Goal: Task Accomplishment & Management: Manage account settings

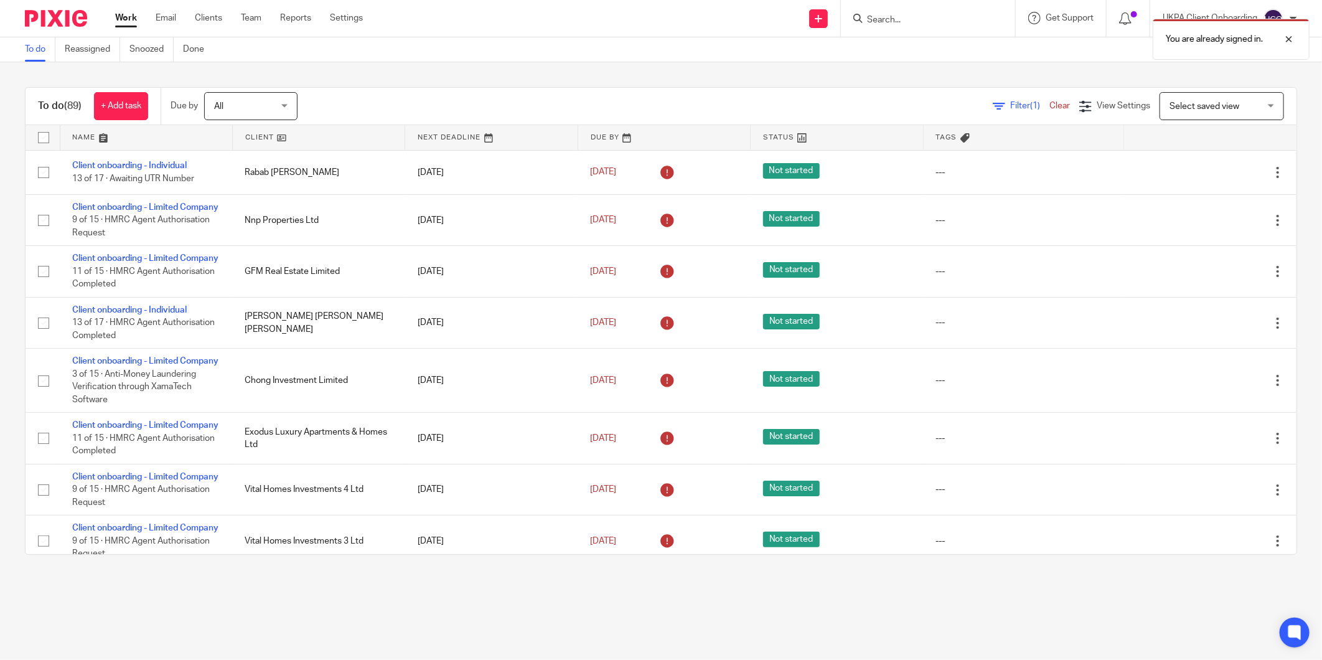
drag, startPoint x: 883, startPoint y: 14, endPoint x: 882, endPoint y: 26, distance: 12.0
click at [883, 22] on div "You are already signed in." at bounding box center [985, 35] width 648 height 47
click at [878, 31] on div "You are already signed in." at bounding box center [985, 35] width 648 height 47
click at [878, 21] on div "You are already signed in." at bounding box center [985, 35] width 648 height 47
drag, startPoint x: 1285, startPoint y: 39, endPoint x: 1232, endPoint y: 48, distance: 53.6
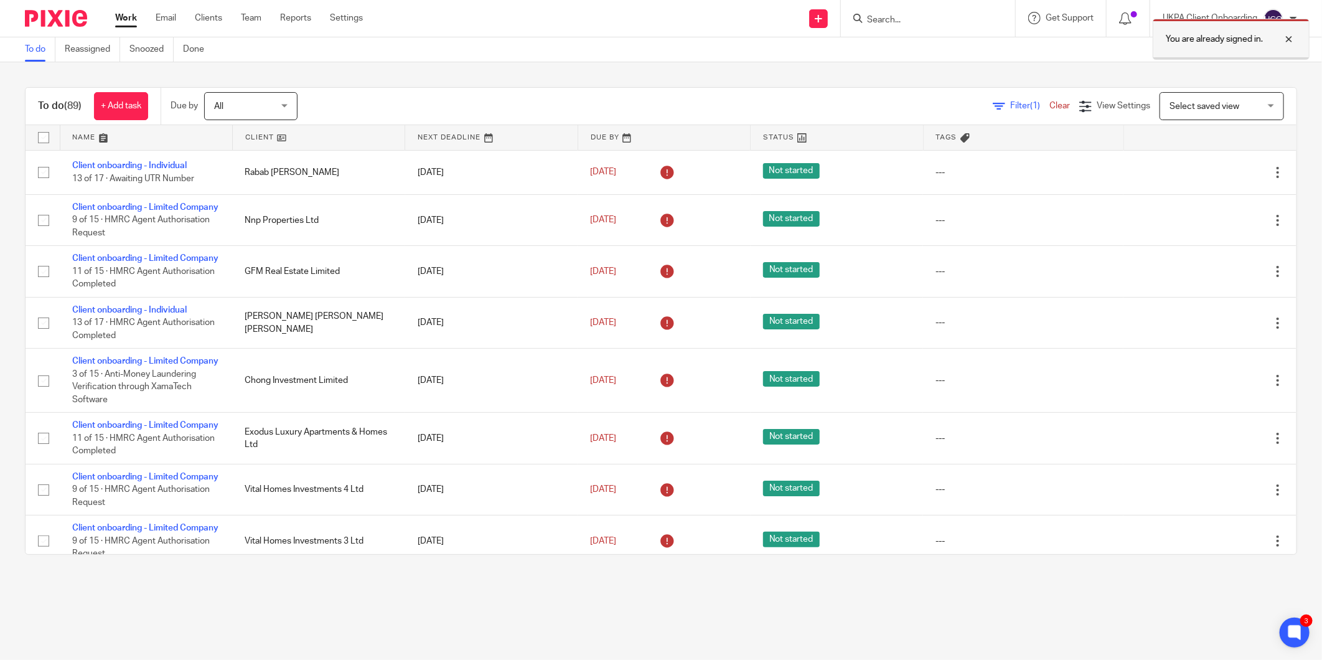
click at [1290, 39] on div at bounding box center [1279, 39] width 34 height 15
click at [884, 16] on input "Search" at bounding box center [921, 20] width 112 height 11
paste input "muneebma@hotmail.com"
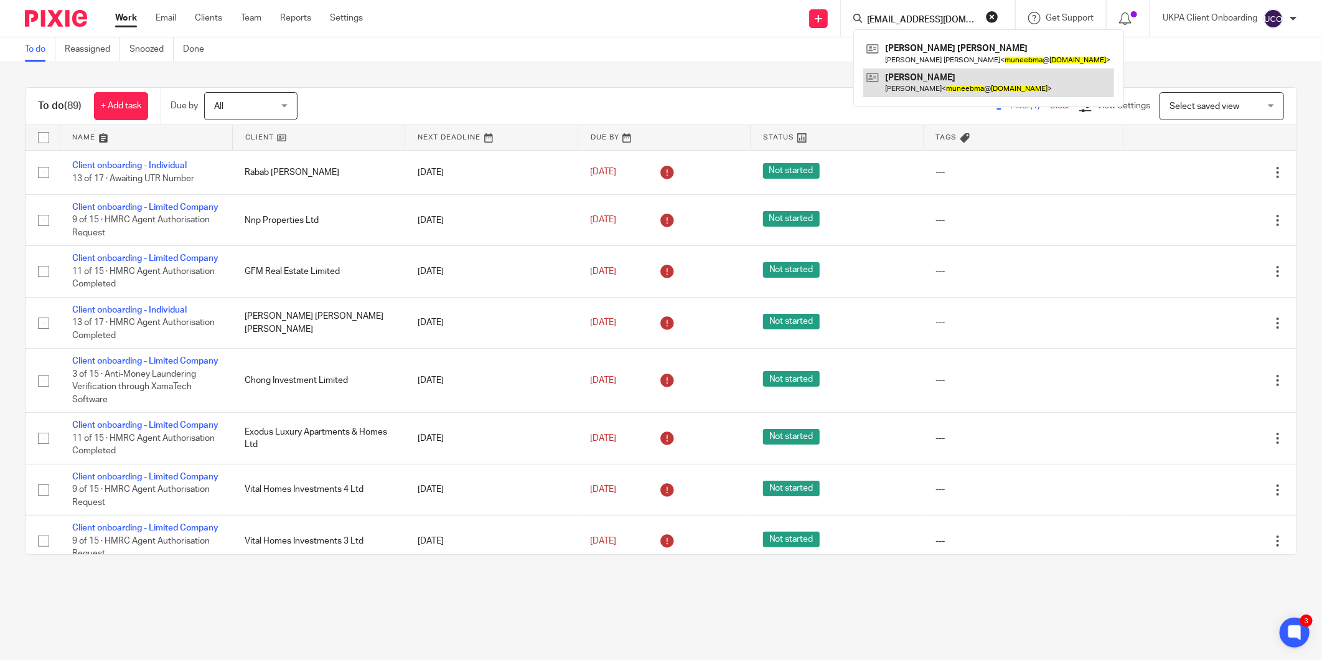
type input "muneebma@hotmail.com"
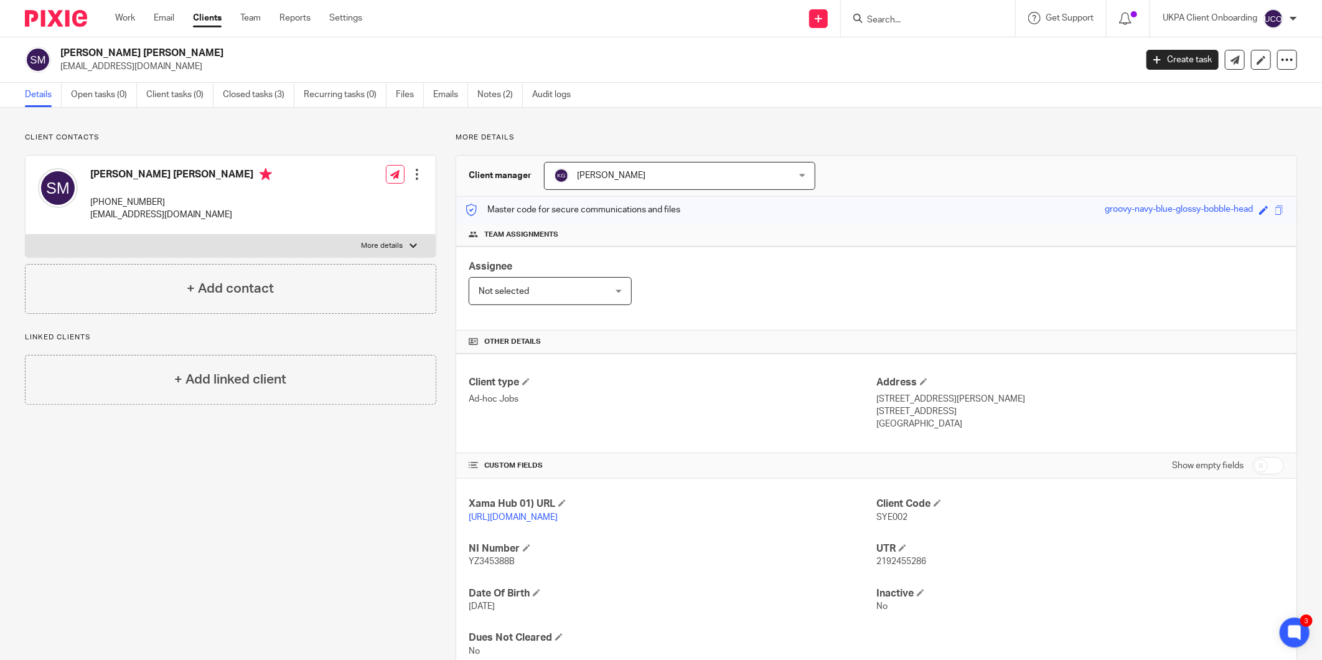
click at [892, 27] on div at bounding box center [928, 18] width 174 height 37
click at [891, 21] on input "Search" at bounding box center [921, 20] width 112 height 11
paste input "zhuyuchen962@gmail.com"
type input "zhuyuchen962@gmail.com"
click at [908, 58] on link at bounding box center [965, 53] width 205 height 29
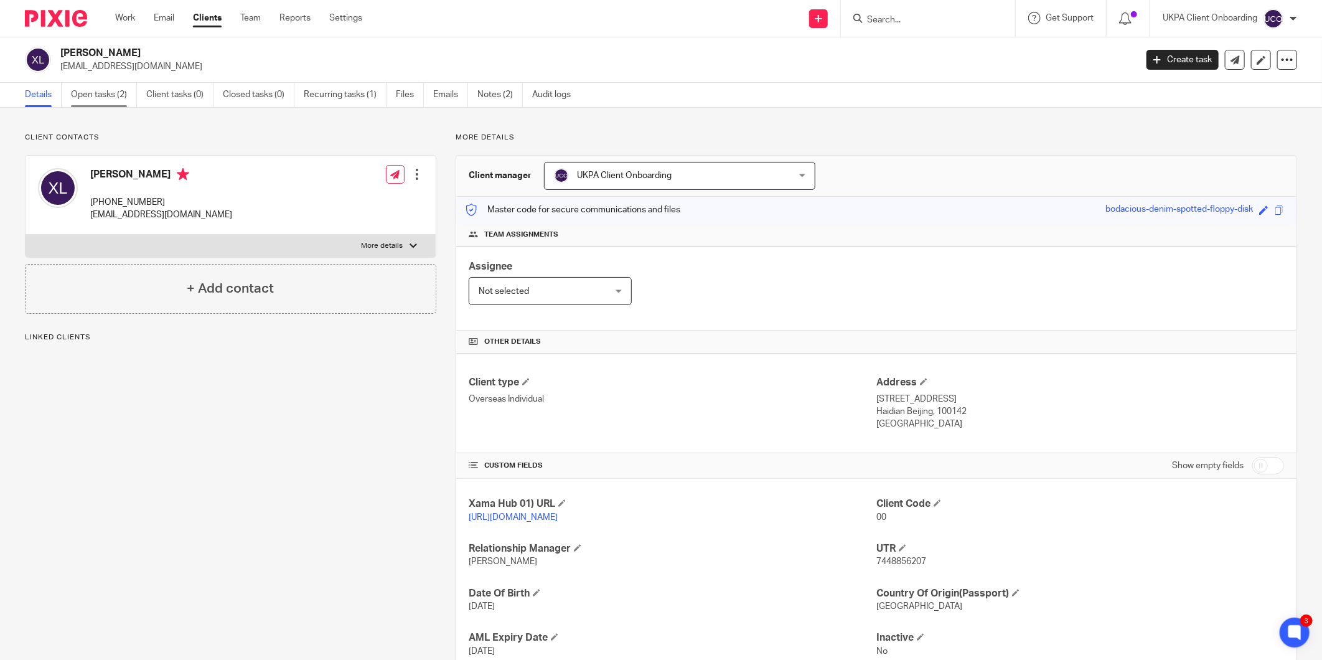
click at [102, 89] on link "Open tasks (2)" at bounding box center [104, 95] width 66 height 24
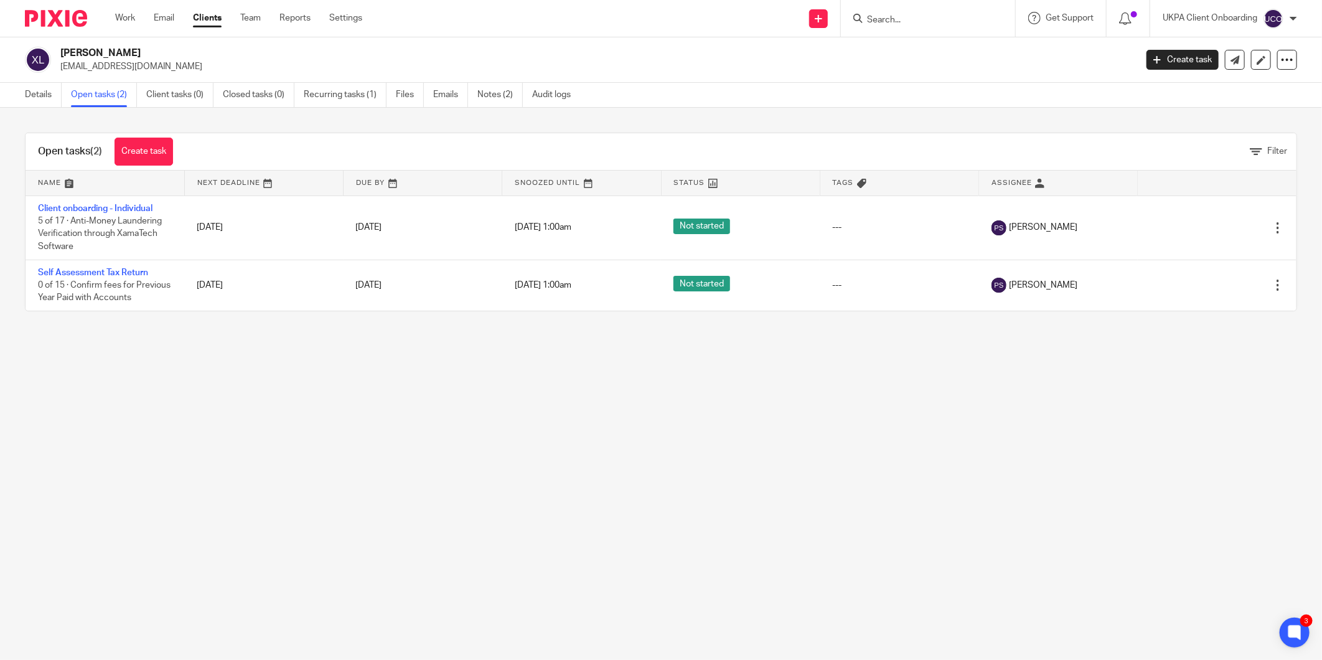
click at [83, 50] on h2 "[PERSON_NAME]" at bounding box center [487, 53] width 854 height 13
copy div "[PERSON_NAME]"
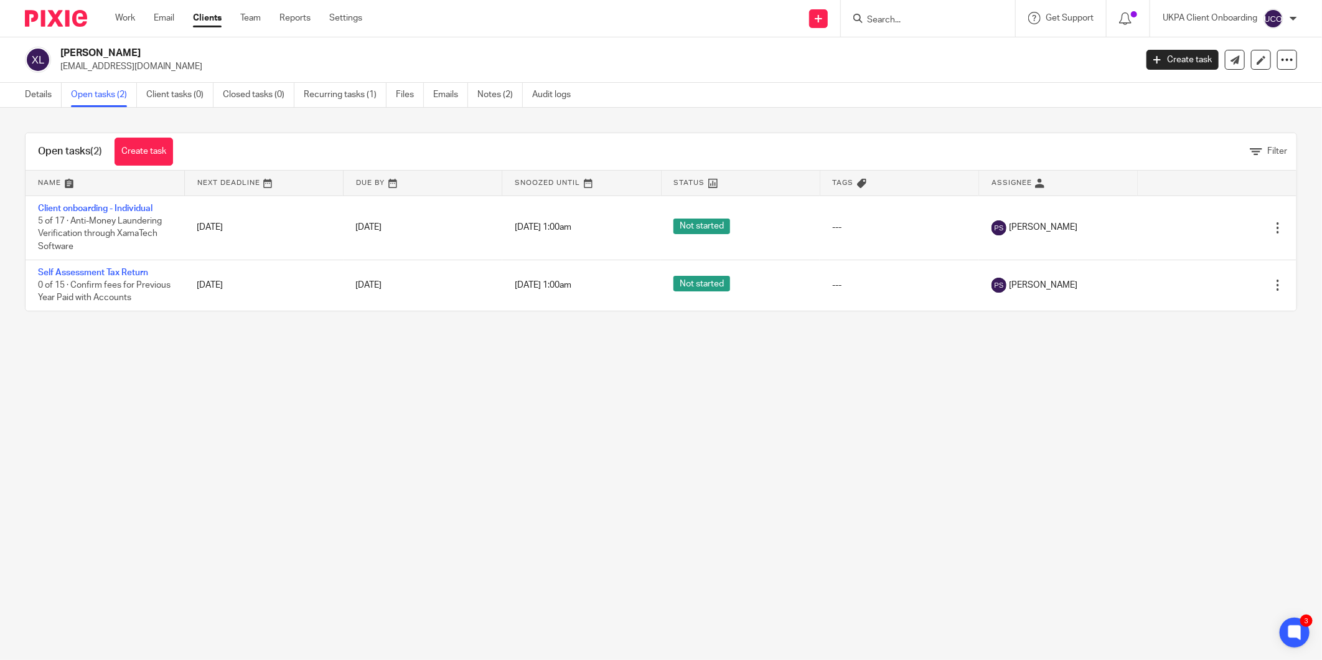
click at [622, 425] on main "Xia Liang zhuyuchen962@gmail.com Create task Update from Companies House Export…" at bounding box center [661, 330] width 1322 height 660
click at [923, 20] on input "Search" at bounding box center [921, 20] width 112 height 11
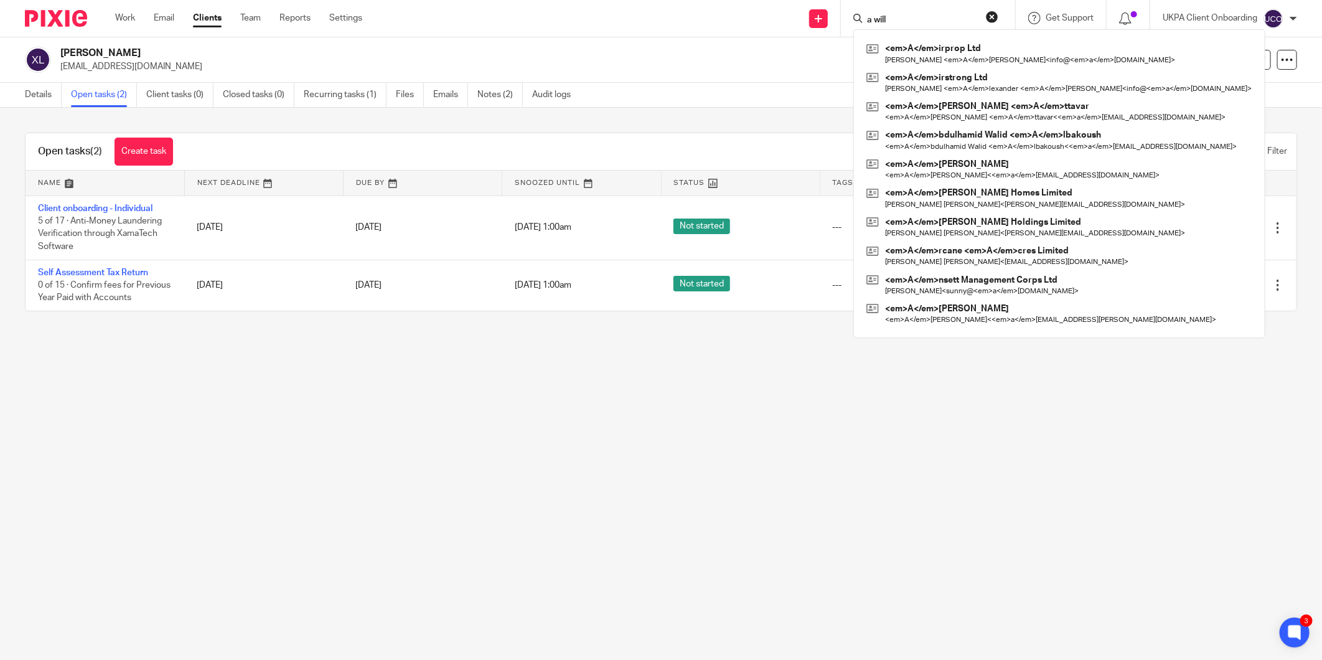
type input "a willi"
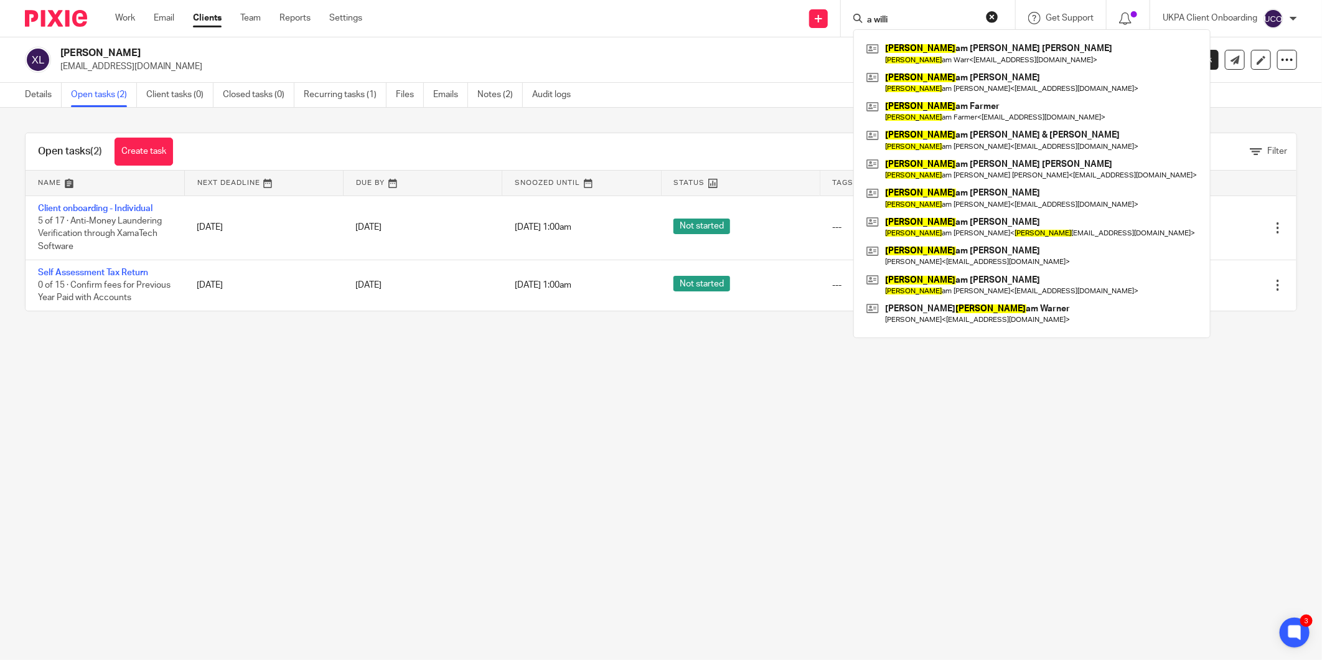
drag, startPoint x: 936, startPoint y: 16, endPoint x: 667, endPoint y: 10, distance: 269.5
click at [667, 10] on div "Send new email Create task Add client a willi Willi am Keith Mark John Warr Wil…" at bounding box center [851, 18] width 941 height 37
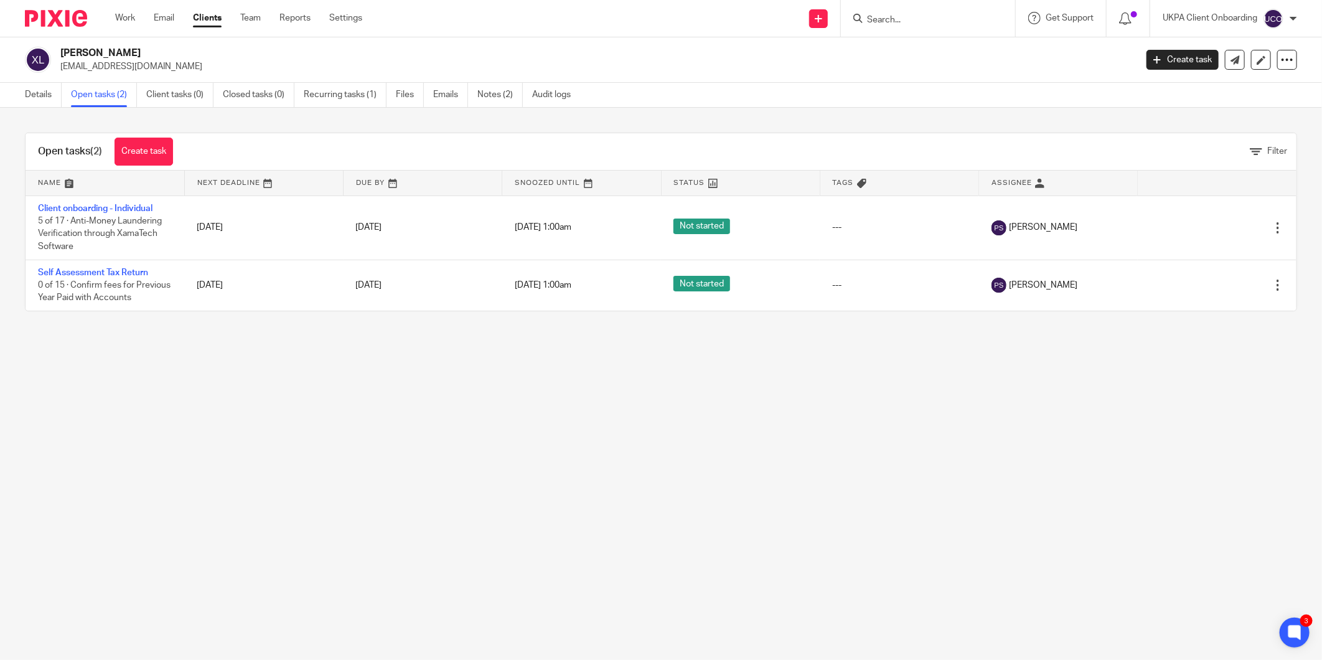
click at [880, 17] on input "Search" at bounding box center [921, 20] width 112 height 11
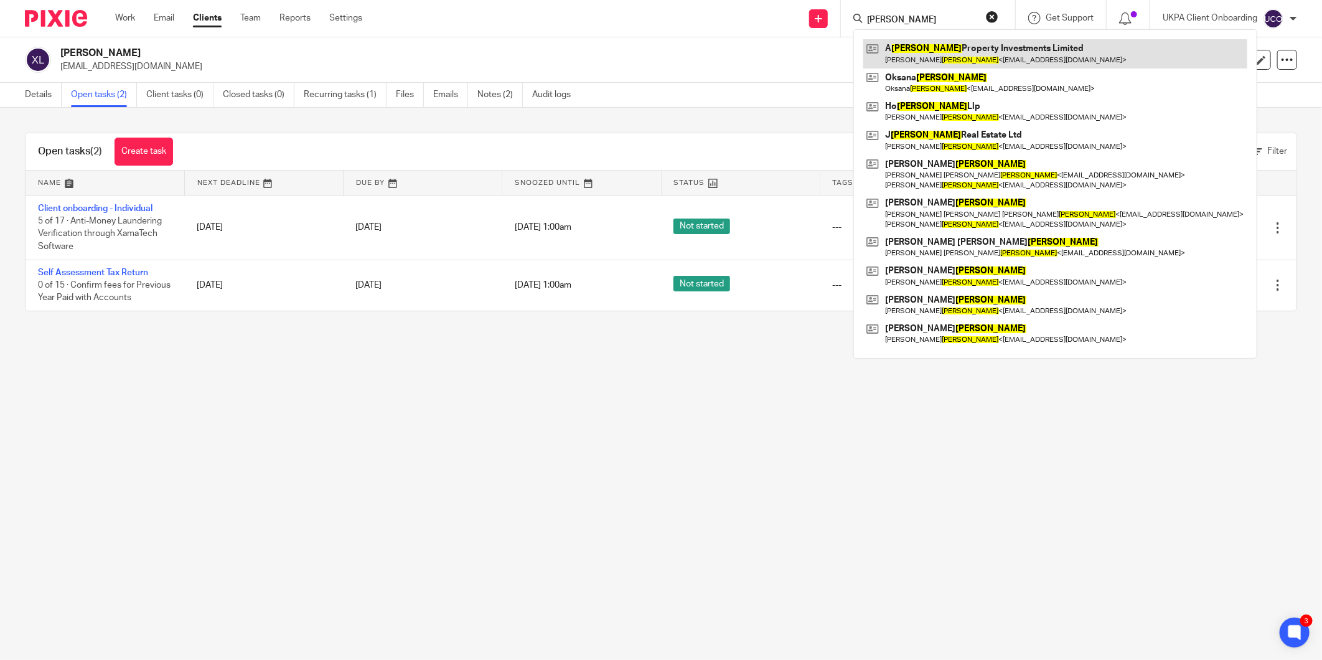
type input "wiliams"
click at [26, 93] on link "Details" at bounding box center [43, 95] width 37 height 24
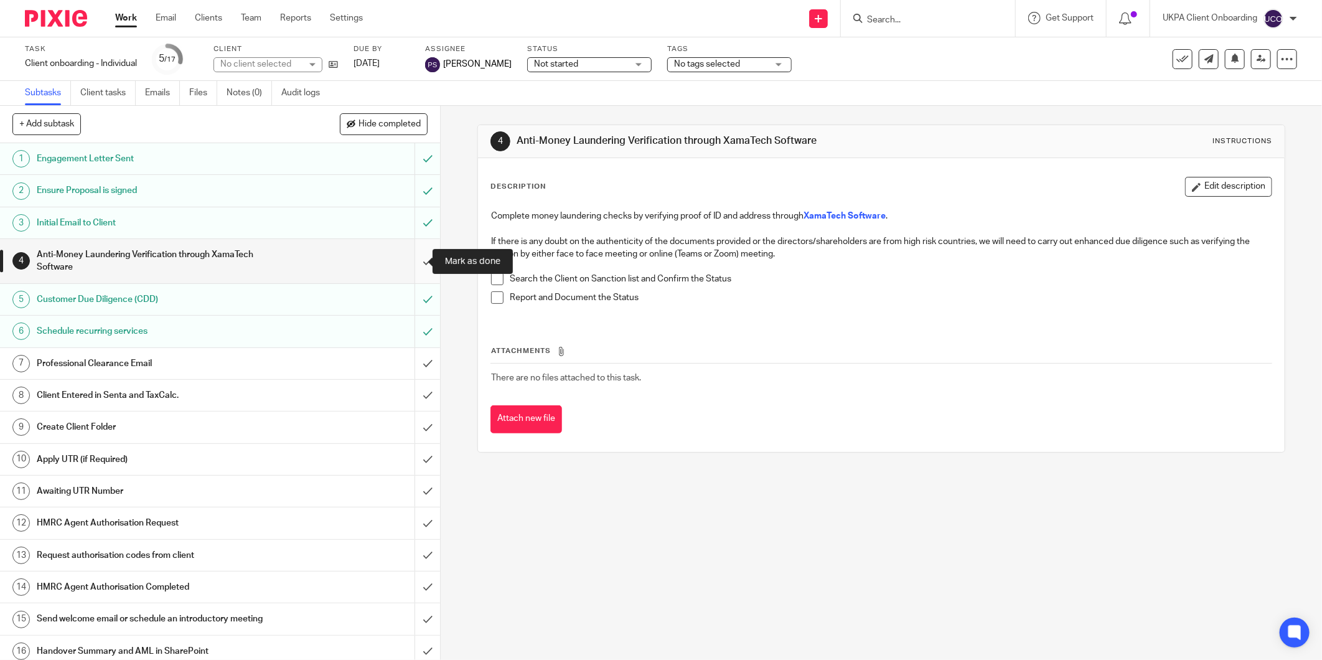
drag, startPoint x: 0, startPoint y: 0, endPoint x: 408, endPoint y: 259, distance: 483.3
click at [408, 259] on input "submit" at bounding box center [220, 261] width 440 height 44
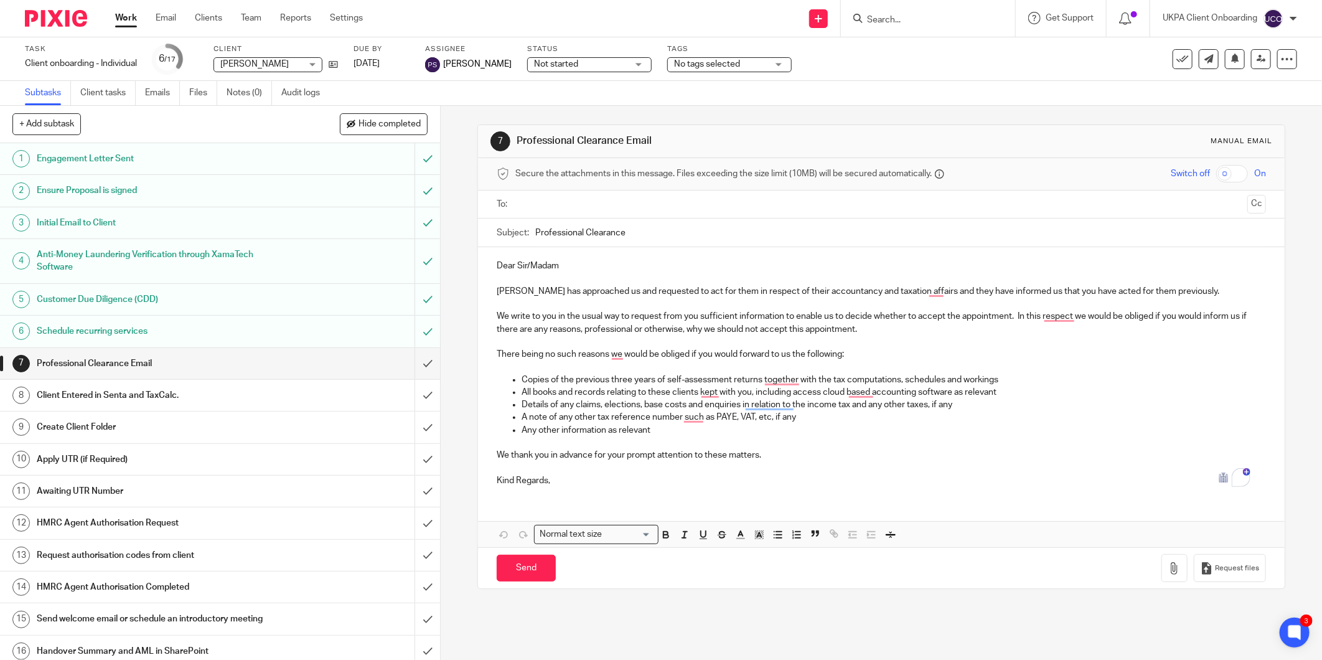
click at [909, 22] on input "Search" at bounding box center [921, 20] width 112 height 11
paste input "A Williams Property Investments Limited"
type input "A [PERSON_NAME] Property Investments Limited"
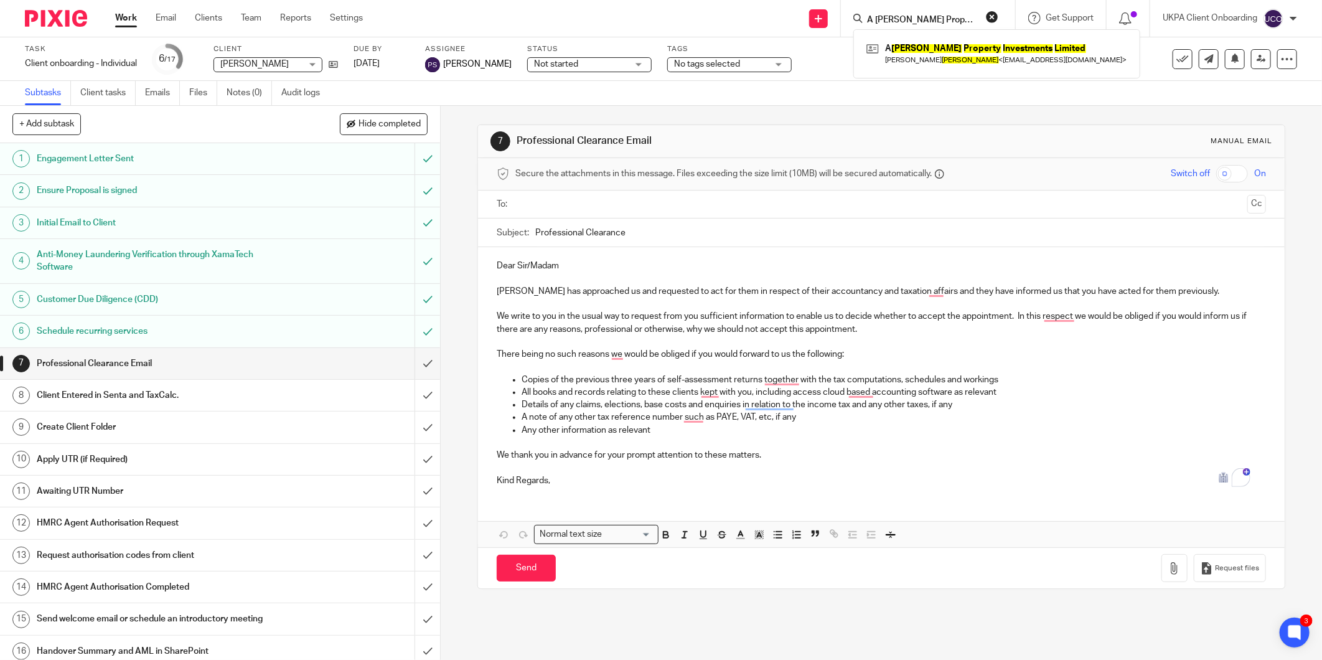
click at [1129, 83] on div "Subtasks Client tasks Emails Files Notes (0) Audit logs" at bounding box center [661, 93] width 1322 height 25
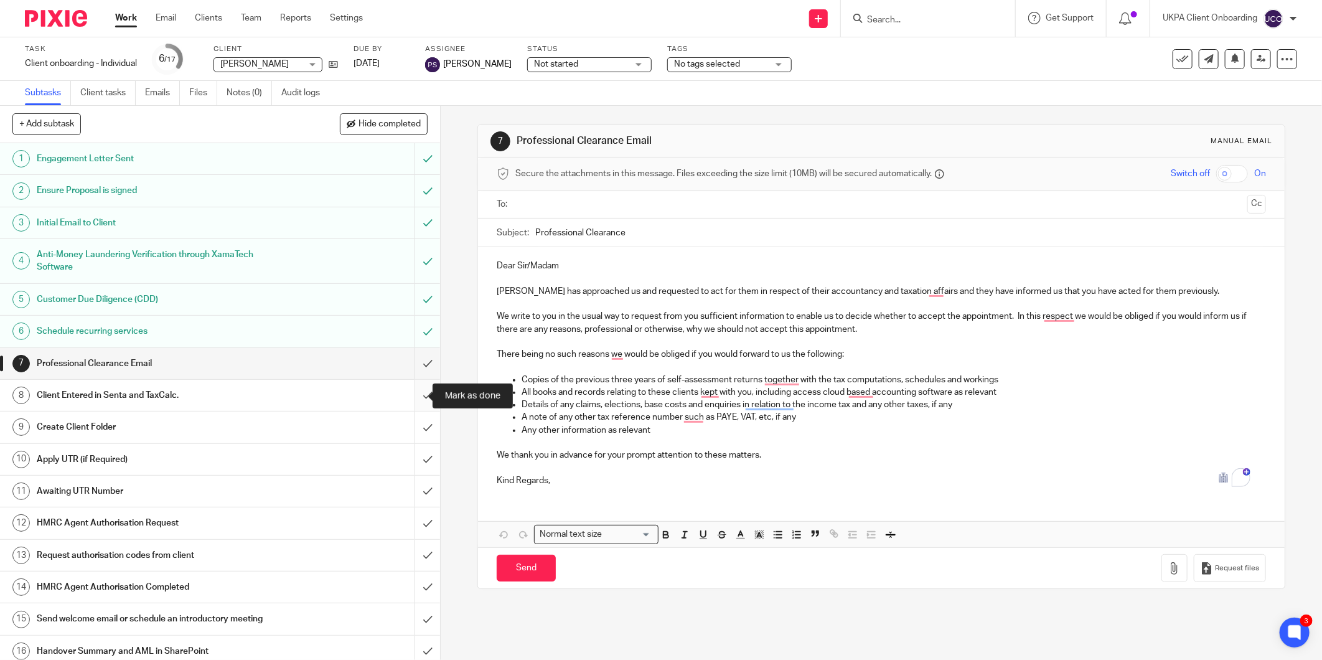
click at [416, 394] on input "submit" at bounding box center [220, 395] width 440 height 31
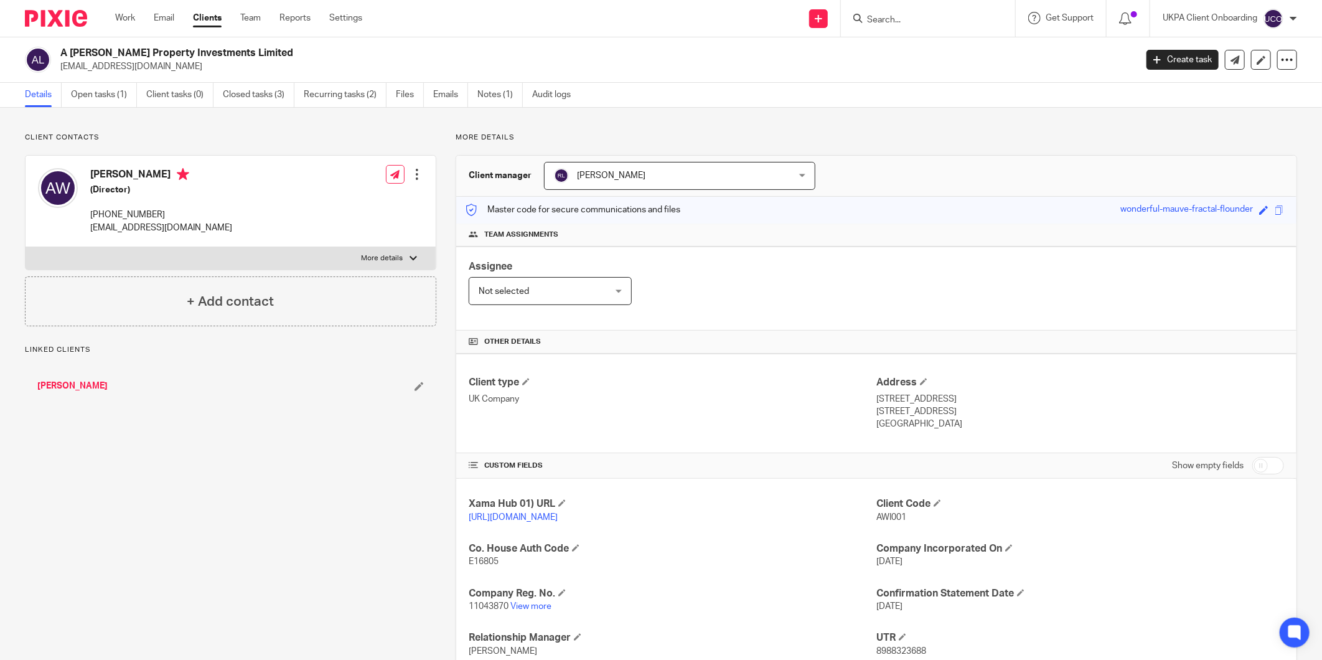
drag, startPoint x: 0, startPoint y: 0, endPoint x: 159, endPoint y: 46, distance: 165.8
click at [159, 47] on h2 "A [PERSON_NAME] Property Investments Limited" at bounding box center [487, 53] width 854 height 13
copy div "A [PERSON_NAME] Property Investments Limited"
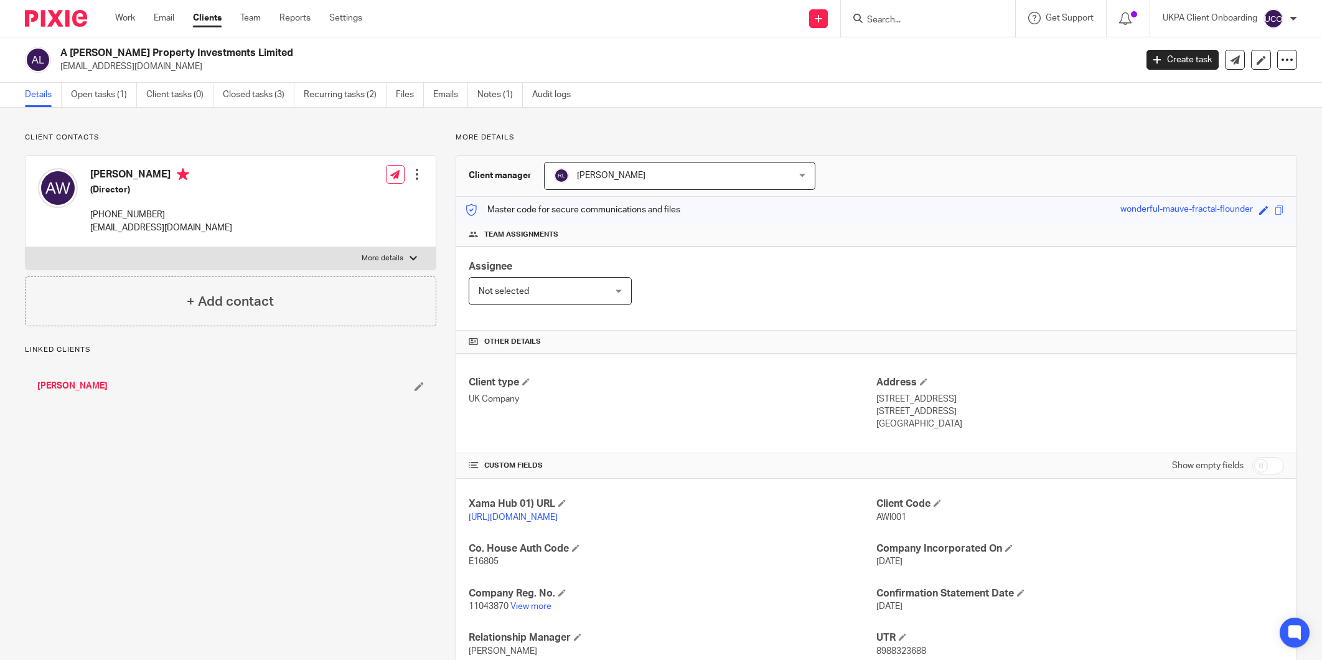
click at [882, 520] on span "AWI001" at bounding box center [891, 517] width 30 height 9
copy span "AWI001"
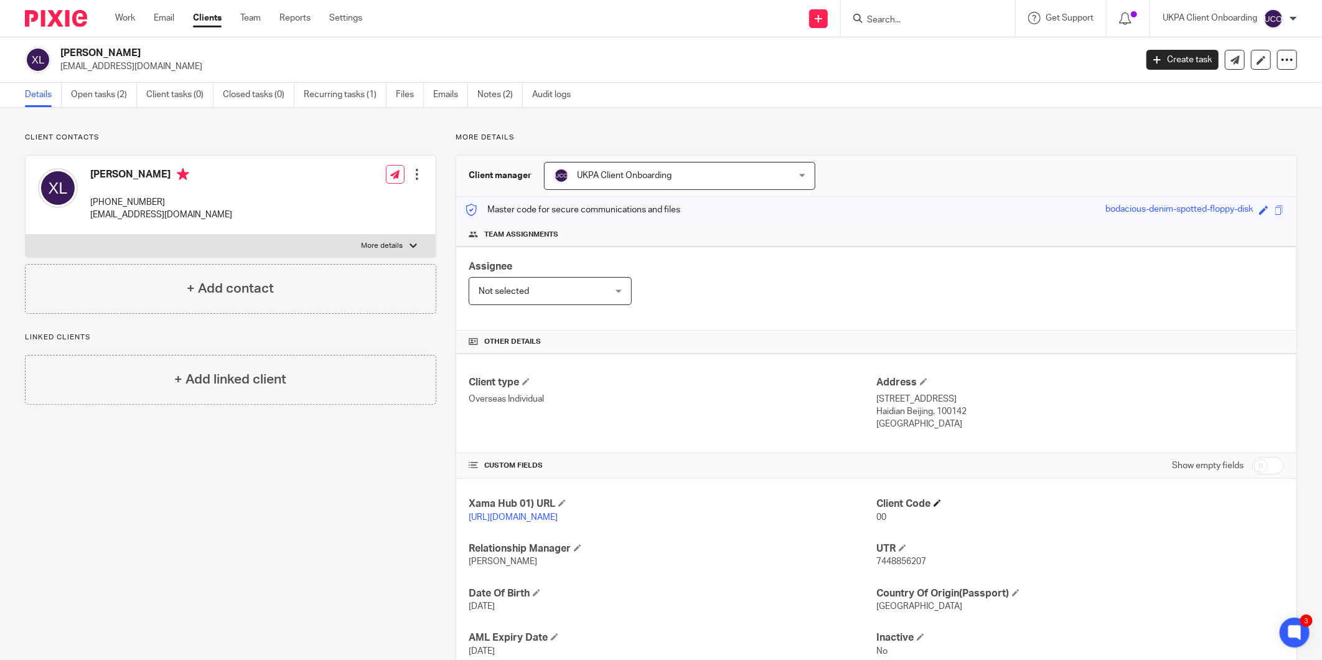
click at [928, 500] on h4 "Client Code" at bounding box center [1080, 503] width 408 height 13
click at [933, 503] on span at bounding box center [936, 502] width 7 height 7
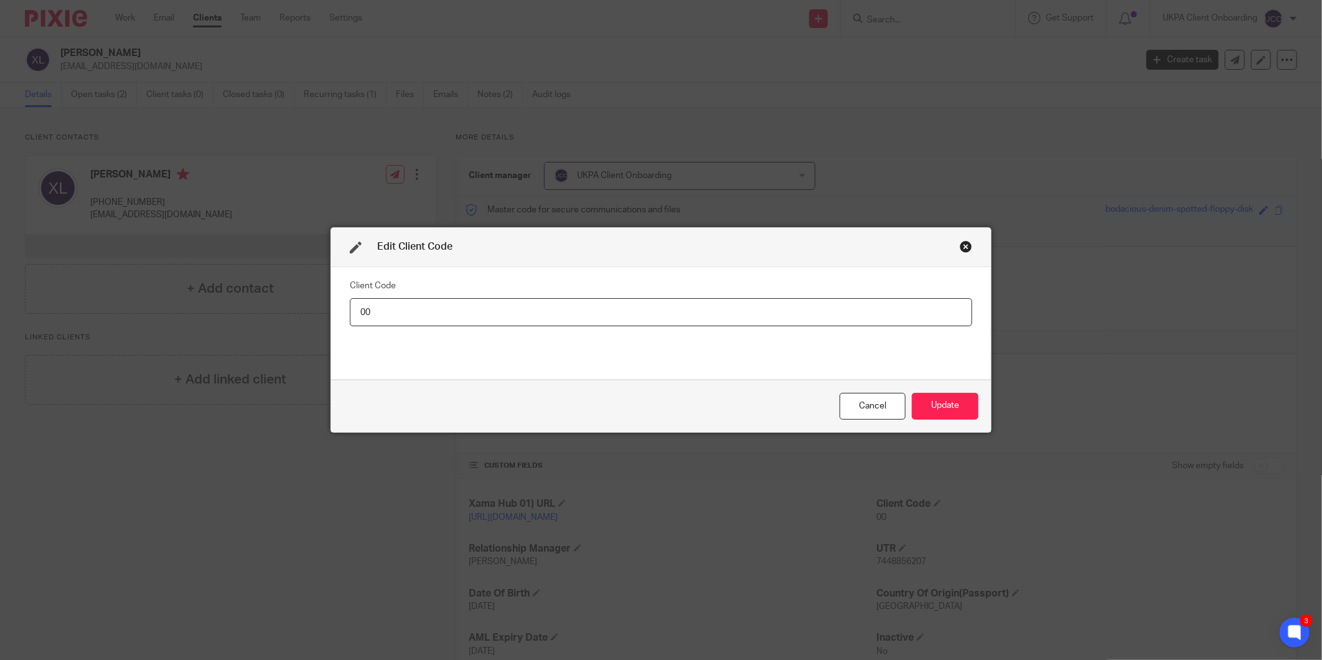
click at [905, 311] on input "00" at bounding box center [661, 312] width 622 height 28
type input "XIA003"
click at [936, 404] on button "Update" at bounding box center [944, 406] width 67 height 27
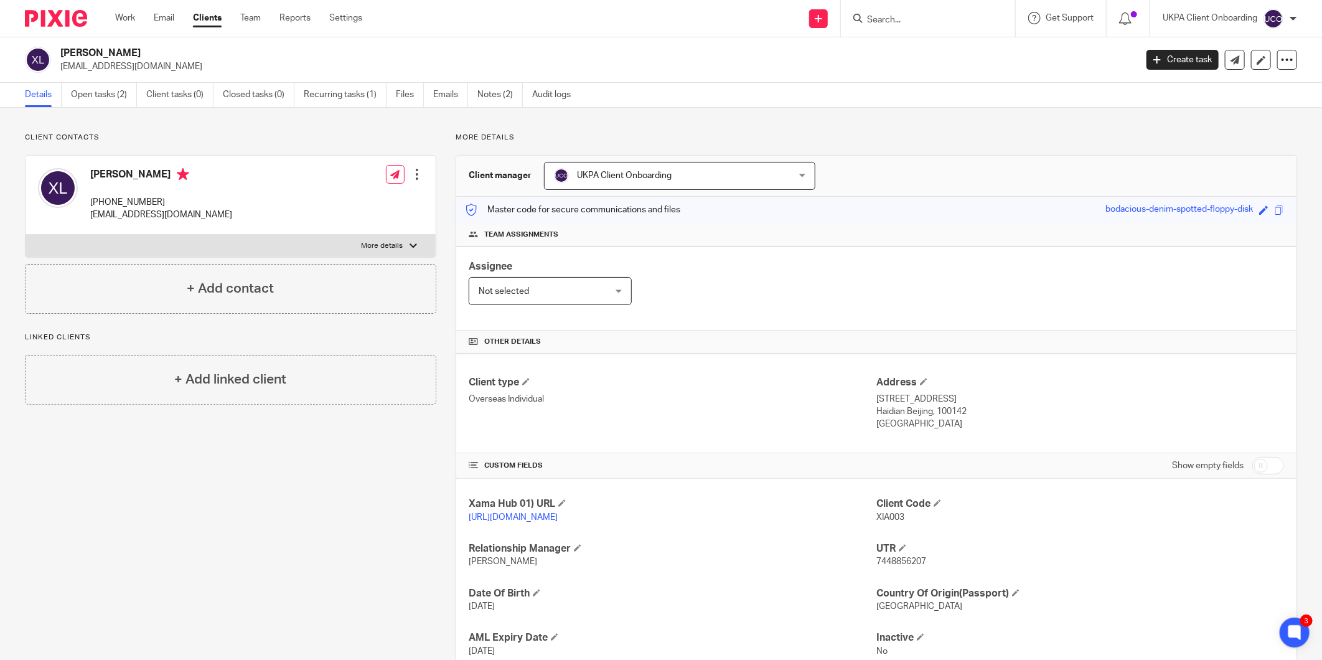
click at [101, 72] on p "zhuyuchen962@gmail.com" at bounding box center [593, 66] width 1067 height 12
copy main "zhuyuchen962@gmail.com Create task Update from Companies House Export data Merg…"
click at [70, 50] on h2 "[PERSON_NAME]" at bounding box center [487, 53] width 854 height 13
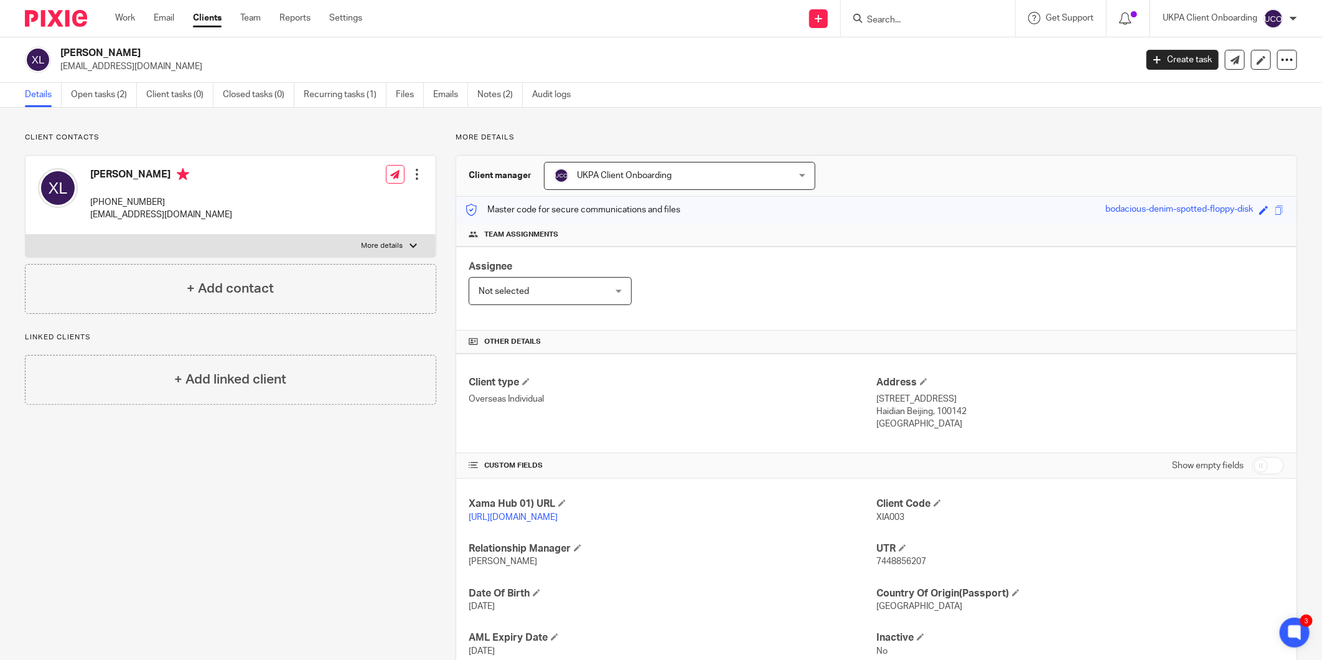
click at [70, 50] on h2 "[PERSON_NAME]" at bounding box center [487, 53] width 854 height 13
copy div "[PERSON_NAME]"
click at [900, 567] on p "7448856207" at bounding box center [1080, 561] width 408 height 12
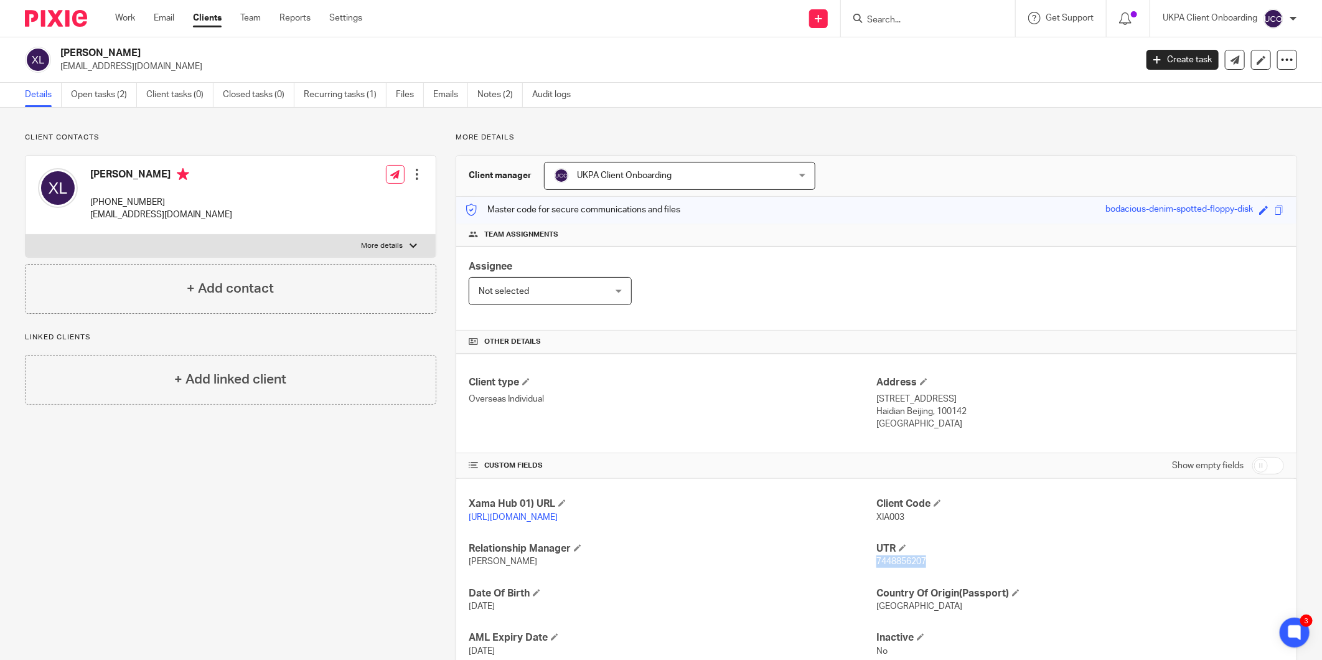
copy span "7448856207"
click at [1024, 397] on p "Flat 501, Block 3, Building 29, No. 30 Fucheng Road" at bounding box center [1080, 399] width 408 height 12
copy div "Flat 501, Block 3, Building 29, No. 30 Fucheng Road"
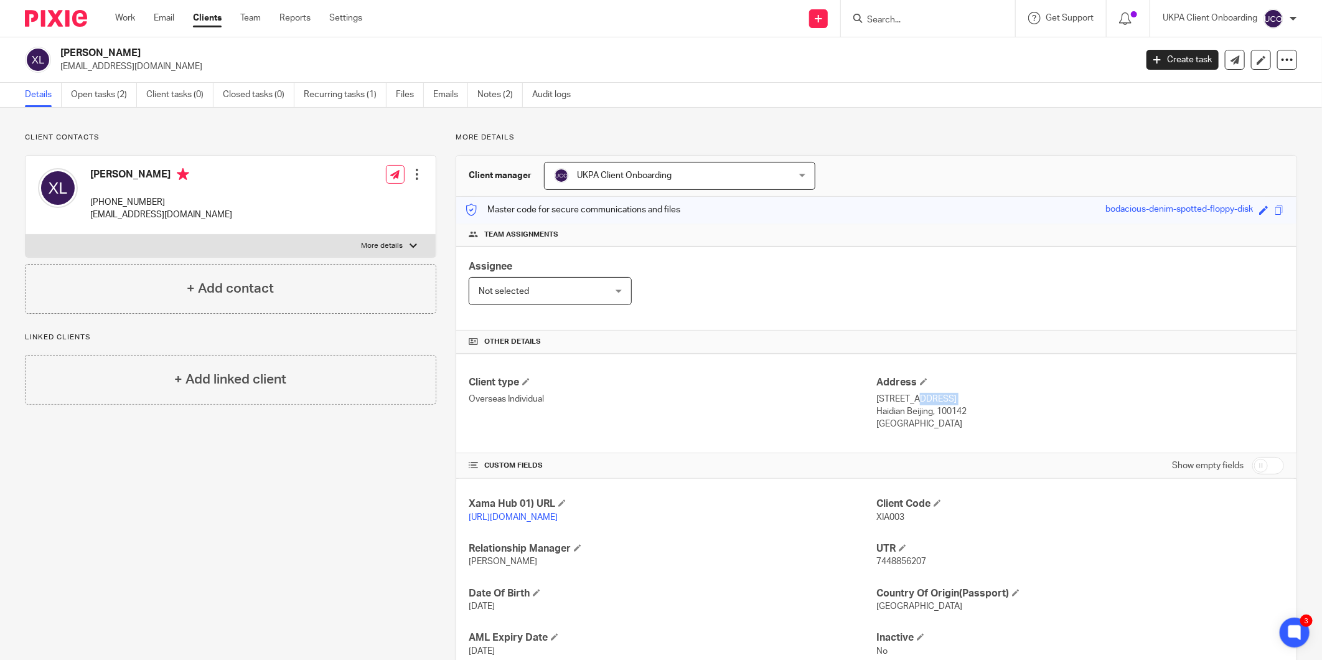
click at [900, 412] on p "Haidian Beijing, 100142" at bounding box center [1080, 411] width 408 height 12
drag, startPoint x: 925, startPoint y: 413, endPoint x: 869, endPoint y: 411, distance: 56.6
click at [876, 411] on p "Haidian Beijing, 100142" at bounding box center [1080, 411] width 408 height 12
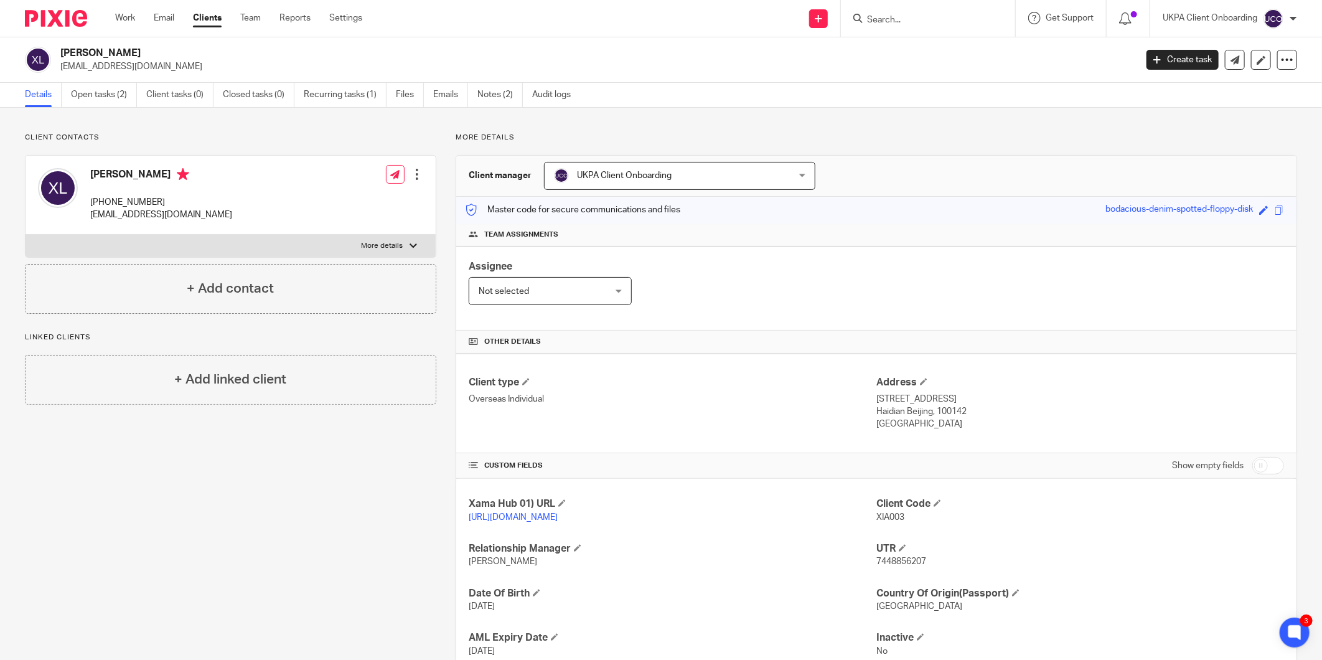
copy p "Haidian Beijing"
click at [972, 408] on p "Haidian Beijing, 100142" at bounding box center [1080, 411] width 408 height 12
drag, startPoint x: 968, startPoint y: 411, endPoint x: 931, endPoint y: 417, distance: 37.2
click at [931, 417] on p "Haidian Beijing, 100142" at bounding box center [1080, 411] width 408 height 12
copy p "100142"
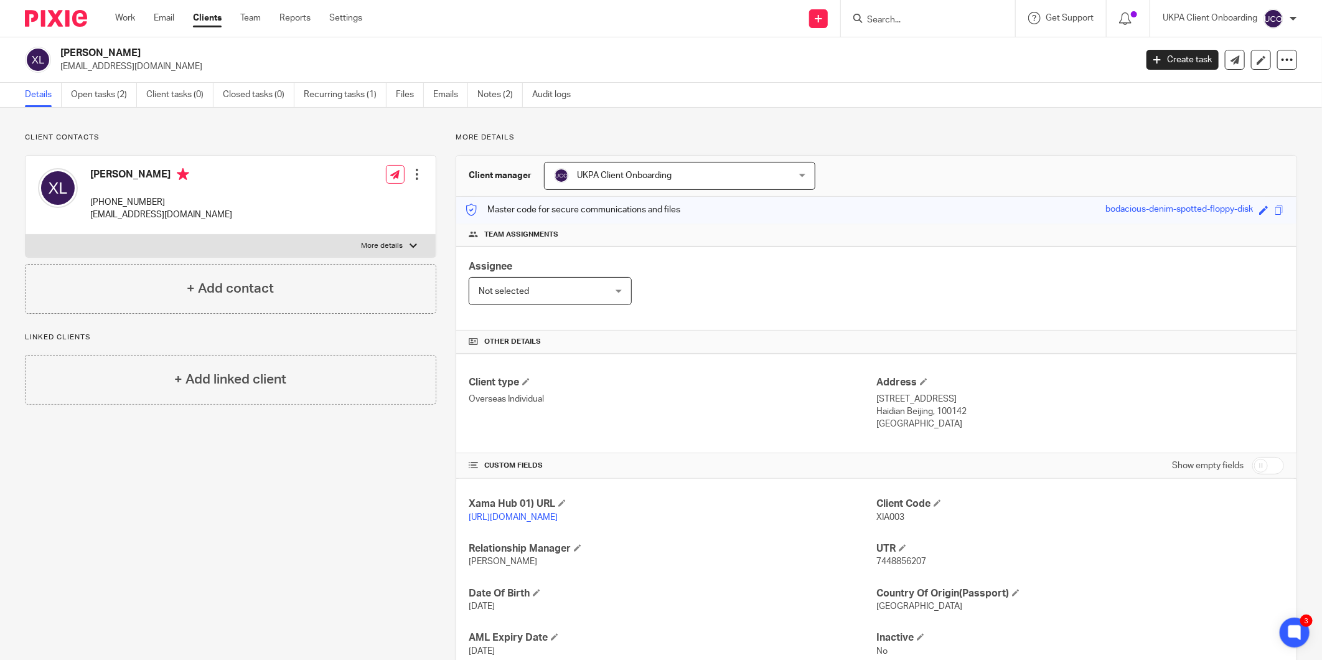
click at [154, 197] on p "+44 770 766 3102" at bounding box center [161, 202] width 142 height 12
copy div "+44 770 766 3102"
click at [100, 218] on p "zhuyuchen962@gmail.com" at bounding box center [161, 214] width 142 height 12
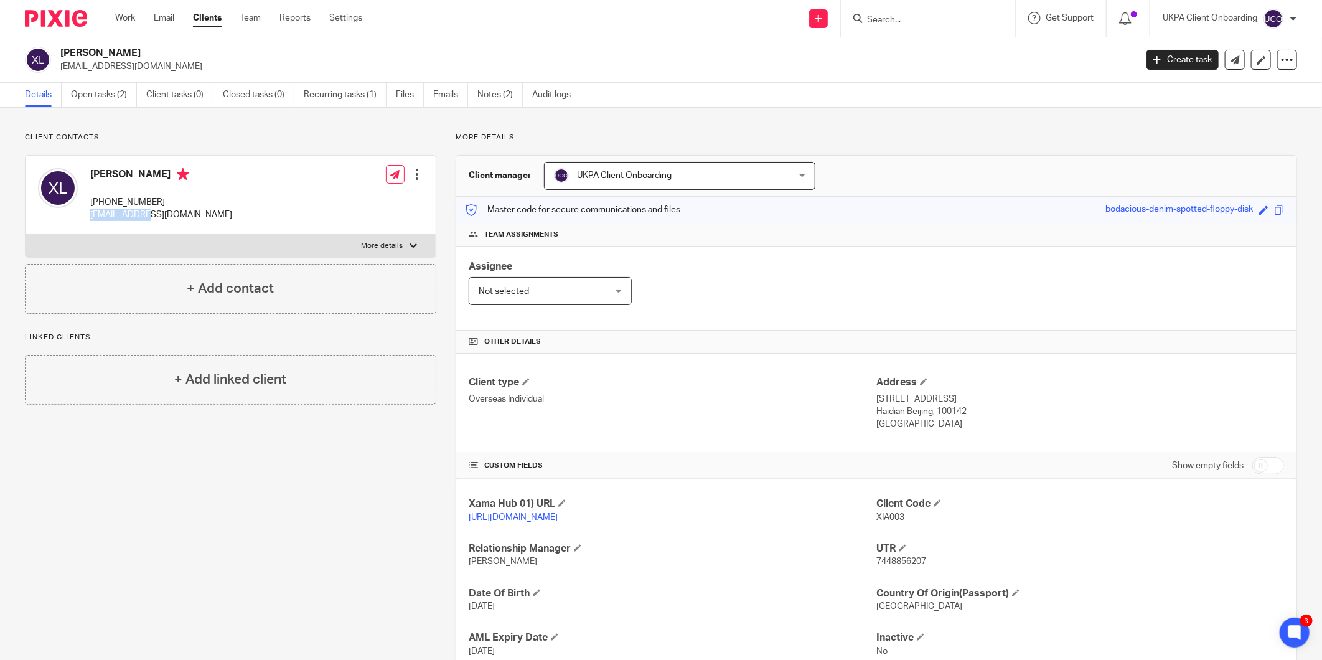
click at [100, 218] on p "zhuyuchen962@gmail.com" at bounding box center [161, 214] width 142 height 12
copy div "zhuyuchen962@gmail.com"
click at [83, 47] on h2 "Xia Liang" at bounding box center [487, 53] width 854 height 13
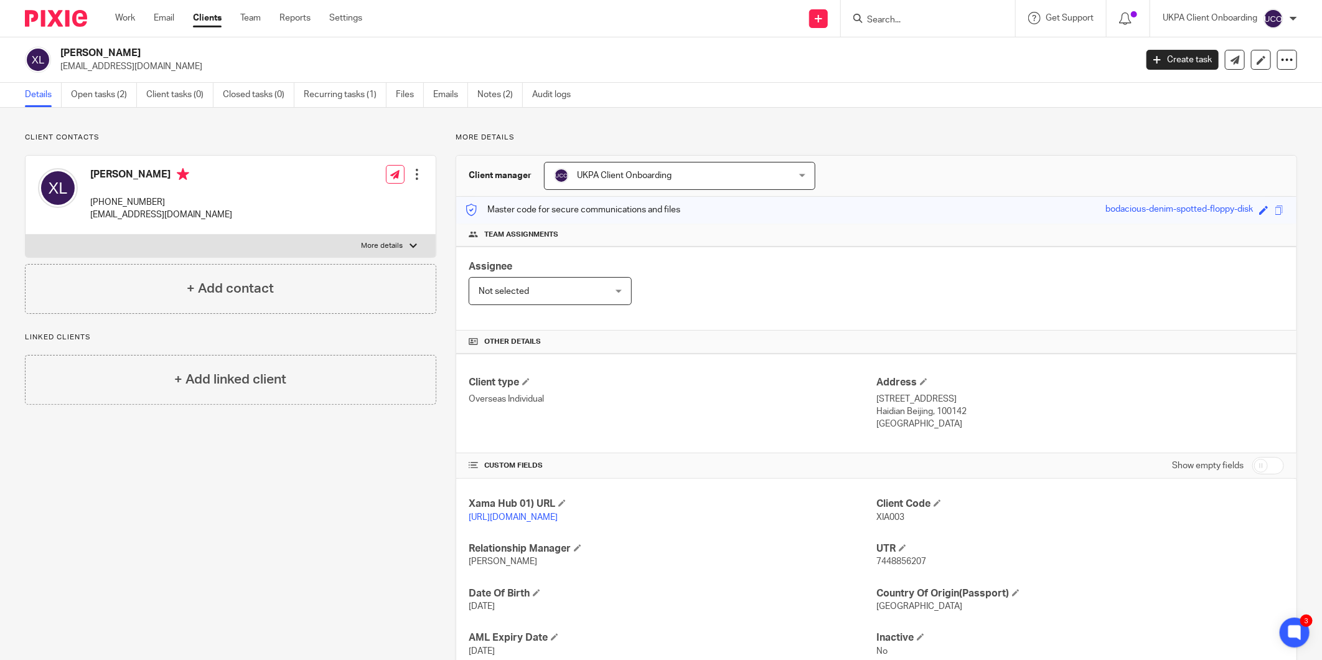
click at [83, 47] on h2 "Xia Liang" at bounding box center [487, 53] width 854 height 13
copy div "Xia Liang"
click at [1002, 399] on p "Flat 501, Block 3, Building 29, No. 30 Fucheng Road" at bounding box center [1080, 399] width 408 height 12
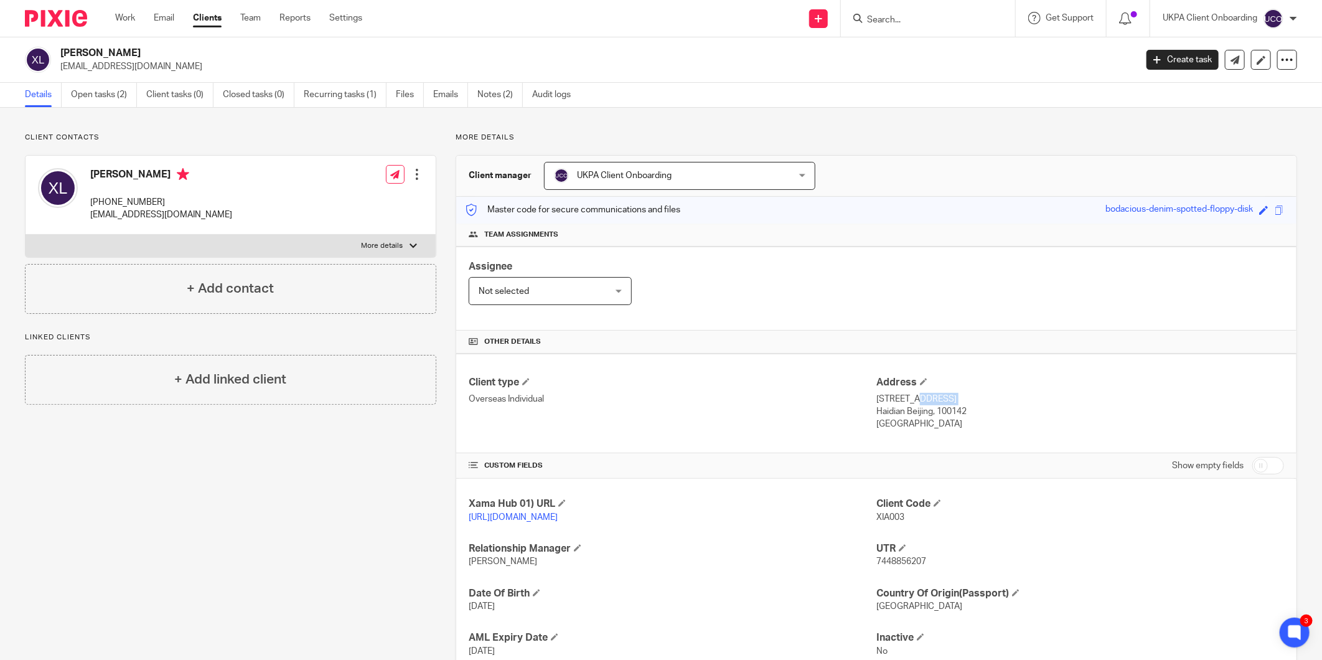
click at [1002, 399] on p "Flat 501, Block 3, Building 29, No. 30 Fucheng Road" at bounding box center [1080, 399] width 408 height 12
copy div "Flat 501, Block 3, Building 29, No. 30 Fucheng Road"
drag, startPoint x: 925, startPoint y: 413, endPoint x: 869, endPoint y: 414, distance: 56.6
click at [876, 414] on p "Haidian Beijing, 100142" at bounding box center [1080, 411] width 408 height 12
drag, startPoint x: 960, startPoint y: 415, endPoint x: 931, endPoint y: 413, distance: 28.7
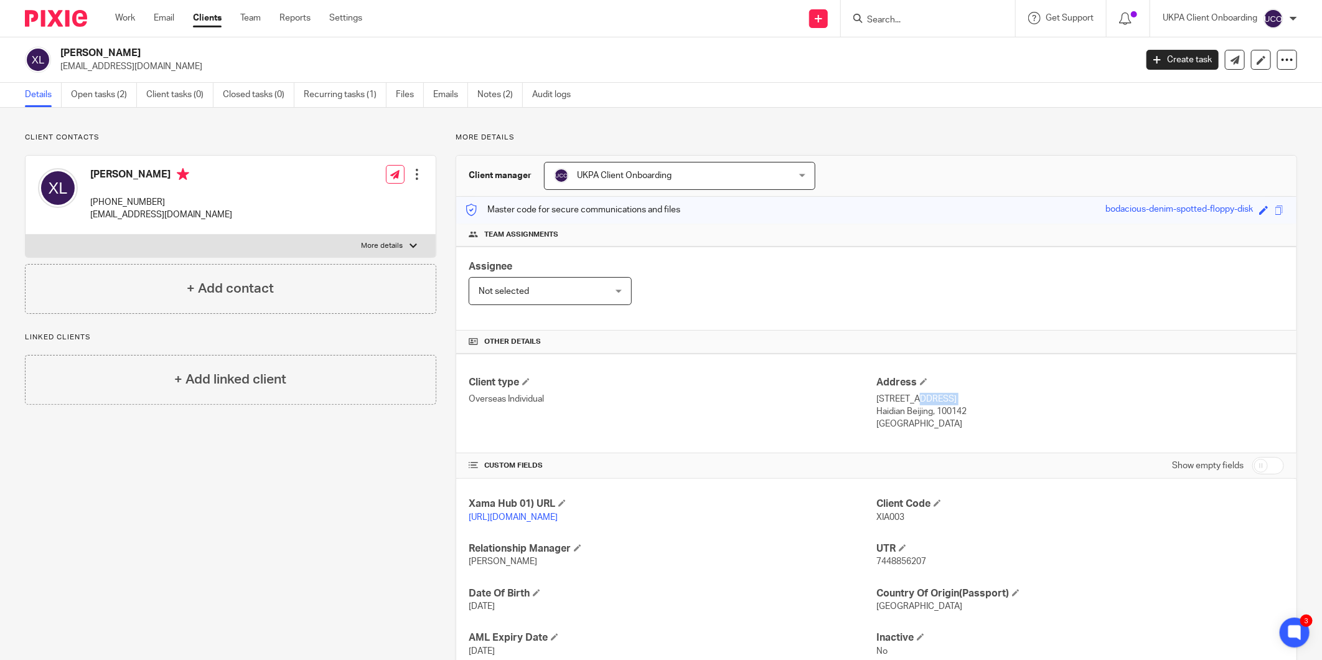
click at [931, 413] on p "Haidian Beijing, 100142" at bounding box center [1080, 411] width 408 height 12
click at [100, 179] on h4 "Xia Liang" at bounding box center [161, 176] width 142 height 16
click at [166, 220] on p "zhuyuchen962@gmail.com" at bounding box center [161, 214] width 142 height 12
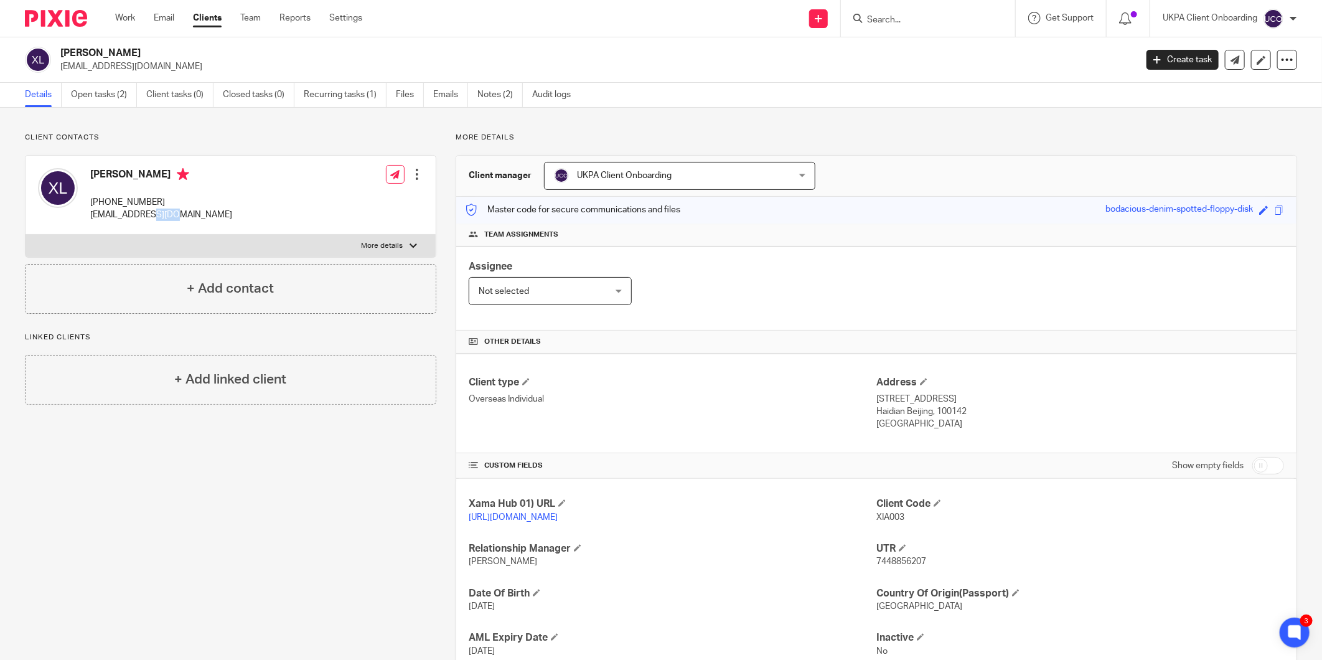
click at [166, 220] on p "zhuyuchen962@gmail.com" at bounding box center [161, 214] width 142 height 12
click at [101, 197] on p "+44 770 766 3102" at bounding box center [161, 202] width 142 height 12
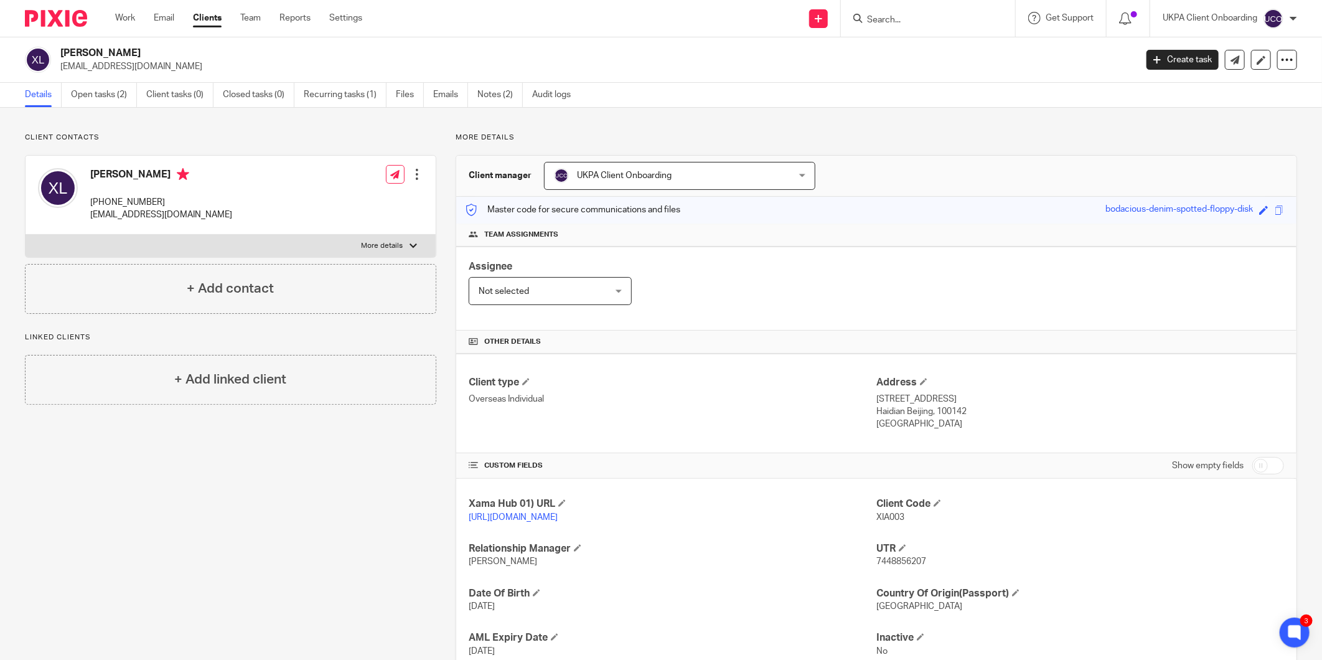
click at [132, 72] on p "zhuyuchen962@gmail.com" at bounding box center [593, 66] width 1067 height 12
click at [59, 48] on div "Xia Liang zhuyuchen962@gmail.com" at bounding box center [576, 60] width 1102 height 26
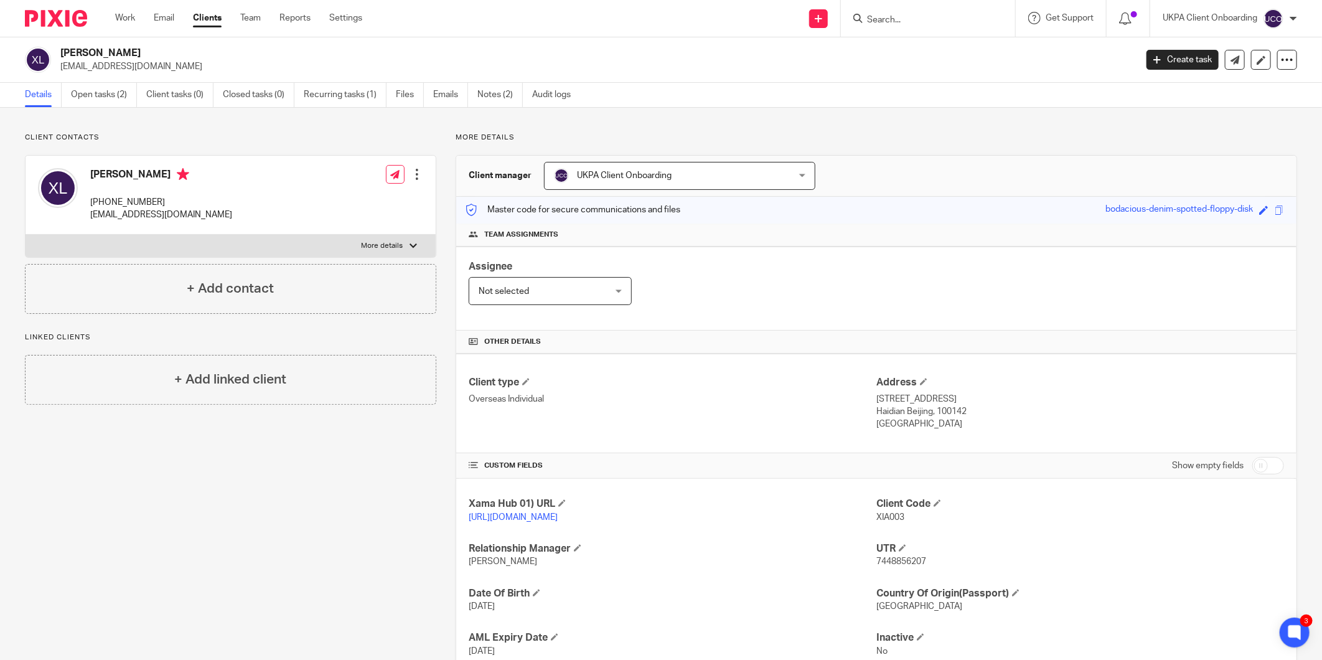
click at [59, 48] on div "Xia Liang zhuyuchen962@gmail.com" at bounding box center [576, 60] width 1102 height 26
click at [142, 73] on div "Xia Liang zhuyuchen962@gmail.com Create task Update from Companies House Export…" at bounding box center [661, 59] width 1322 height 45
click at [142, 75] on div "Xia Liang zhuyuchen962@gmail.com Create task Update from Companies House Export…" at bounding box center [661, 59] width 1322 height 45
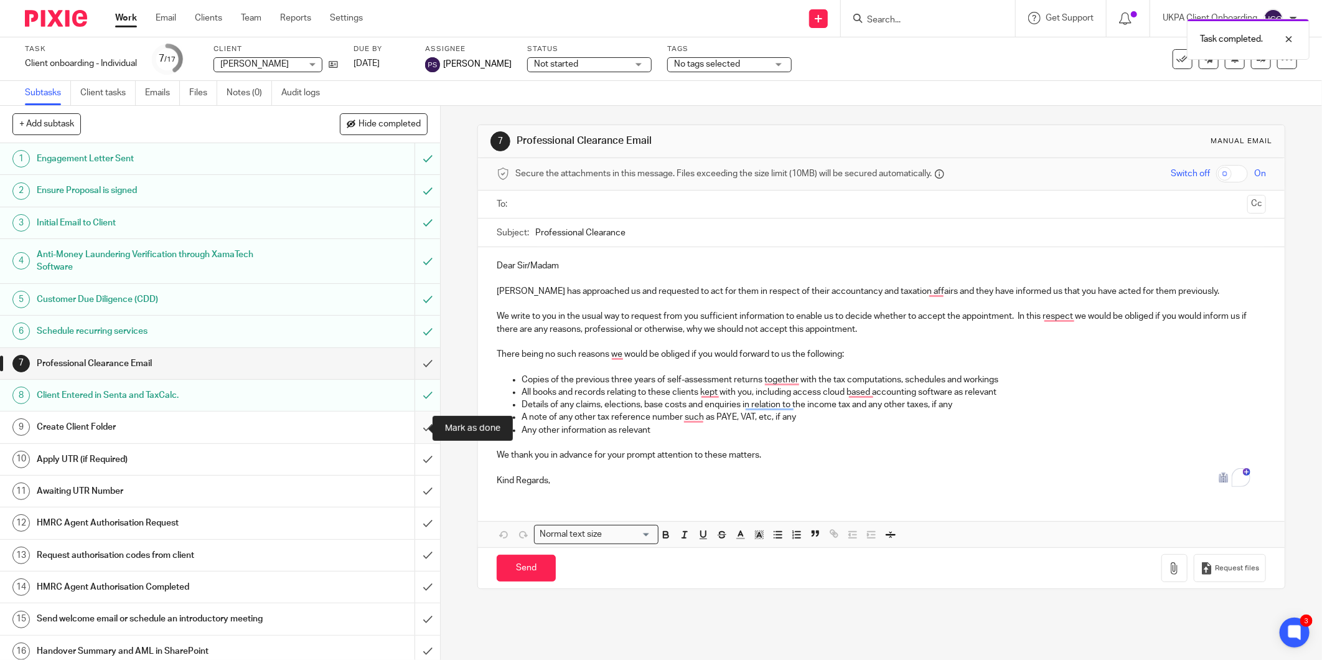
click at [411, 430] on input "submit" at bounding box center [220, 426] width 440 height 31
click at [882, 15] on input "Search" at bounding box center [921, 20] width 112 height 11
paste input "[EMAIL_ADDRESS][DOMAIN_NAME]"
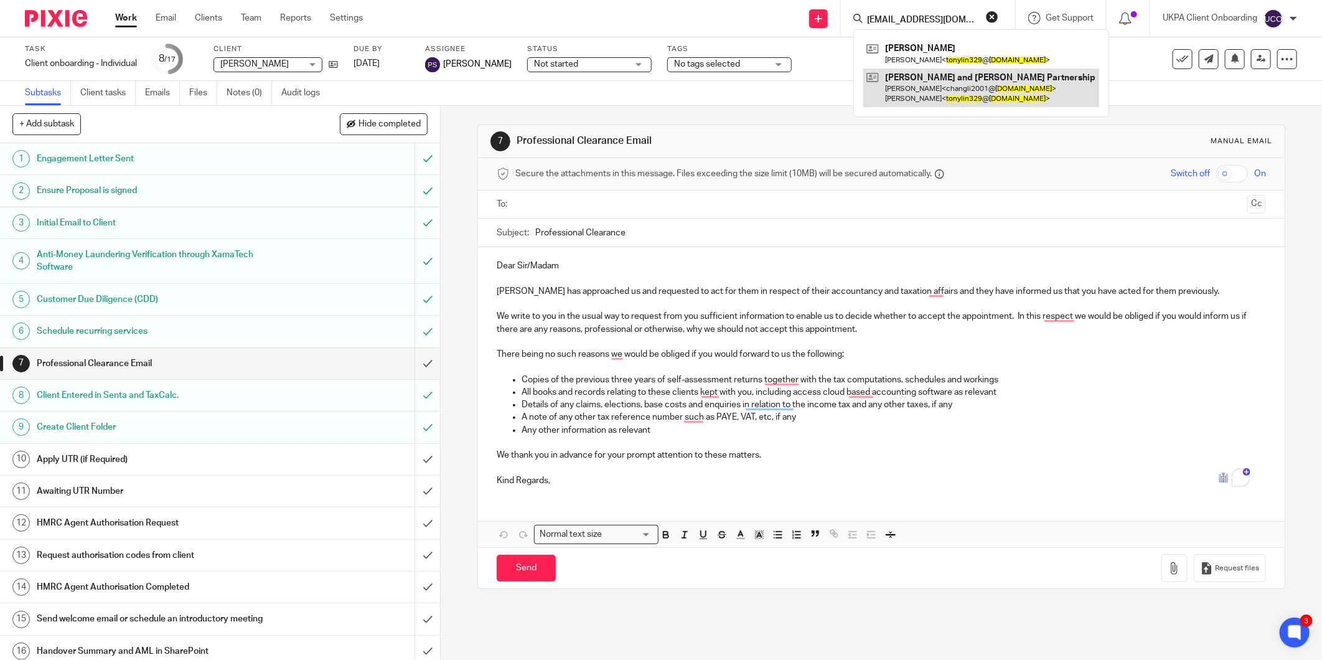
type input "[EMAIL_ADDRESS][DOMAIN_NAME]"
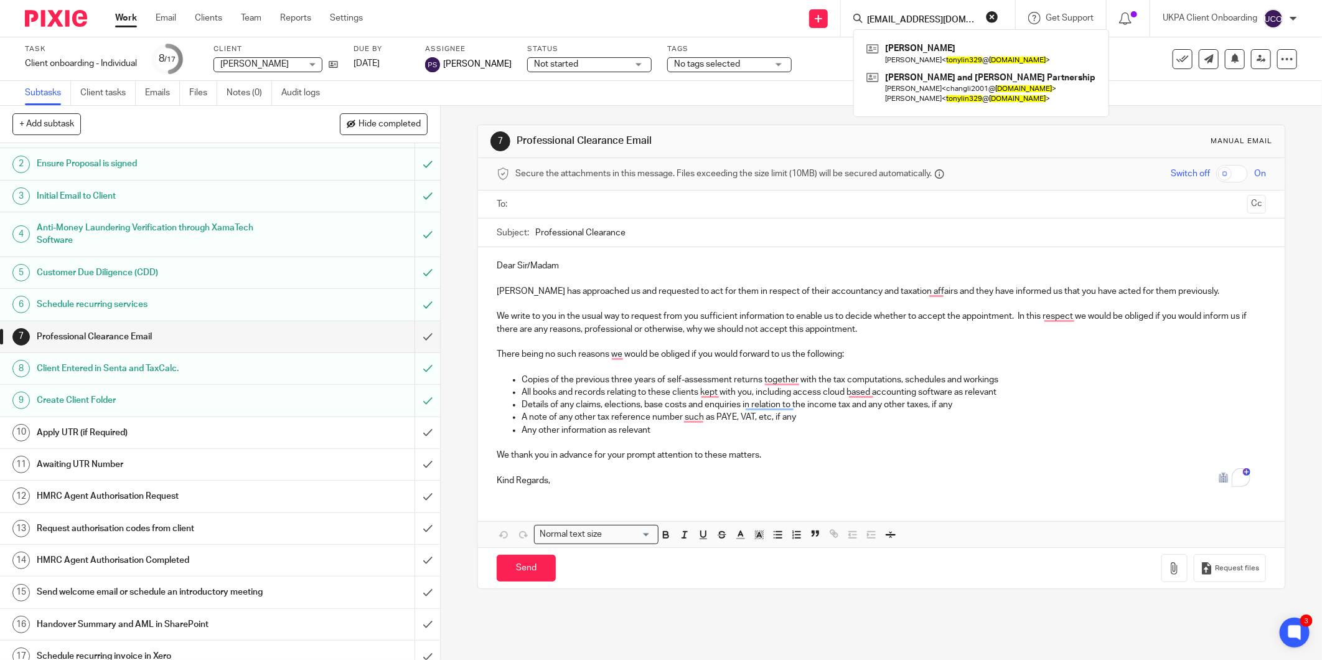
scroll to position [40, 0]
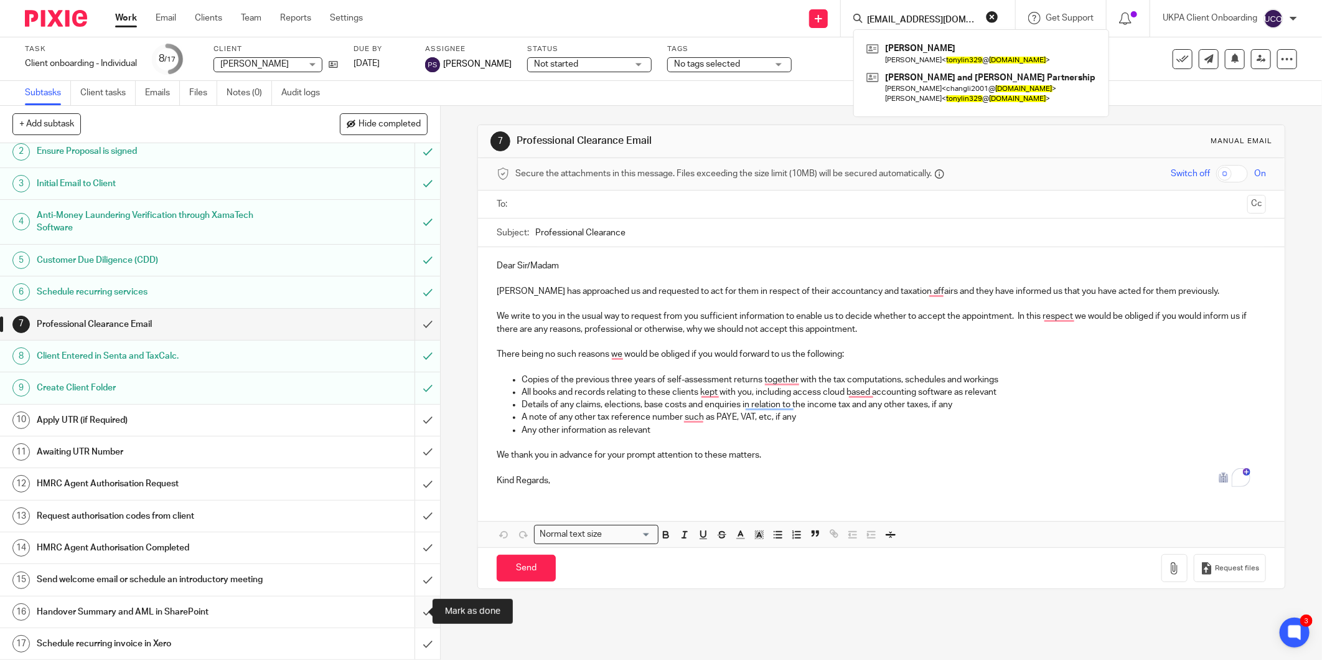
click at [414, 611] on input "submit" at bounding box center [220, 611] width 440 height 31
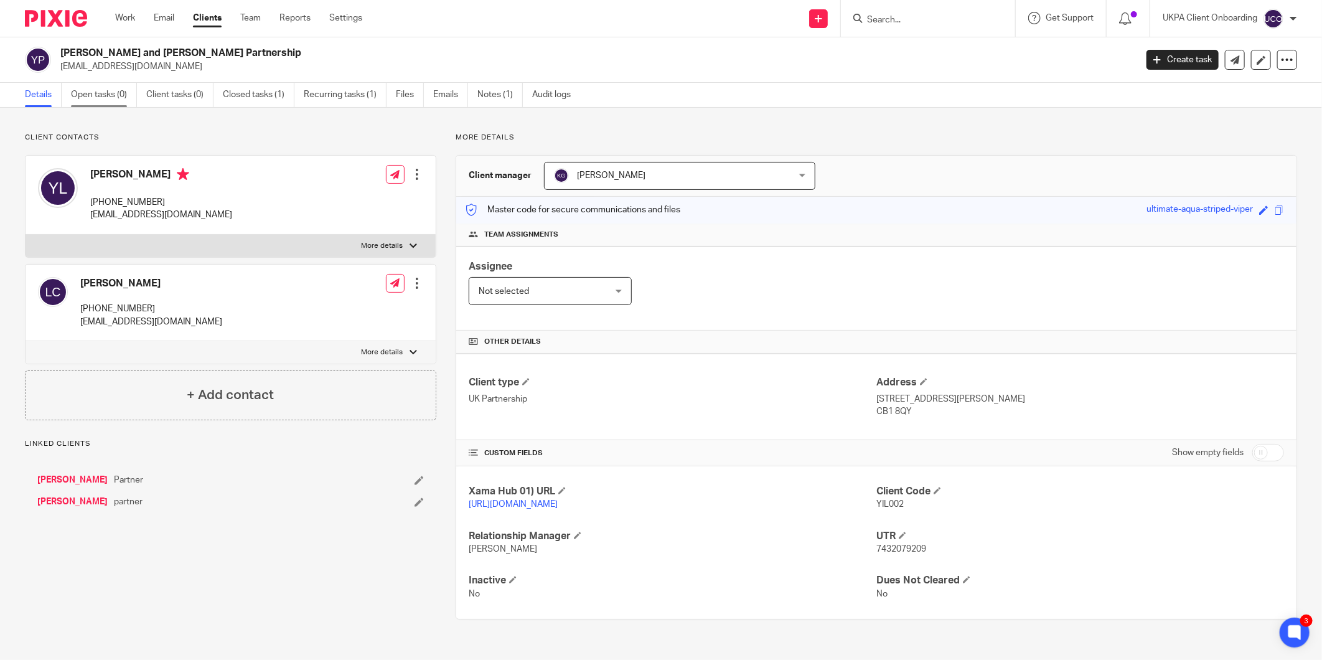
click at [73, 90] on link "Open tasks (0)" at bounding box center [104, 95] width 66 height 24
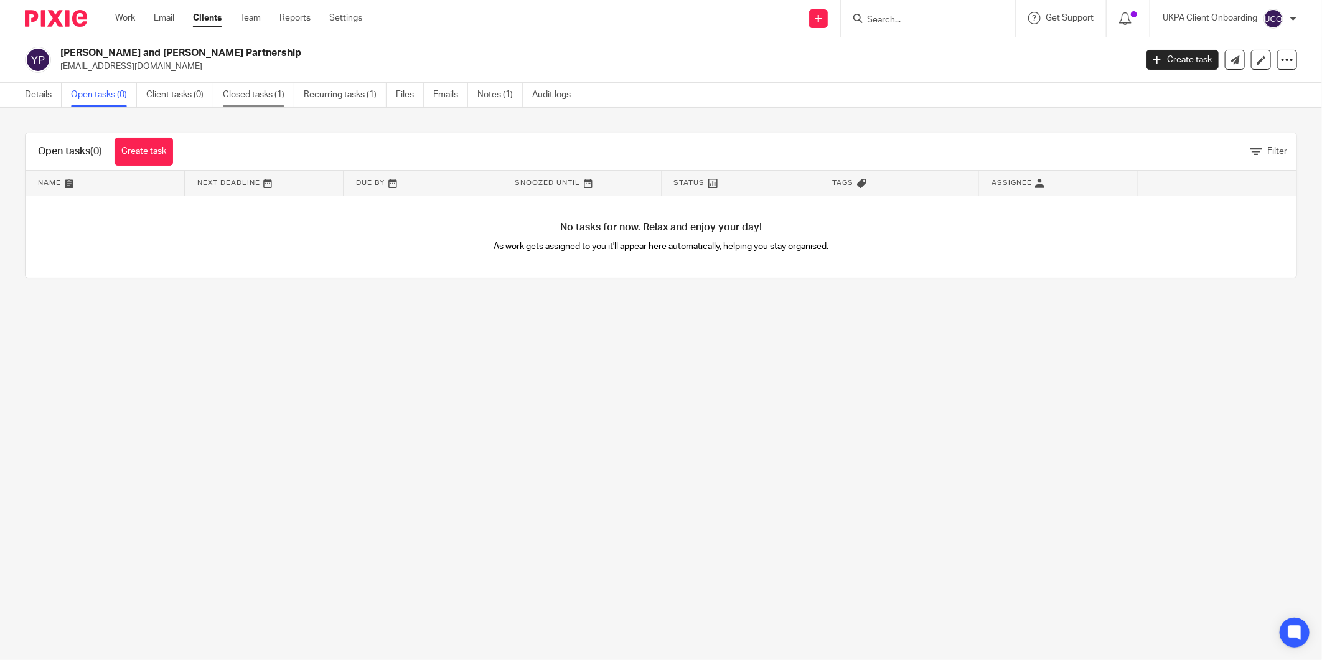
click at [262, 103] on link "Closed tasks (1)" at bounding box center [259, 95] width 72 height 24
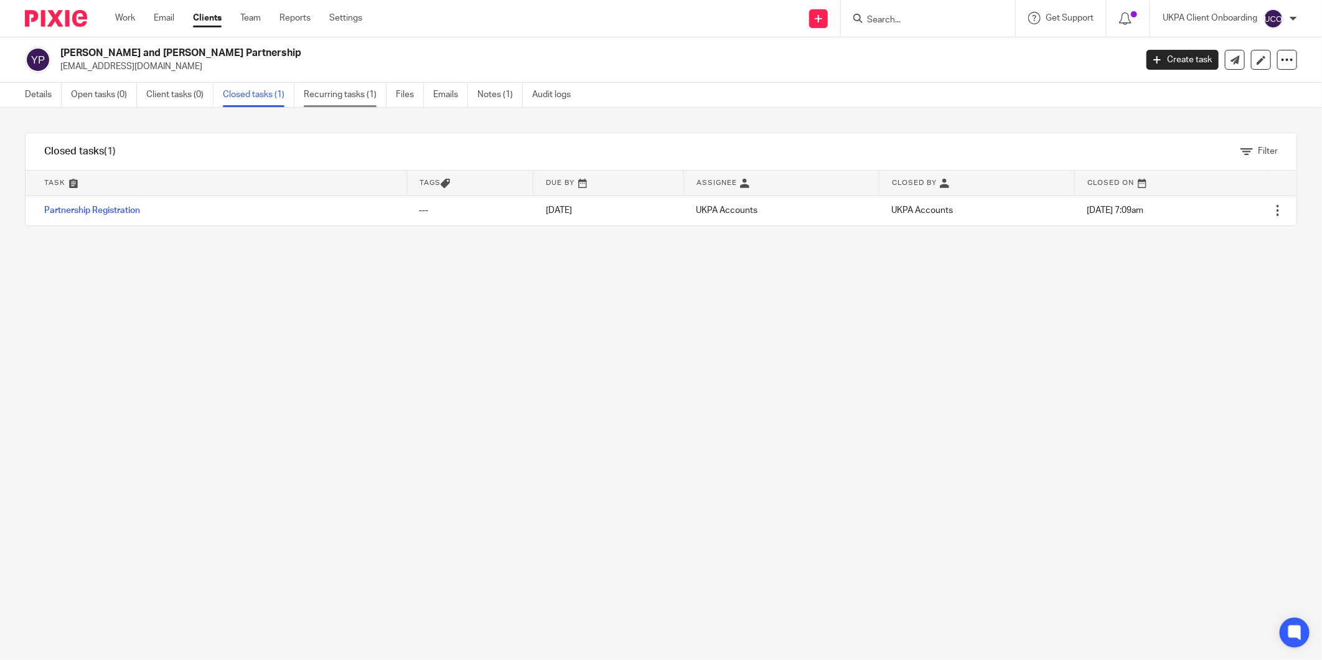
click at [361, 97] on link "Recurring tasks (1)" at bounding box center [345, 95] width 83 height 24
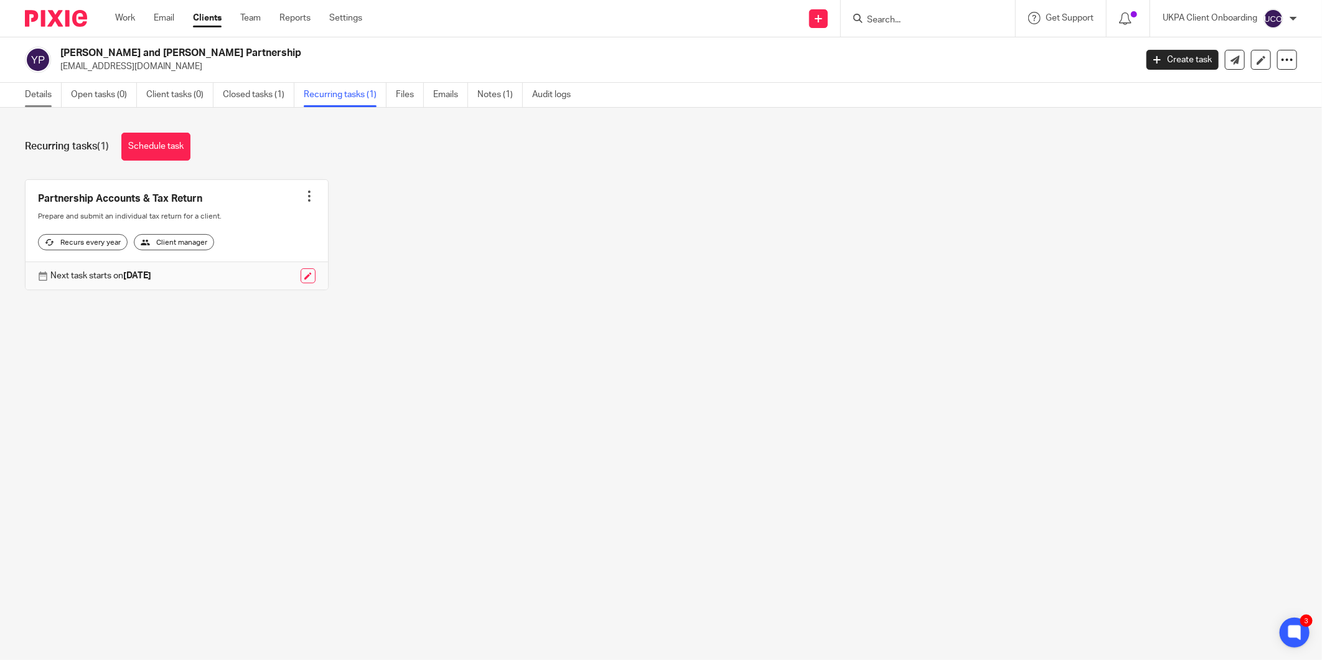
click at [47, 95] on link "Details" at bounding box center [43, 95] width 37 height 24
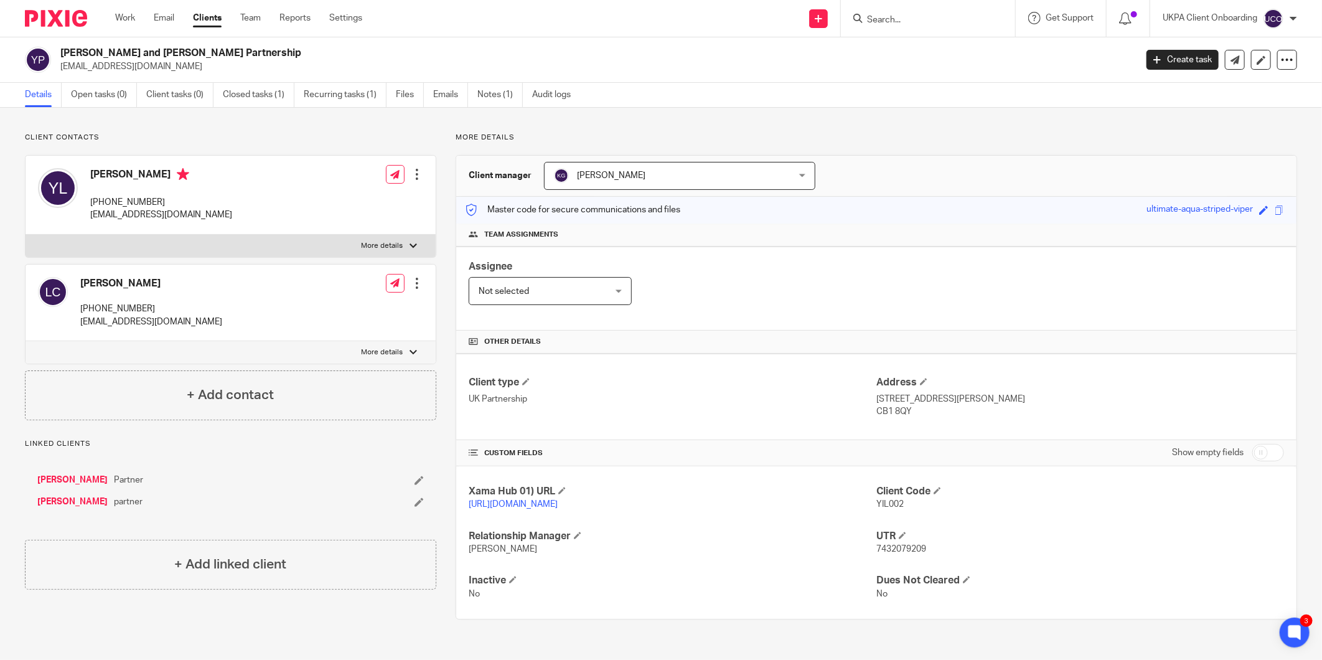
click at [154, 44] on div "Yi Lin and Chang Li Partnership tonylin329@outlook.com Create task Update from …" at bounding box center [661, 59] width 1322 height 45
copy div "[PERSON_NAME] and [PERSON_NAME] Partnership"
click at [898, 17] on input "Search" at bounding box center [921, 20] width 112 height 11
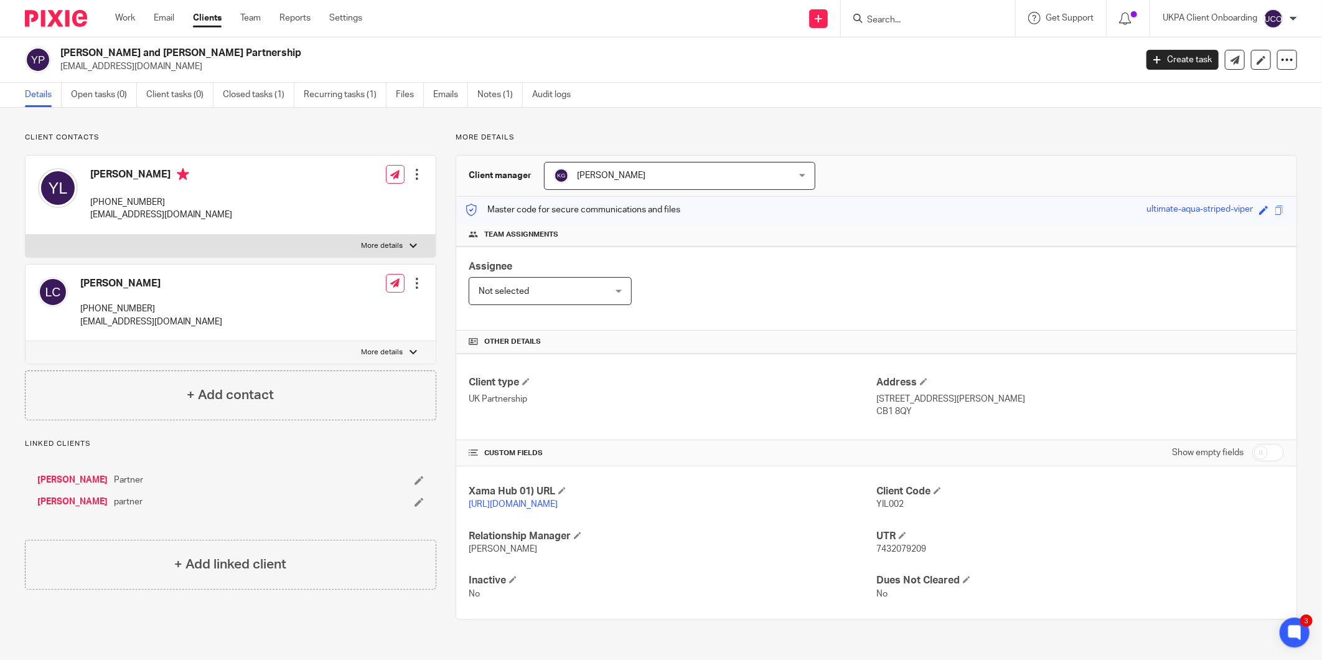
paste input "ACC Homes"
type input "ACC Homes"
click at [903, 35] on div "Acc Homes Limited" at bounding box center [940, 48] width 174 height 39
click at [905, 40] on link at bounding box center [940, 48] width 154 height 19
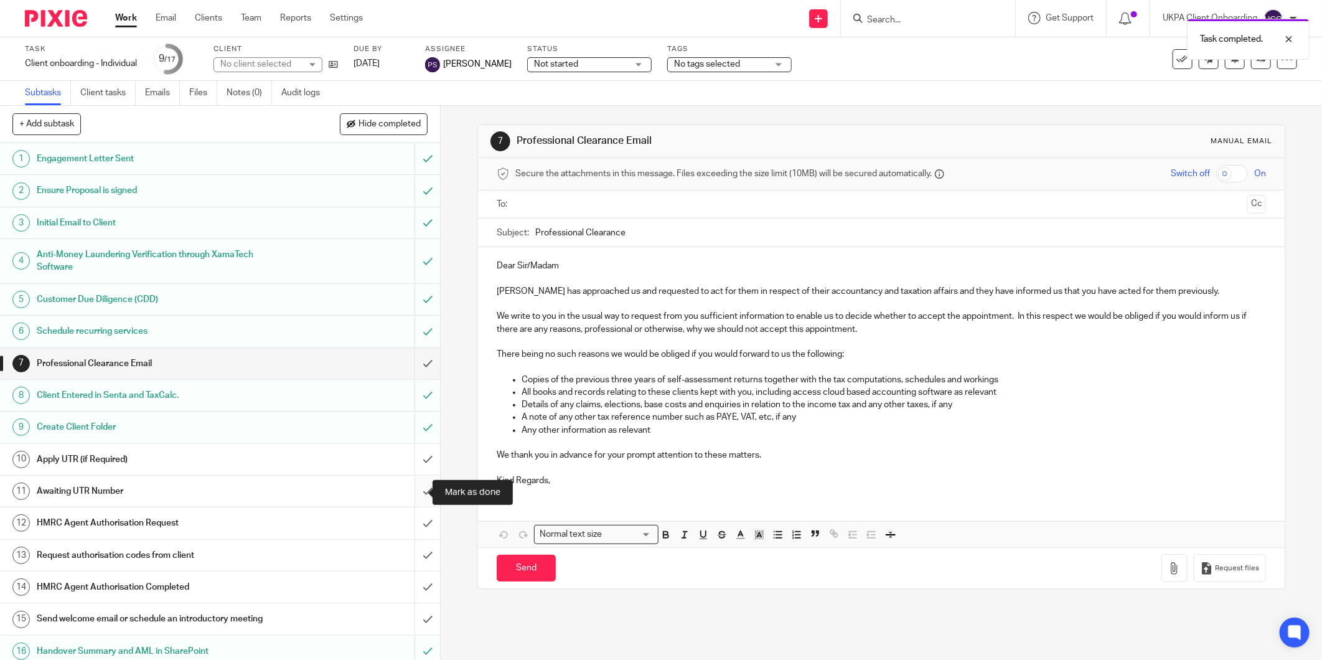
click at [409, 487] on input "submit" at bounding box center [220, 490] width 440 height 31
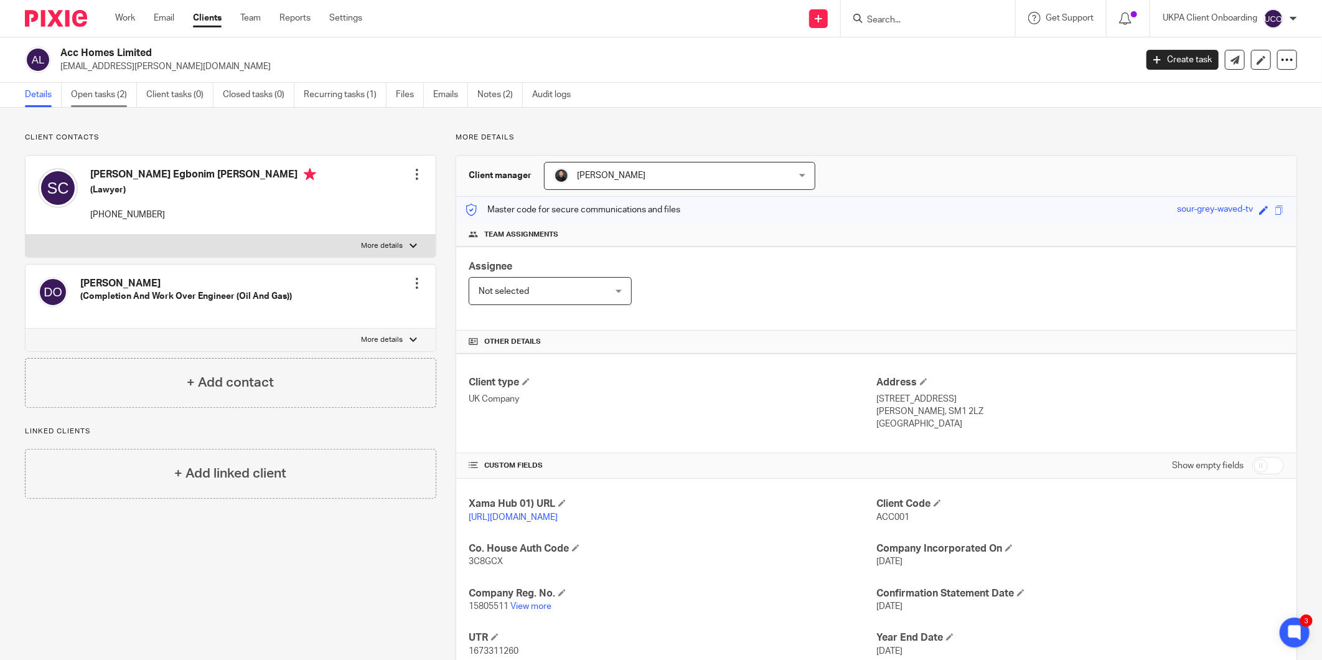
click at [98, 95] on link "Open tasks (2)" at bounding box center [104, 95] width 66 height 24
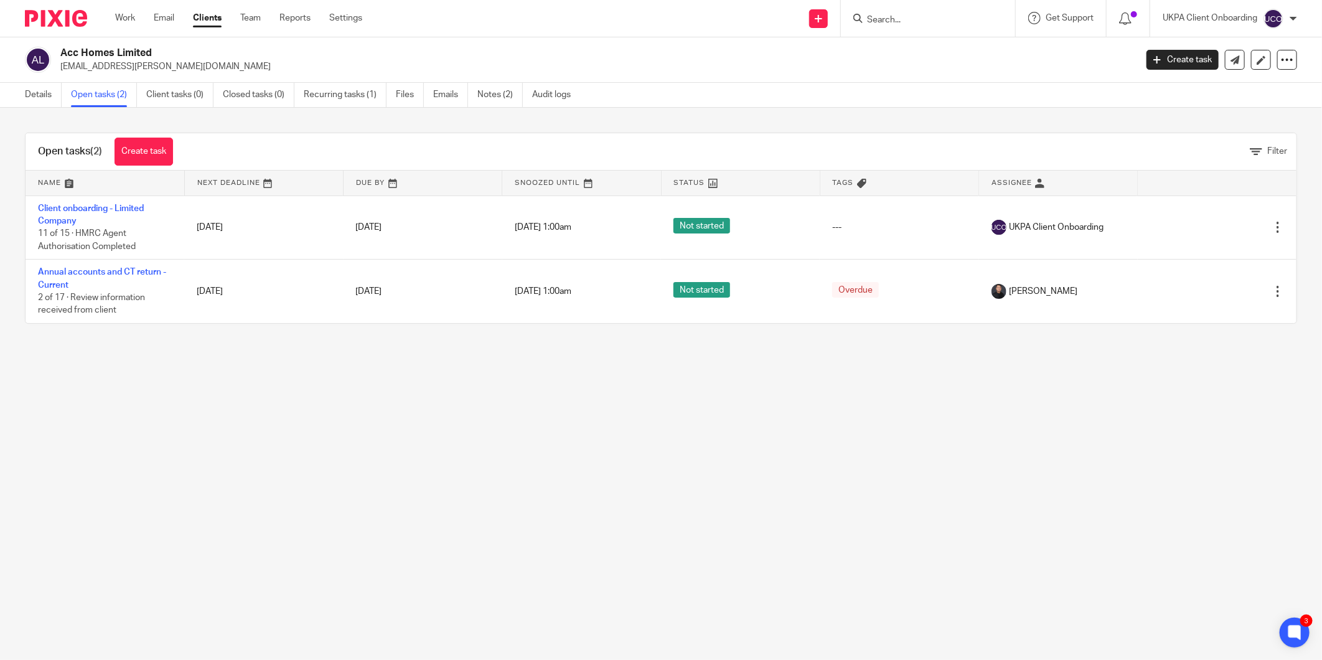
click at [121, 67] on p "se.culley@yahoo.co.uk" at bounding box center [593, 66] width 1067 height 12
click at [121, 67] on p "[EMAIL_ADDRESS][PERSON_NAME][DOMAIN_NAME]" at bounding box center [593, 66] width 1067 height 12
copy main "se.culley@yahoo.co.uk Create task Update from Companies House Export data Merge…"
click at [146, 58] on h2 "Acc Homes Limited" at bounding box center [487, 53] width 854 height 13
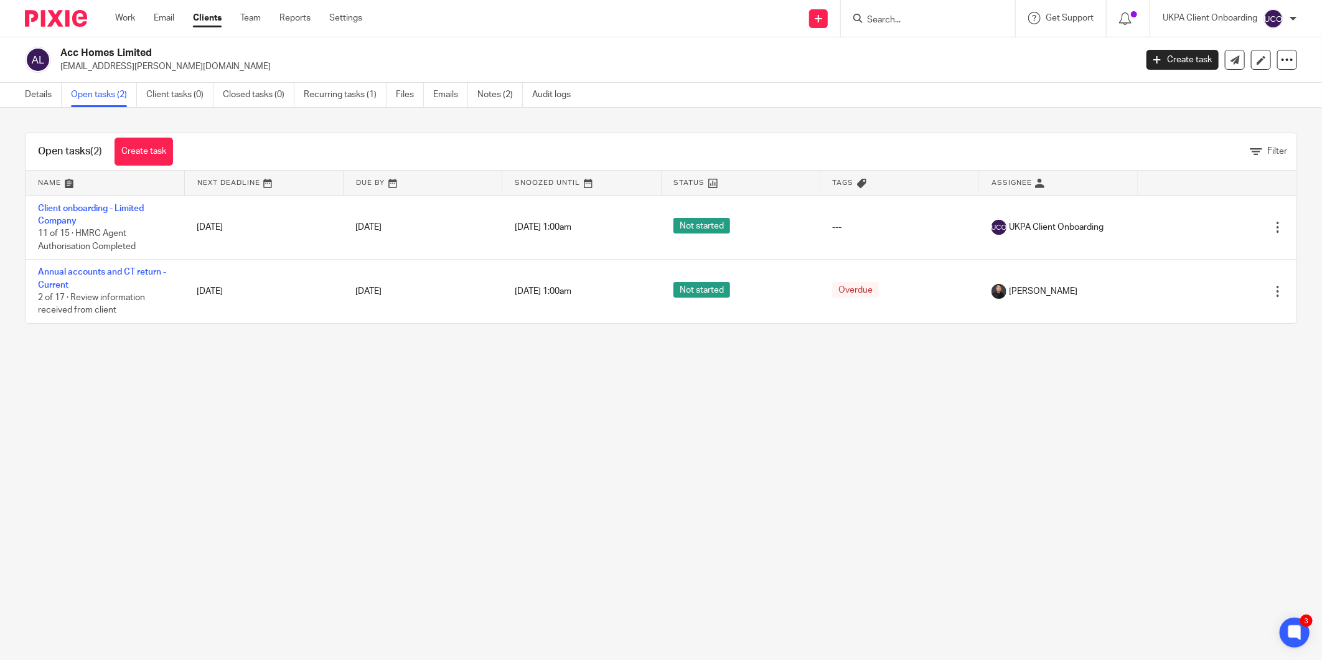
click at [146, 58] on h2 "Acc Homes Limited" at bounding box center [487, 53] width 854 height 13
drag, startPoint x: 146, startPoint y: 58, endPoint x: 159, endPoint y: 52, distance: 14.7
click at [156, 50] on h2 "Acc Homes Limited" at bounding box center [487, 53] width 854 height 13
click at [100, 52] on h2 "Acc Homes Limited" at bounding box center [487, 53] width 854 height 13
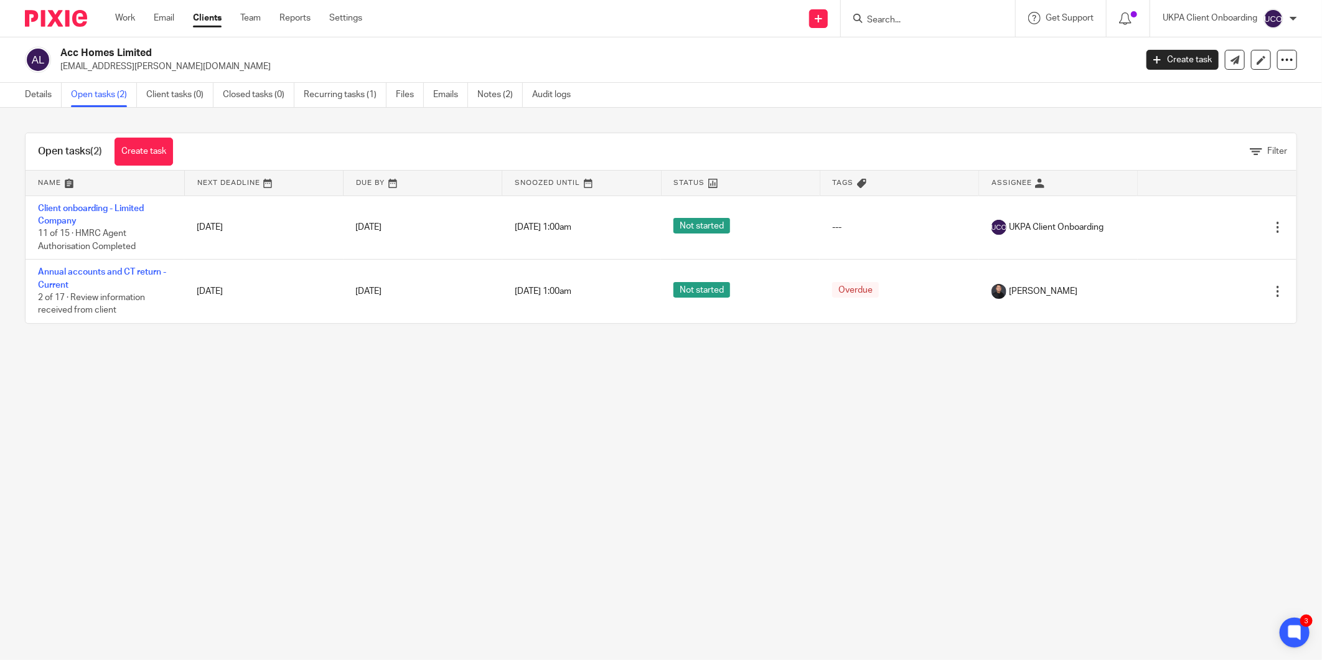
click at [100, 52] on h2 "Acc Homes Limited" at bounding box center [487, 53] width 854 height 13
click at [27, 96] on link "Details" at bounding box center [43, 95] width 37 height 24
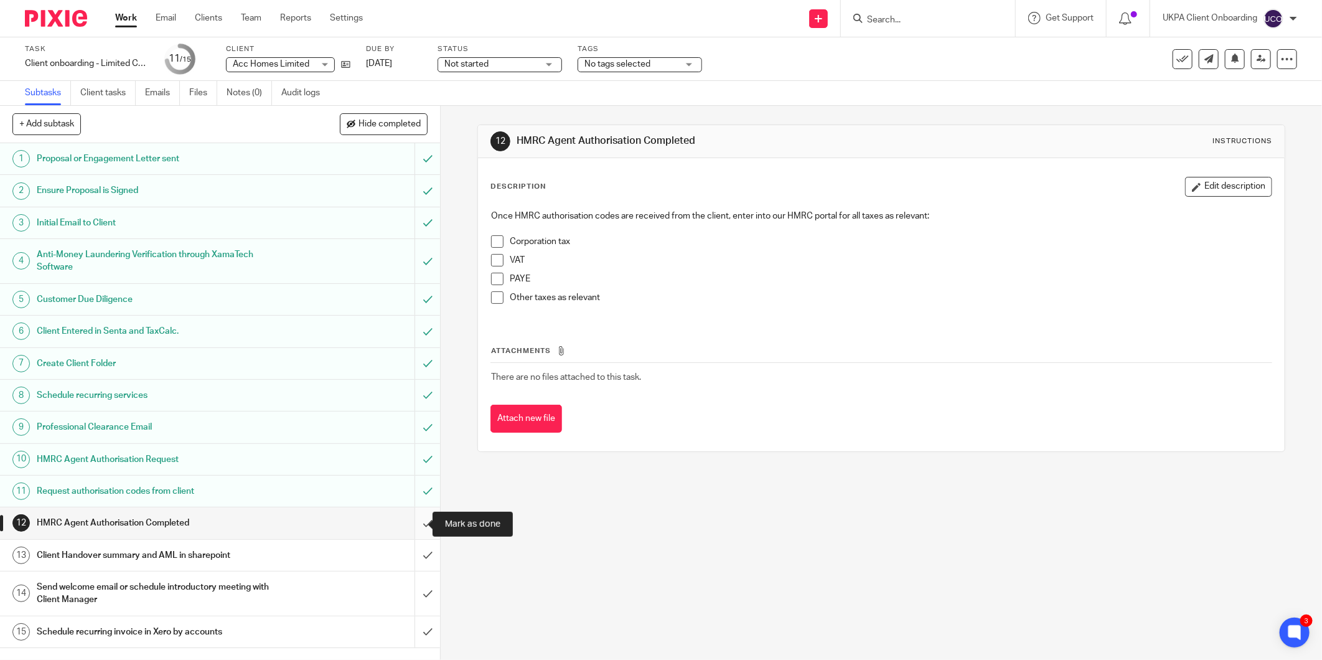
click at [413, 523] on input "submit" at bounding box center [220, 522] width 440 height 31
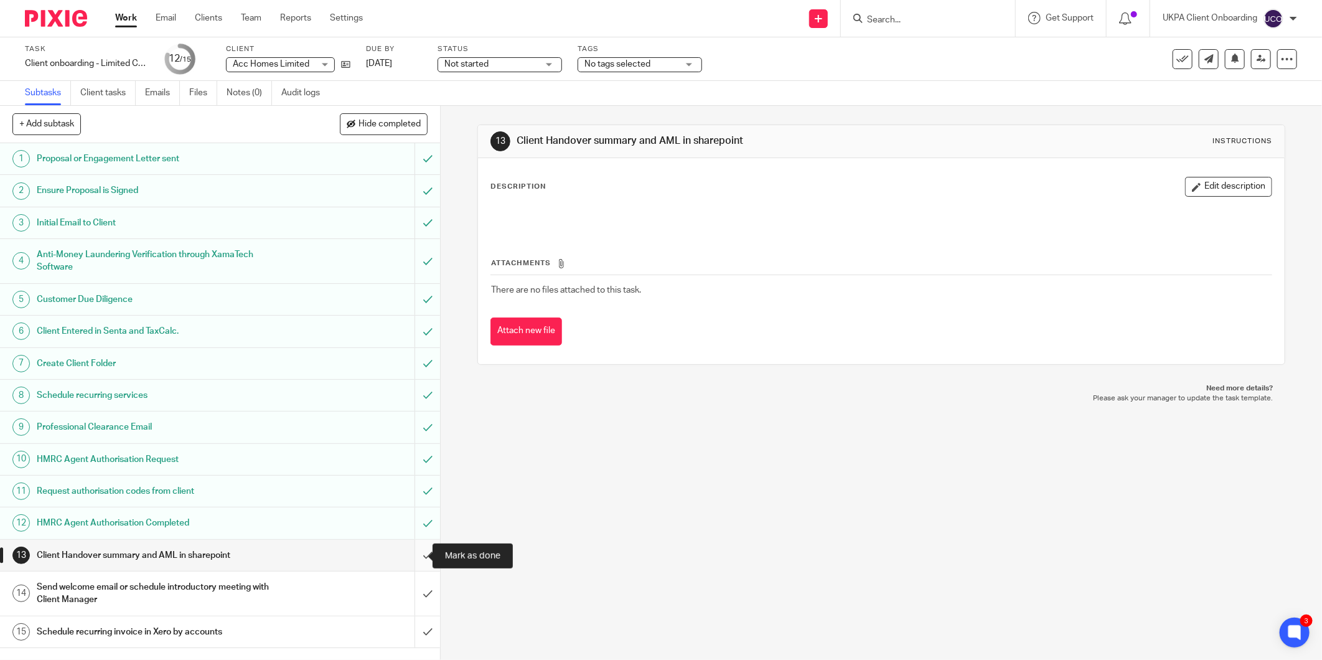
click at [409, 552] on input "submit" at bounding box center [220, 554] width 440 height 31
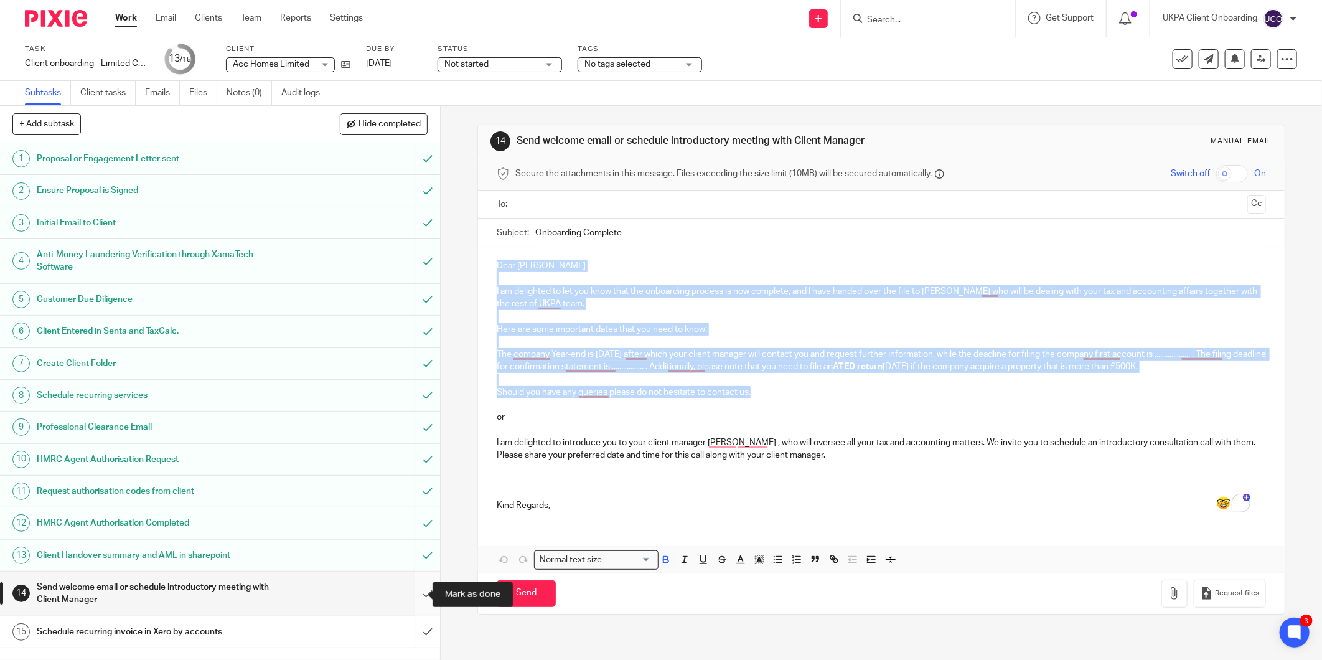
click at [406, 594] on input "submit" at bounding box center [220, 593] width 440 height 44
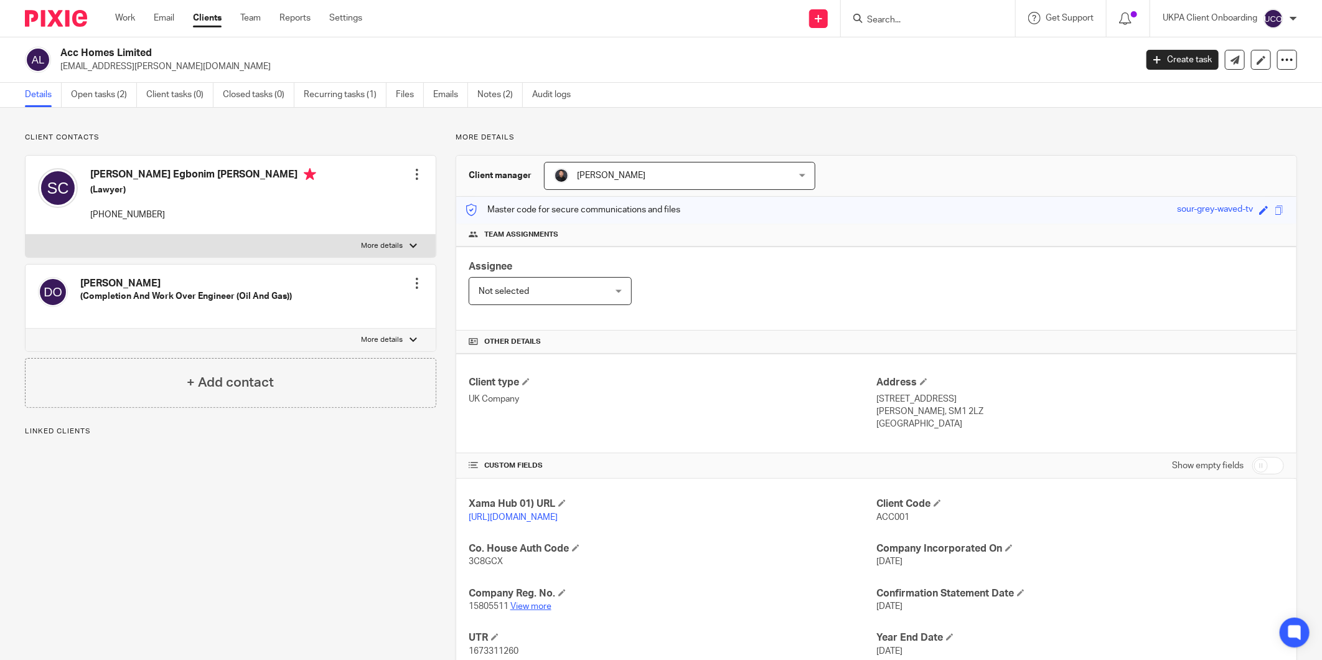
click at [515, 605] on link "View more" at bounding box center [530, 606] width 41 height 9
click at [93, 106] on link "Open tasks (2)" at bounding box center [104, 95] width 66 height 24
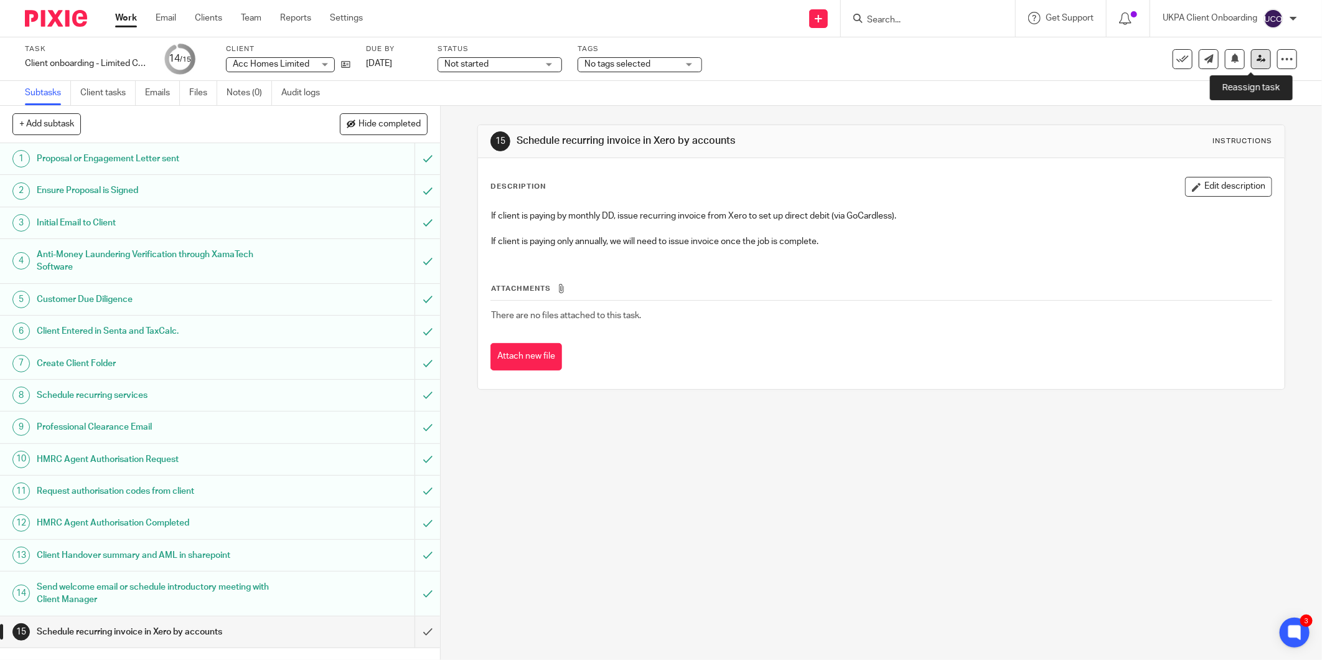
click at [1256, 57] on icon at bounding box center [1260, 58] width 9 height 9
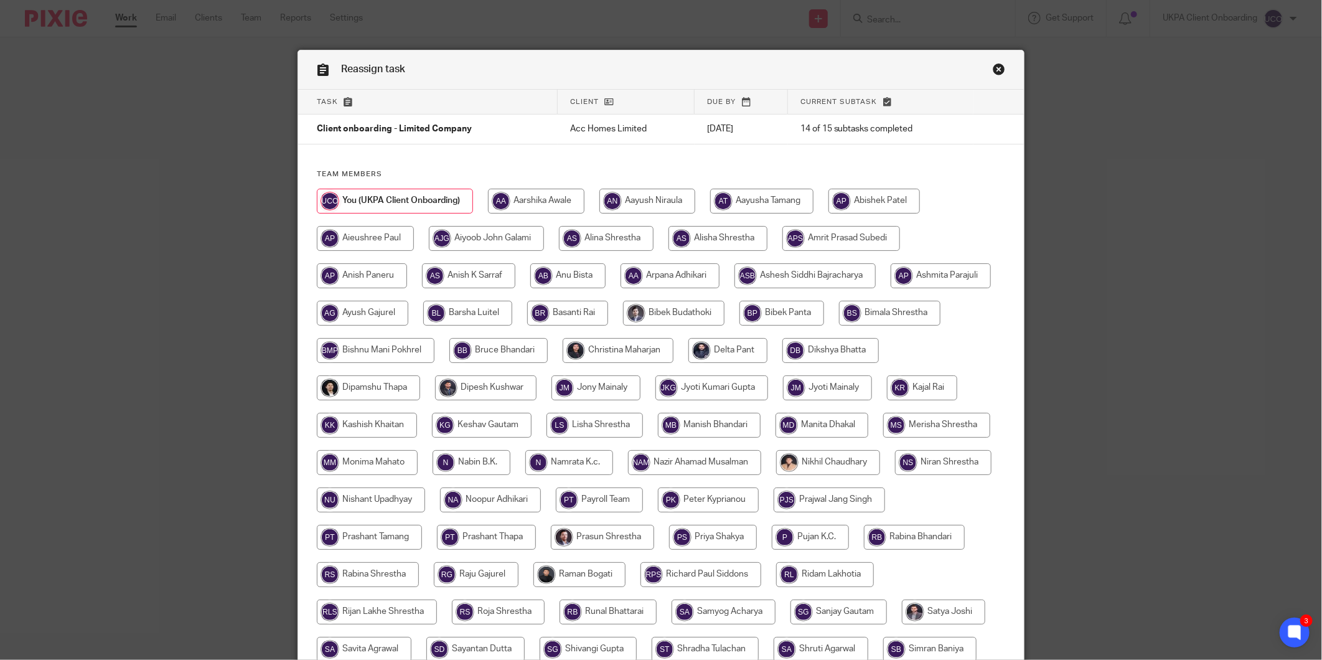
scroll to position [229, 0]
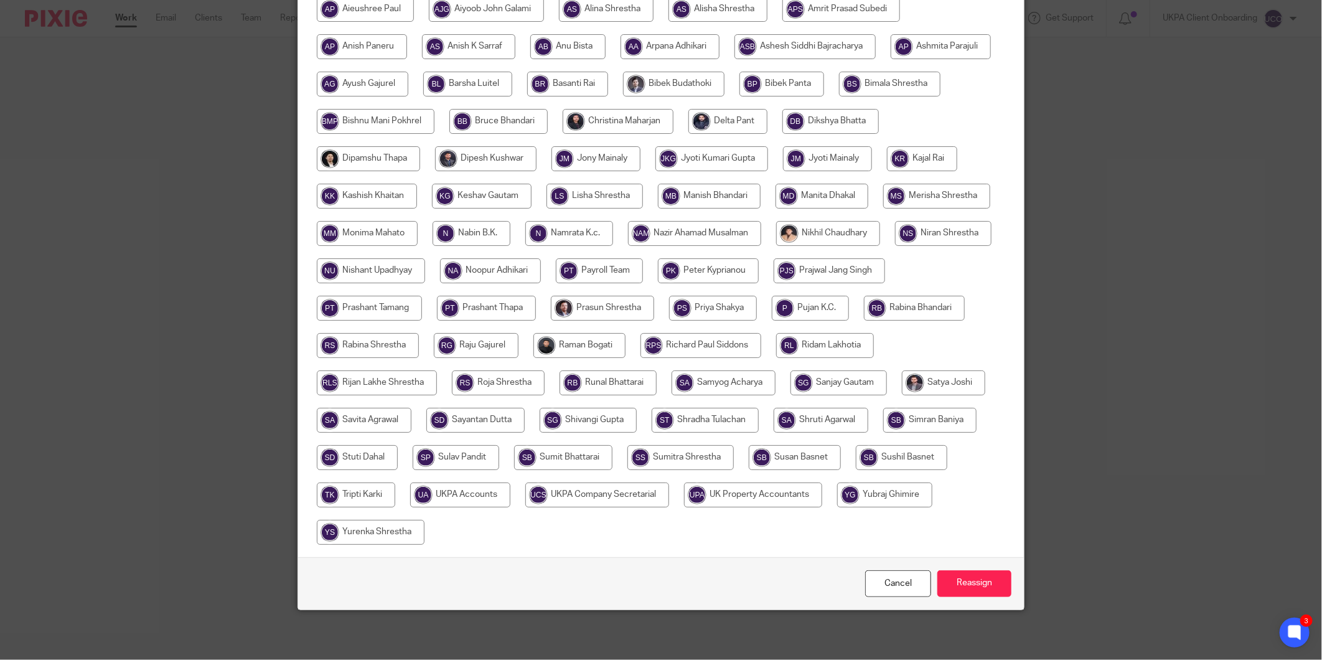
click at [510, 499] on input "radio" at bounding box center [460, 494] width 100 height 25
radio input "true"
click at [951, 595] on input "Reassign" at bounding box center [974, 583] width 74 height 27
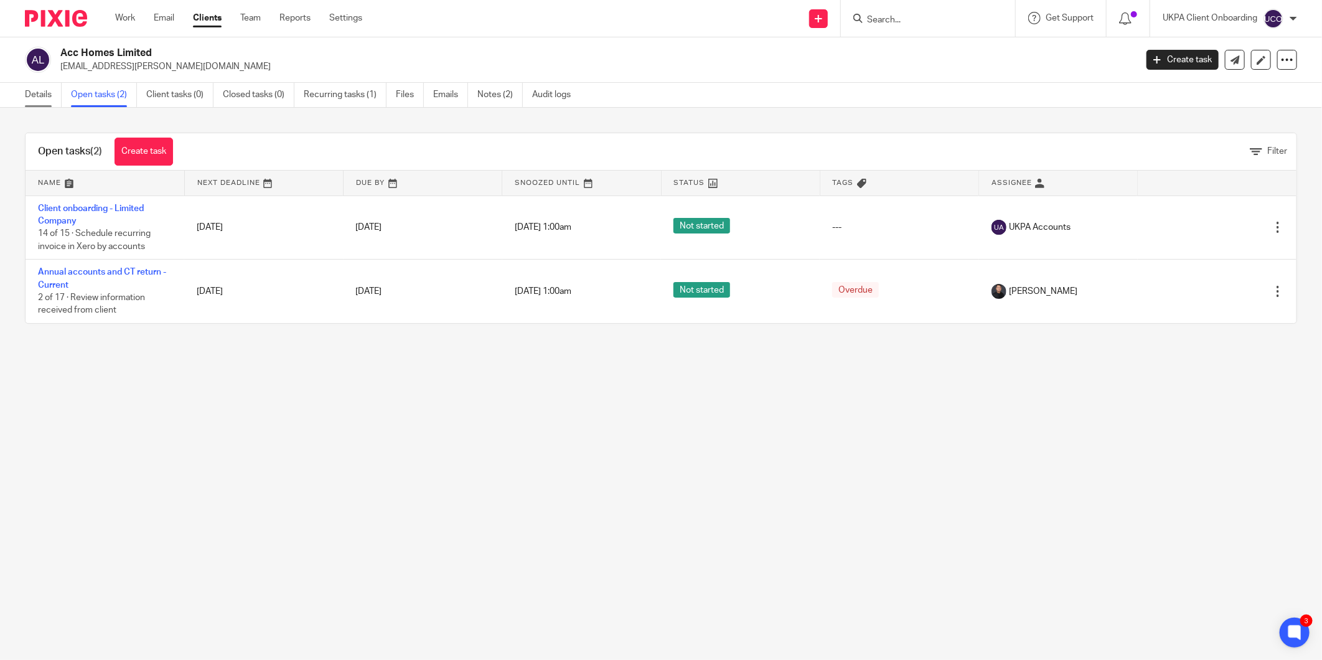
click at [44, 101] on link "Details" at bounding box center [43, 95] width 37 height 24
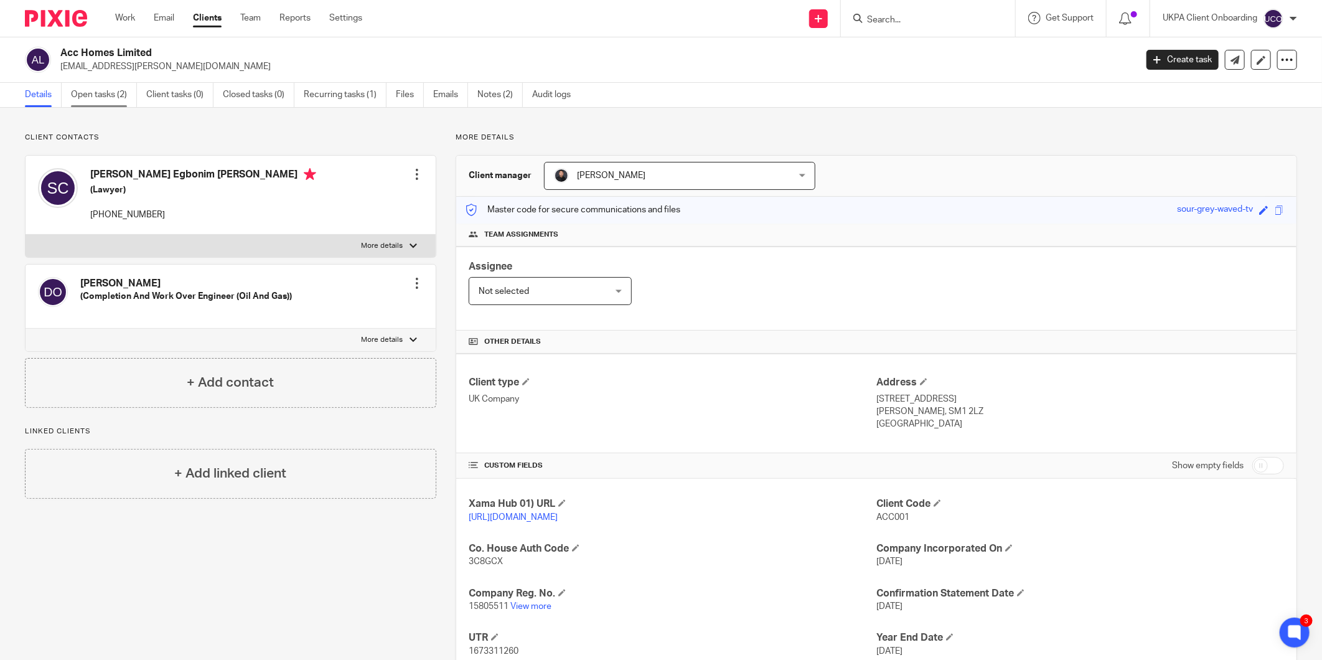
click at [119, 102] on link "Open tasks (2)" at bounding box center [104, 95] width 66 height 24
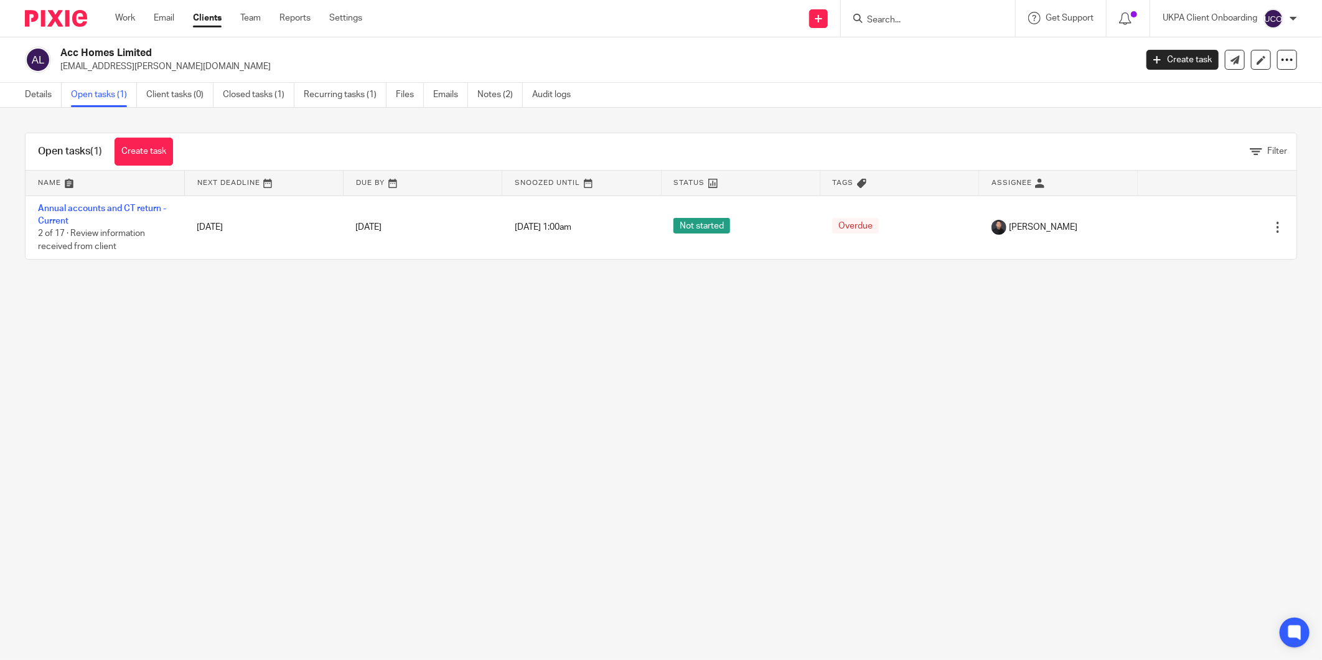
click at [875, 15] on input "Search" at bounding box center [921, 20] width 112 height 11
paste input "[DOMAIN_NAME][EMAIL_ADDRESS][DOMAIN_NAME]"
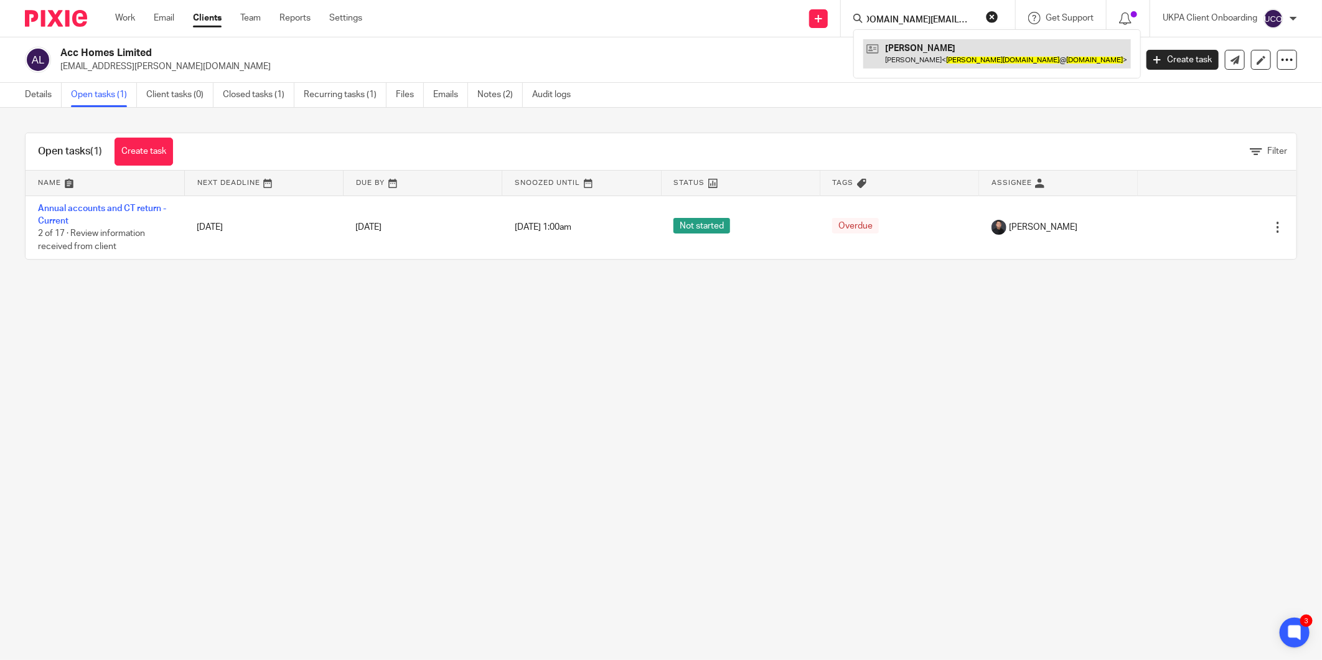
type input "[DOMAIN_NAME][EMAIL_ADDRESS][DOMAIN_NAME]"
click at [898, 47] on link at bounding box center [997, 53] width 268 height 29
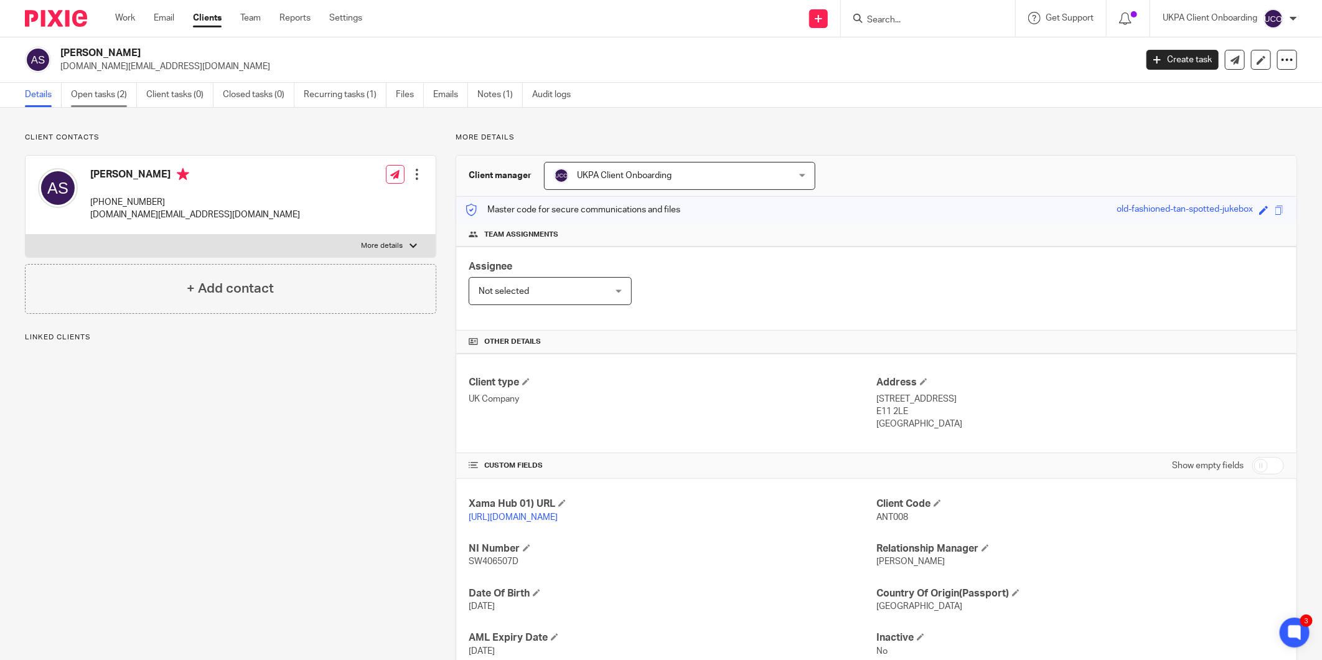
click at [116, 90] on link "Open tasks (2)" at bounding box center [104, 95] width 66 height 24
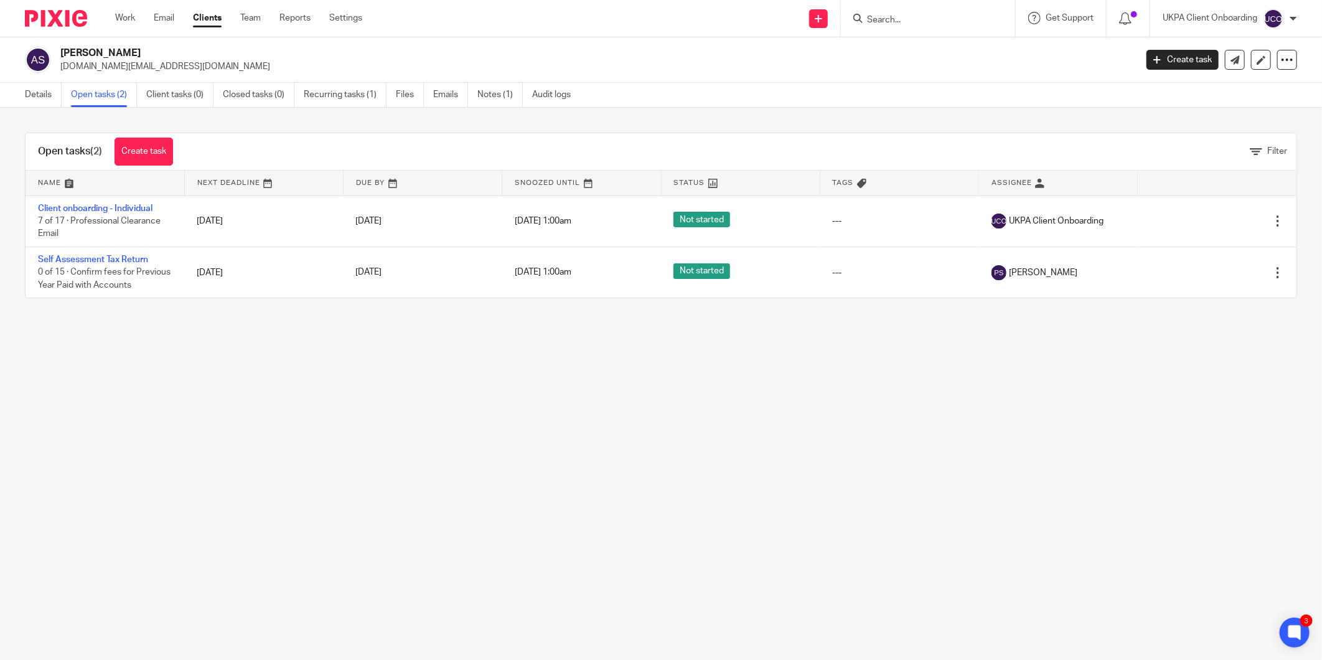
click at [31, 107] on div "Details Open tasks (2) Client tasks (0) Closed tasks (0) Recurring tasks (1) Fi…" at bounding box center [661, 95] width 1322 height 25
click at [33, 101] on link "Details" at bounding box center [43, 95] width 37 height 24
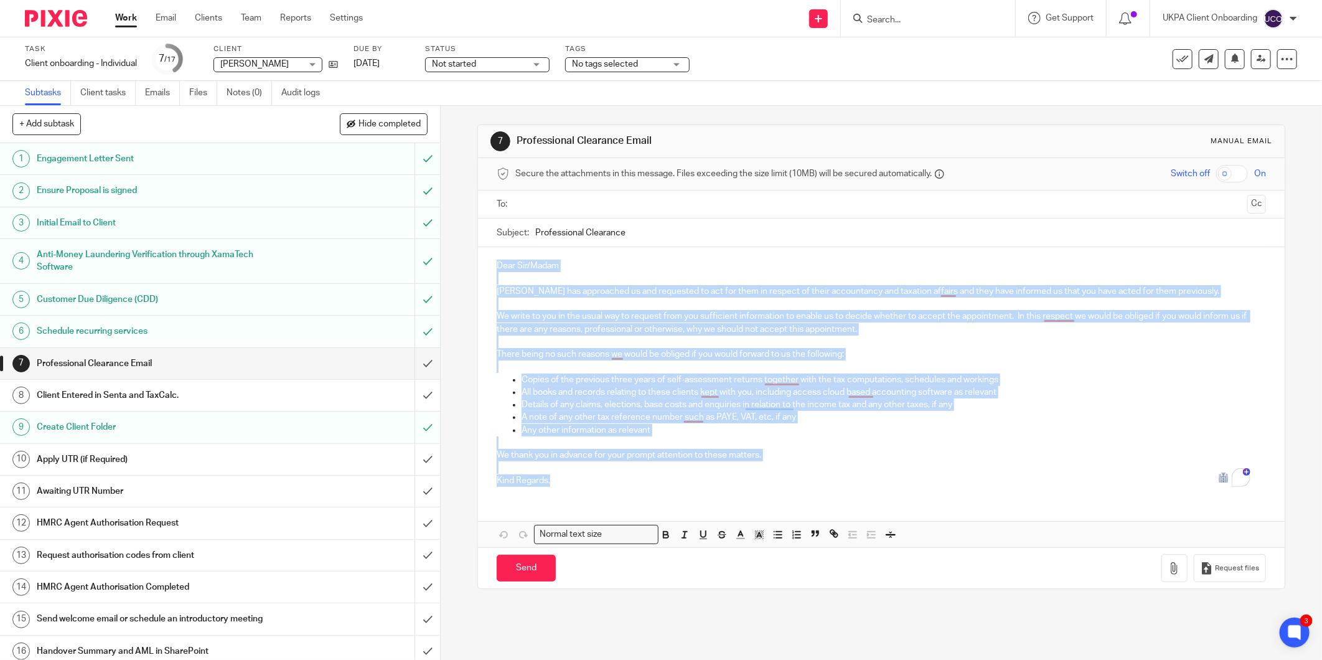
drag, startPoint x: 495, startPoint y: 259, endPoint x: 570, endPoint y: 489, distance: 241.6
click at [570, 489] on div "Dear Sir/Madam Antoine Safi has approached us and requested to act for them in …" at bounding box center [881, 371] width 806 height 249
copy div "Dear Sir/Madam Antoine Safi has approached us and requested to act for them in …"
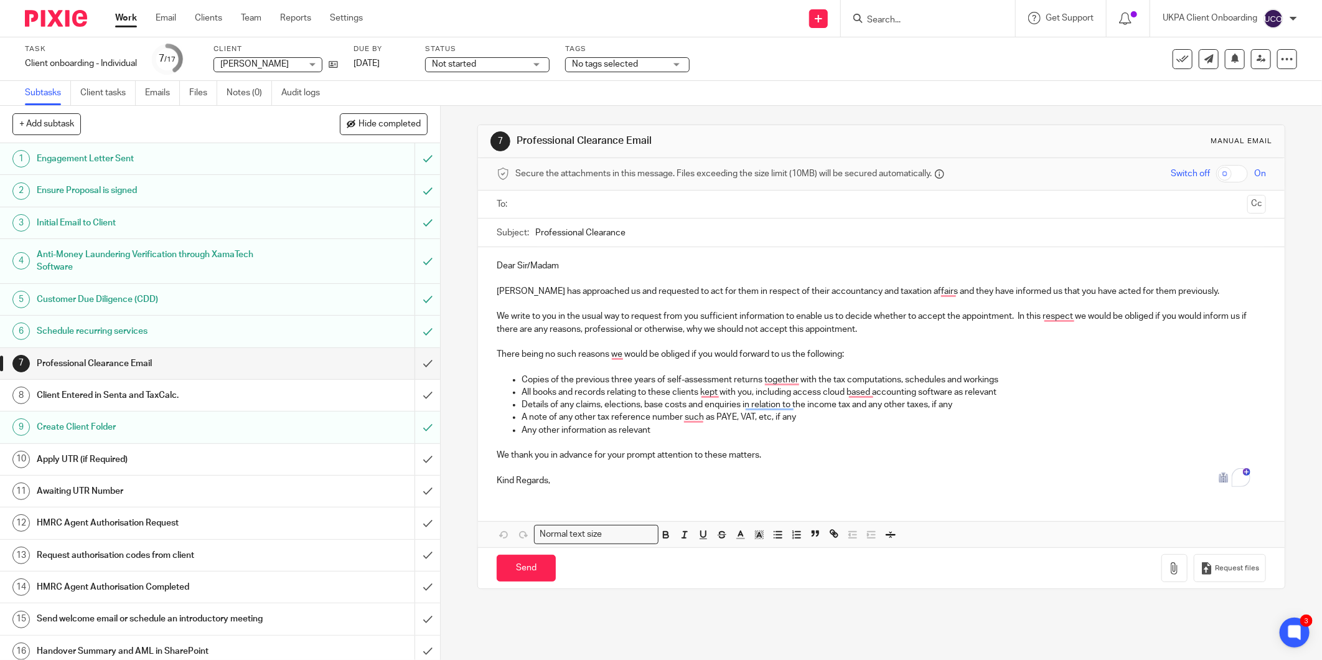
drag, startPoint x: 630, startPoint y: 231, endPoint x: 524, endPoint y: 234, distance: 105.8
click at [524, 234] on div "Subject: Professional Clearance" at bounding box center [880, 232] width 769 height 28
click at [892, 19] on input "Search" at bounding box center [921, 20] width 112 height 11
paste input "jenny.world.c@gmail.com"
type input "jenny.world.c@gmail.com"
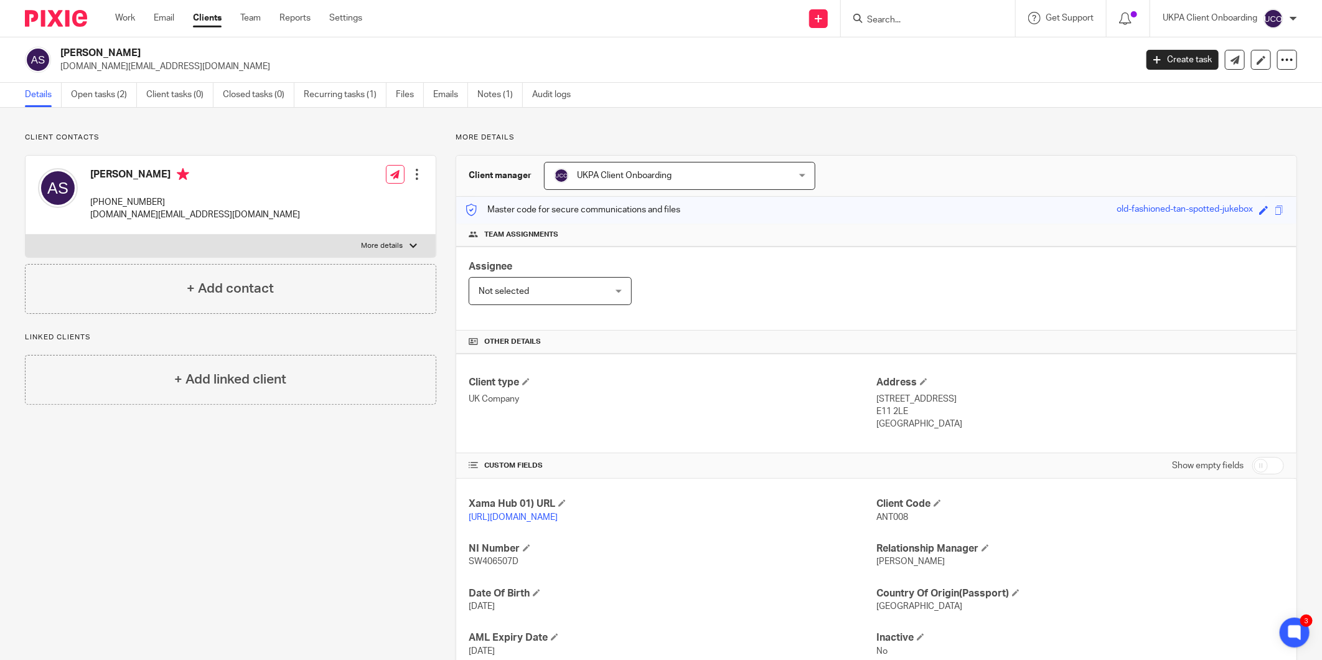
click at [891, 518] on span "ANT008" at bounding box center [892, 517] width 32 height 9
copy span "ANT008"
click at [85, 51] on h2 "[PERSON_NAME]" at bounding box center [487, 53] width 854 height 13
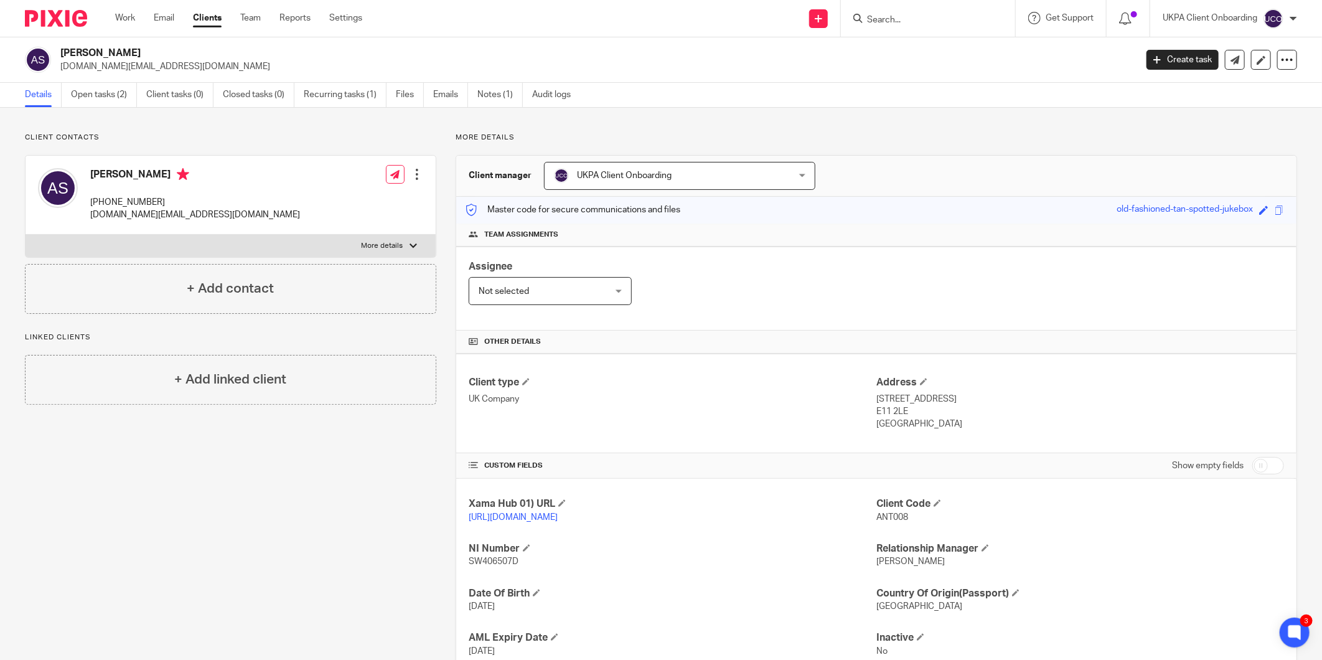
click at [85, 51] on h2 "[PERSON_NAME]" at bounding box center [487, 53] width 854 height 13
click at [101, 48] on h2 "[PERSON_NAME]" at bounding box center [487, 53] width 854 height 13
copy div "[PERSON_NAME]"
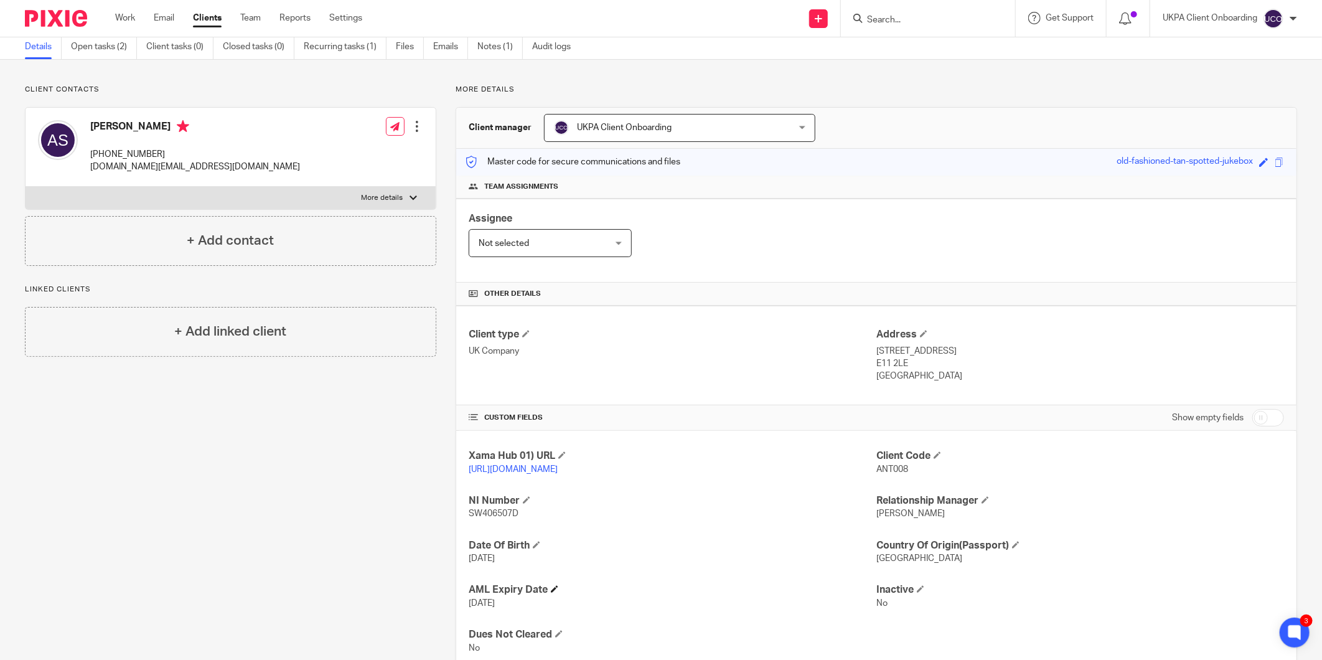
scroll to position [69, 0]
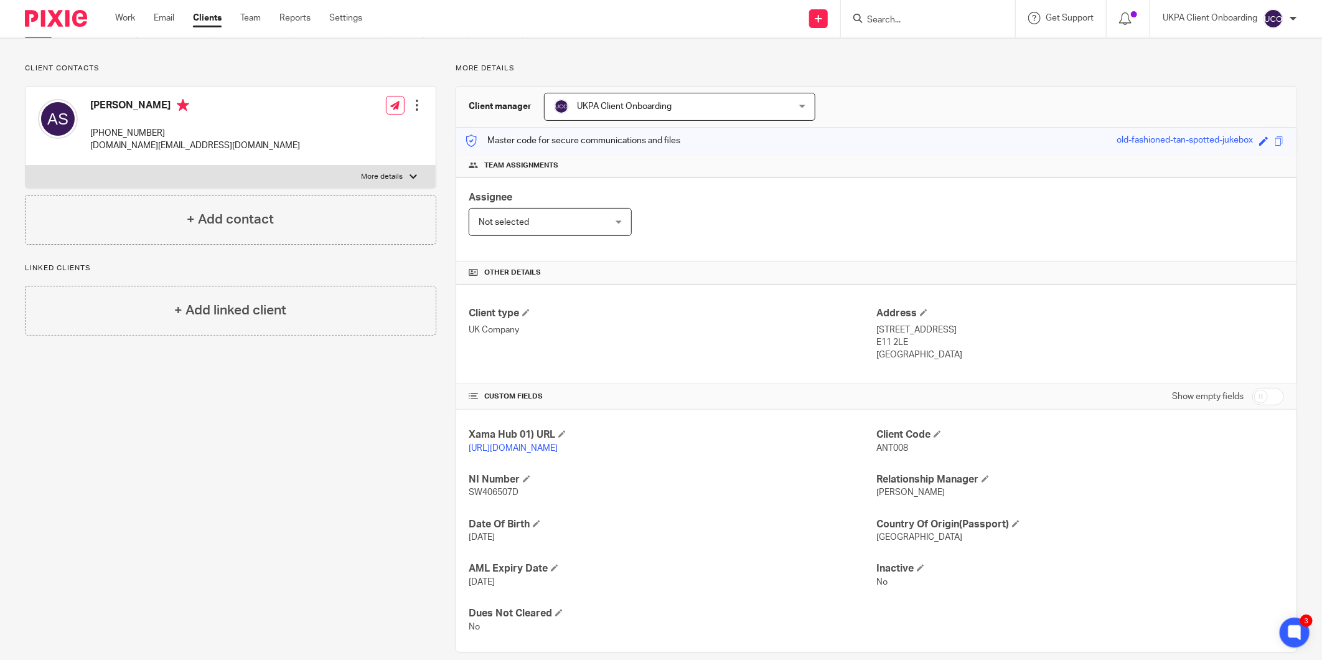
click at [501, 496] on span "SW406507D" at bounding box center [493, 492] width 50 height 9
copy span "SW406507D"
click at [961, 324] on p "11 Rectory Crescent, London" at bounding box center [1080, 330] width 408 height 12
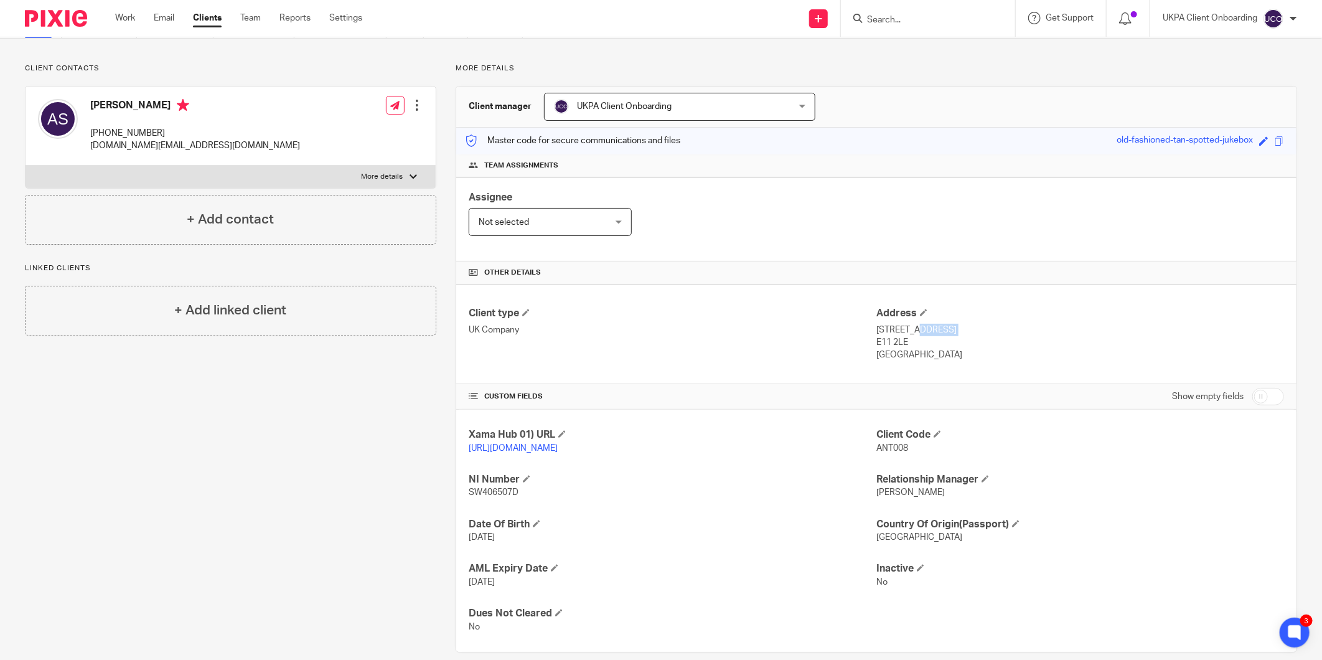
click at [961, 324] on p "11 Rectory Crescent, London" at bounding box center [1080, 330] width 408 height 12
copy div "11 Rectory Crescent, London"
click at [893, 342] on p "E11 2LE" at bounding box center [1080, 342] width 408 height 12
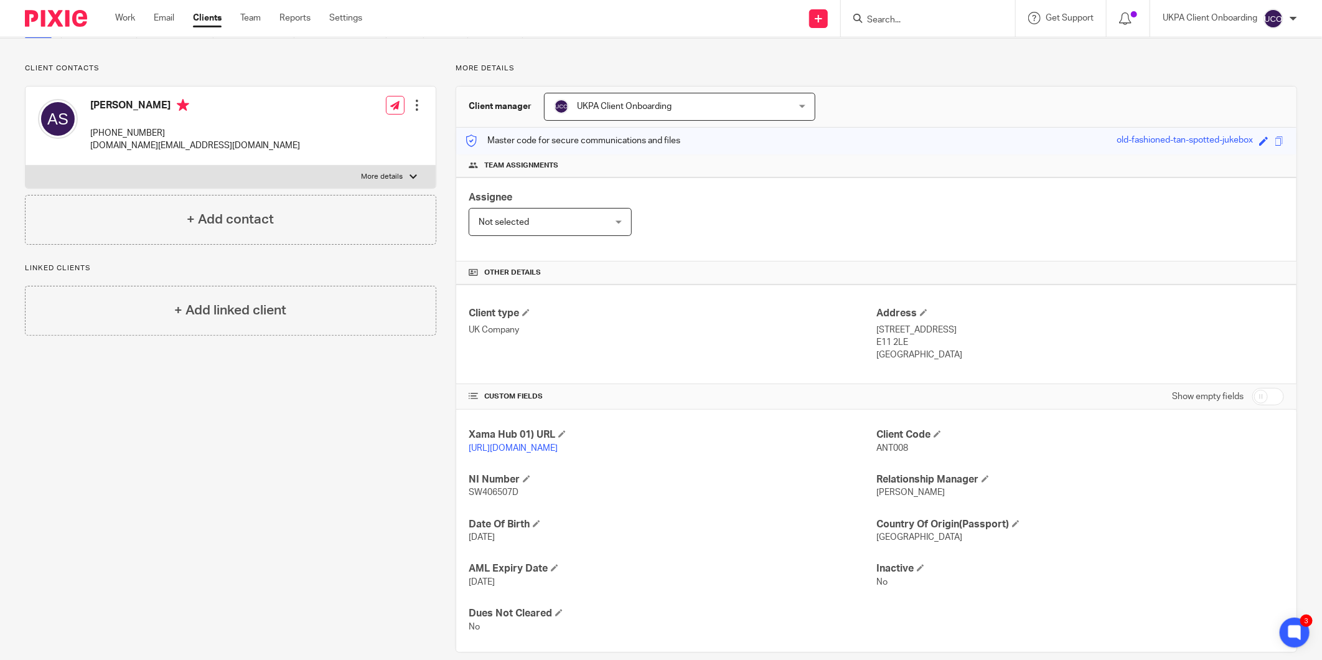
copy div "E11 2LE"
click at [131, 137] on p "+44 077 593 80436" at bounding box center [195, 133] width 210 height 12
copy div "+44 077 593 80436"
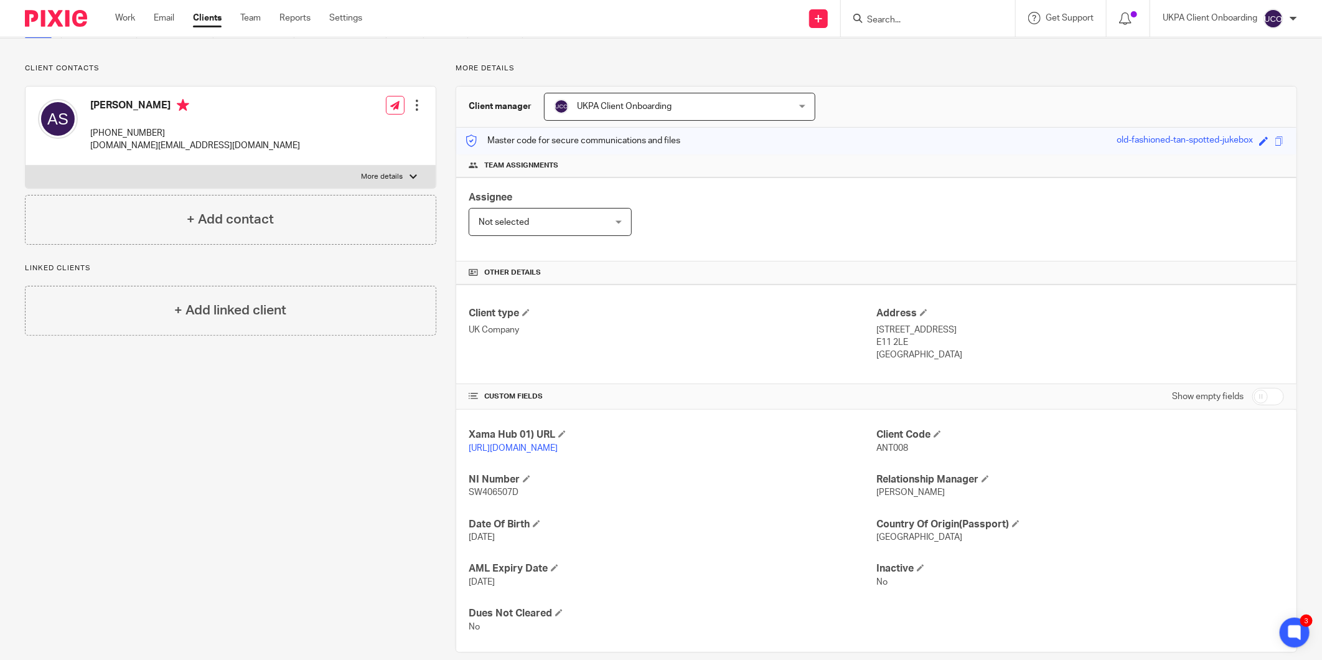
click at [138, 152] on div "Antoine Safi +44 077 593 80436 antoine.safi.med@gmail.com" at bounding box center [169, 126] width 262 height 66
copy div "antoine.safi.med@gmail.com"
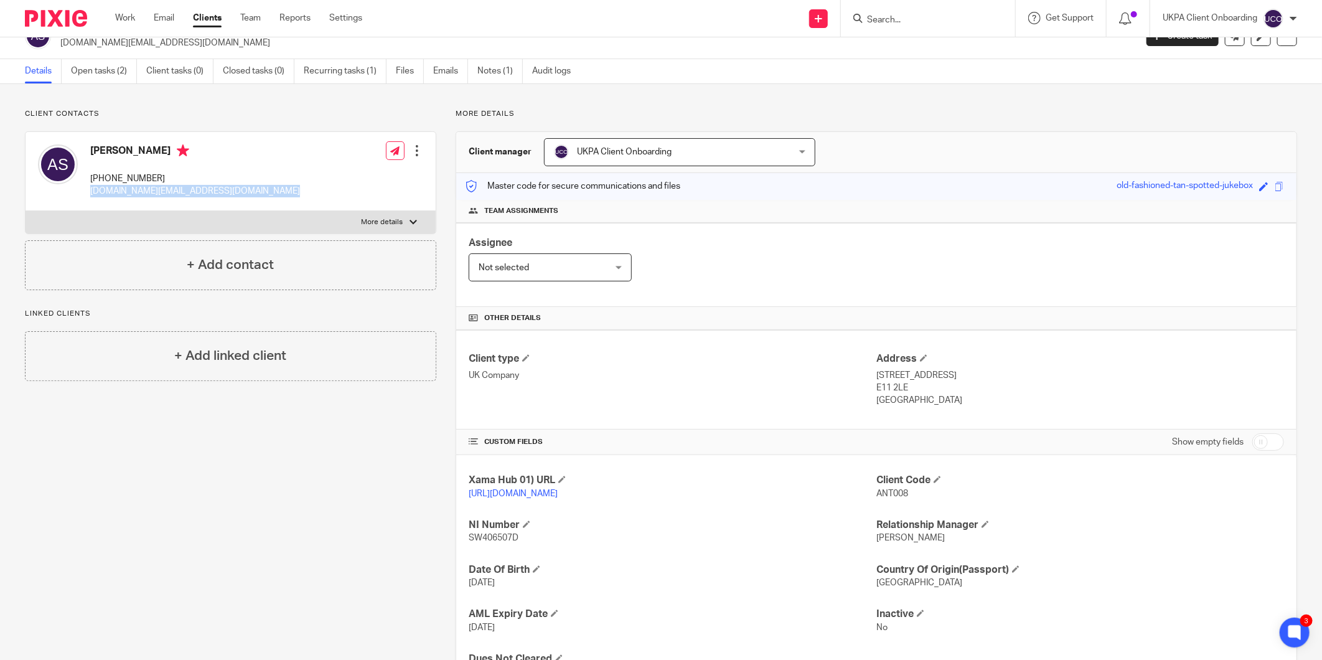
scroll to position [0, 0]
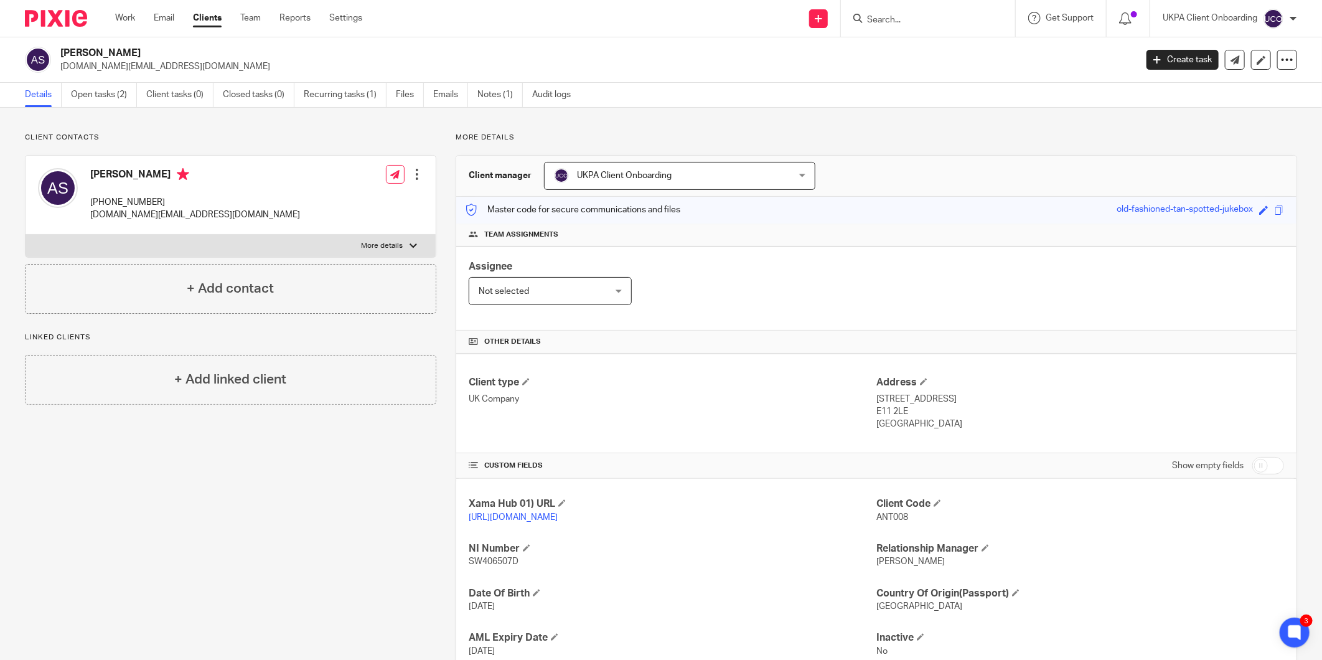
click at [96, 48] on h2 "[PERSON_NAME]" at bounding box center [487, 53] width 854 height 13
copy div "[PERSON_NAME]"
click at [128, 71] on p "antoine.safi.med@gmail.com" at bounding box center [593, 66] width 1067 height 12
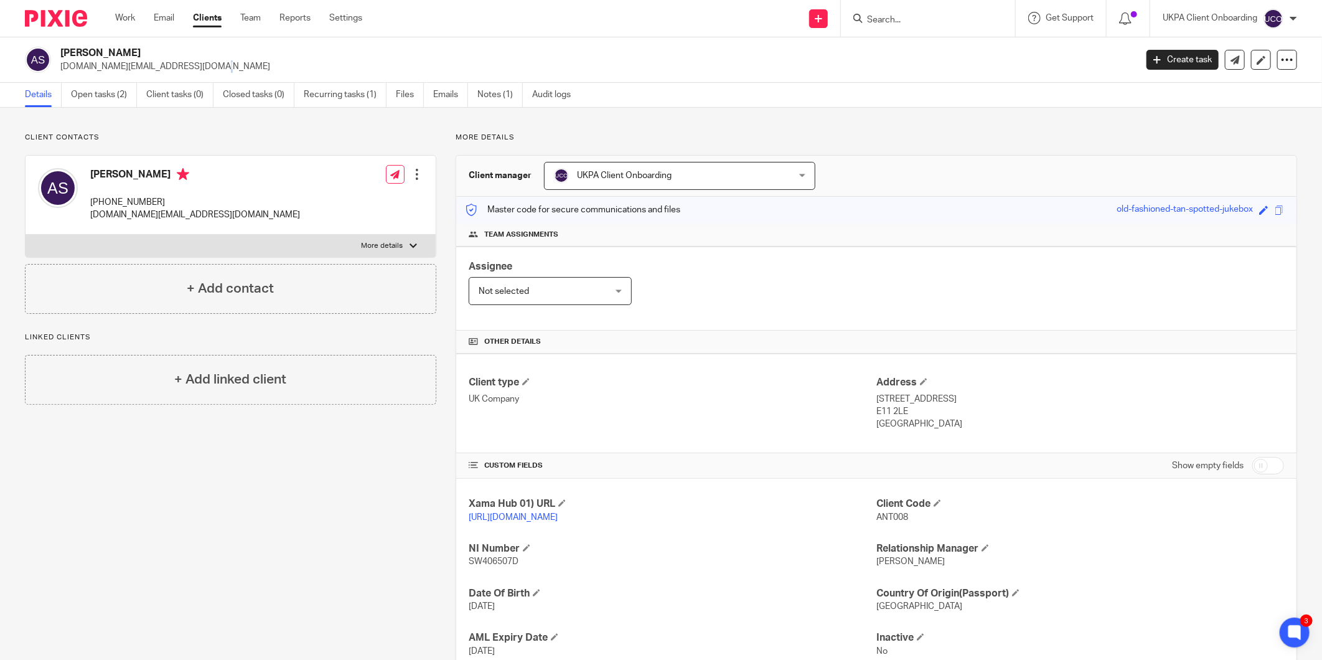
click at [128, 71] on p "antoine.safi.med@gmail.com" at bounding box center [593, 66] width 1067 height 12
copy main "antoine.safi.med@gmail.com Create task Update from Companies House Export data …"
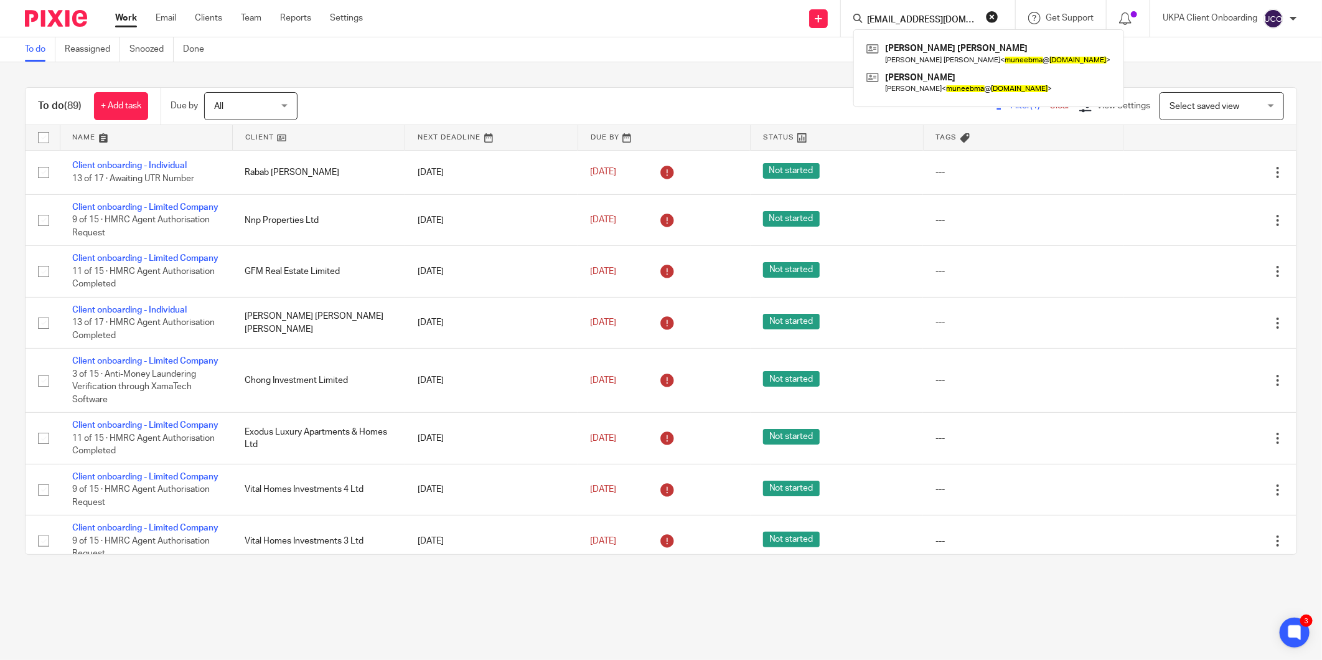
click at [467, 65] on div "To do (89) + Add task Due by All All [DATE] [DATE] This week Next week This mon…" at bounding box center [661, 320] width 1322 height 517
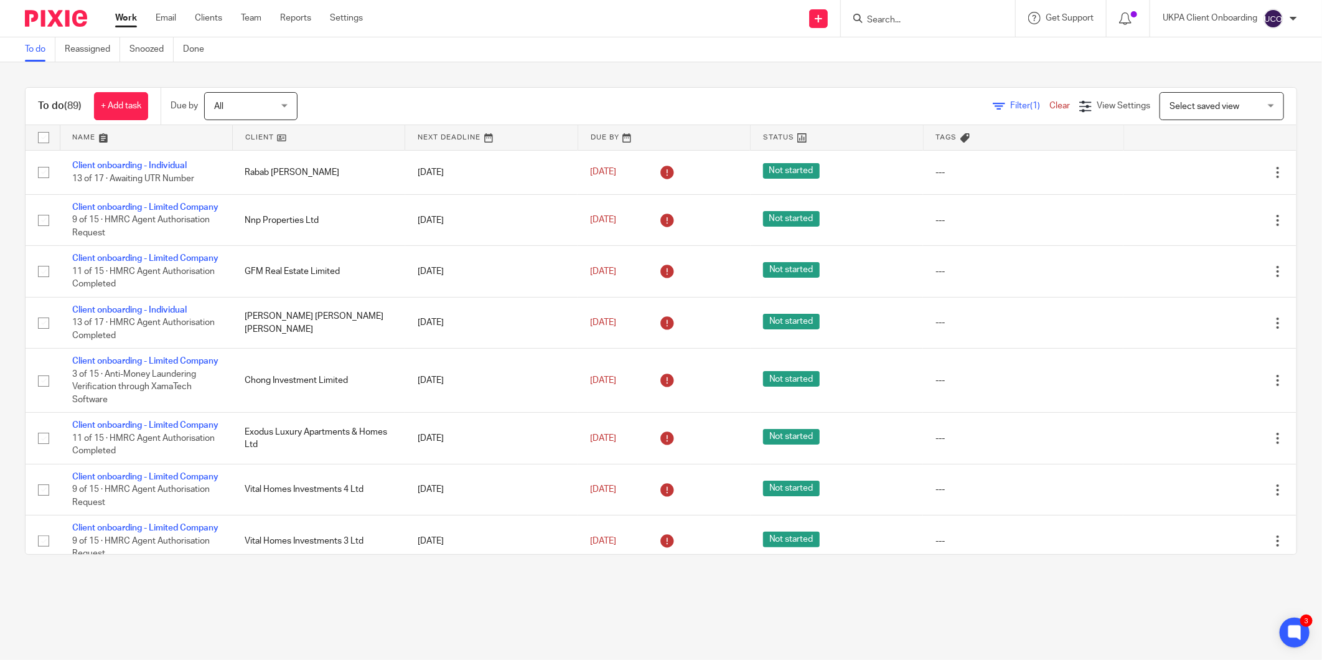
click at [103, 138] on link at bounding box center [146, 137] width 172 height 25
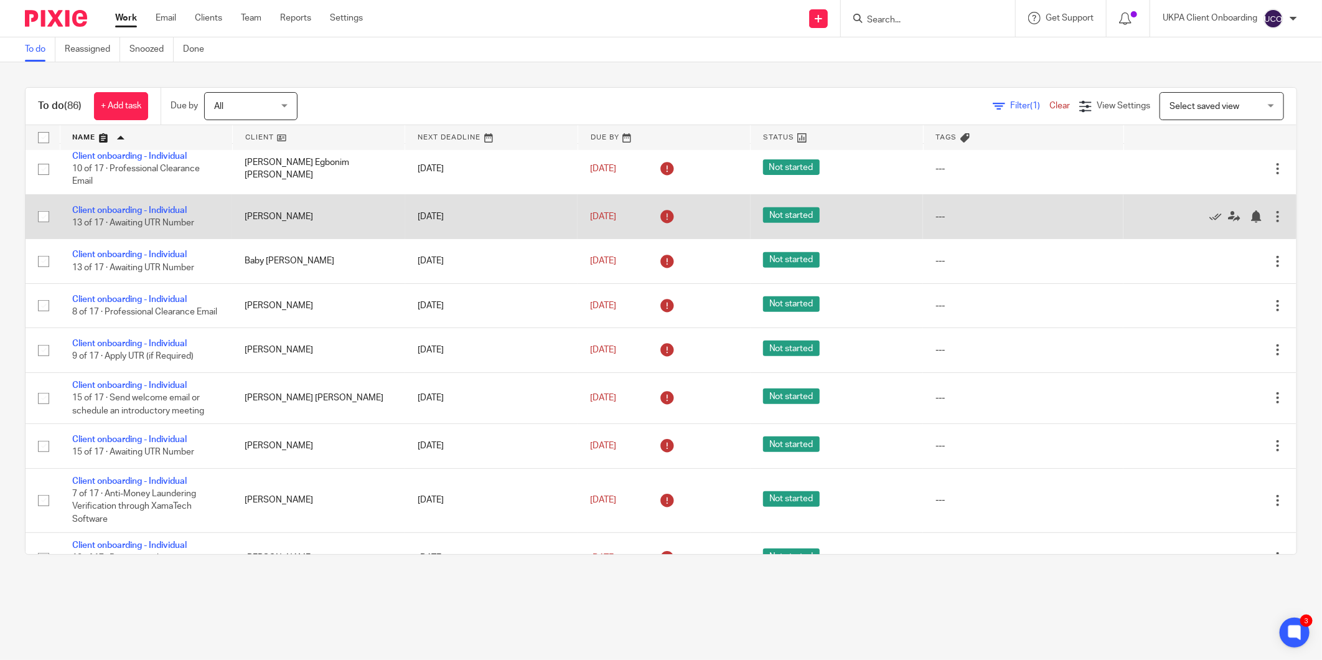
scroll to position [414, 0]
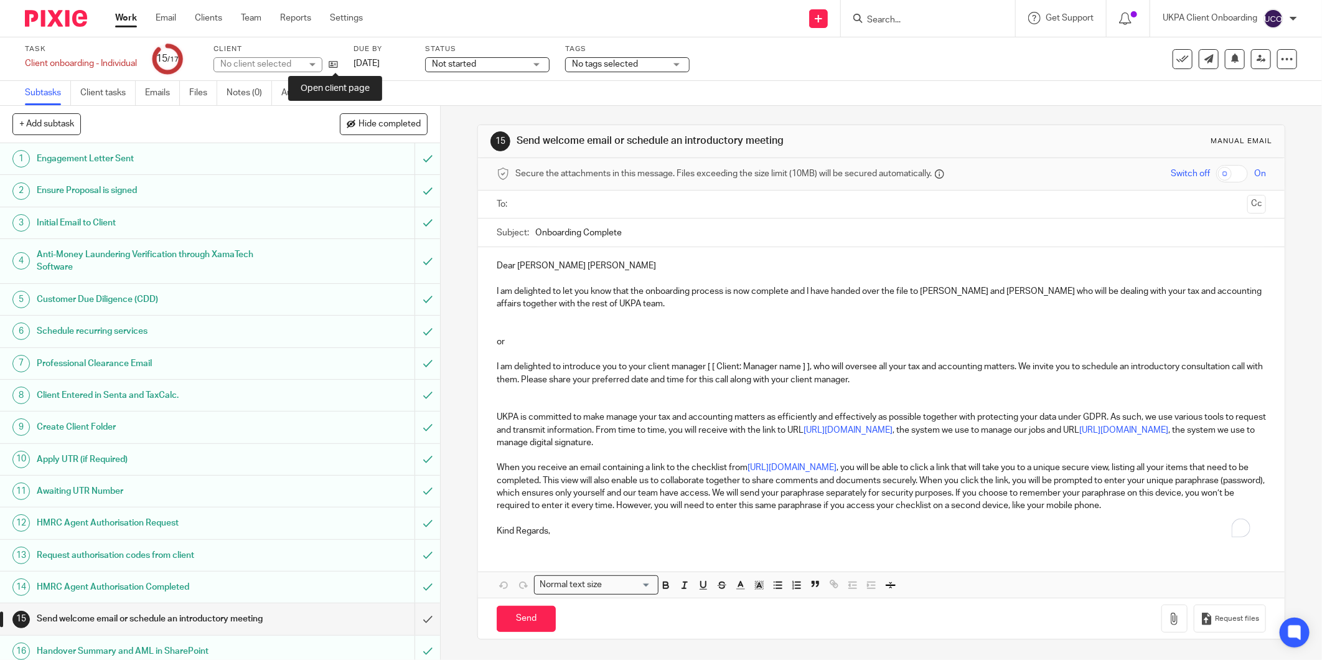
scroll to position [40, 0]
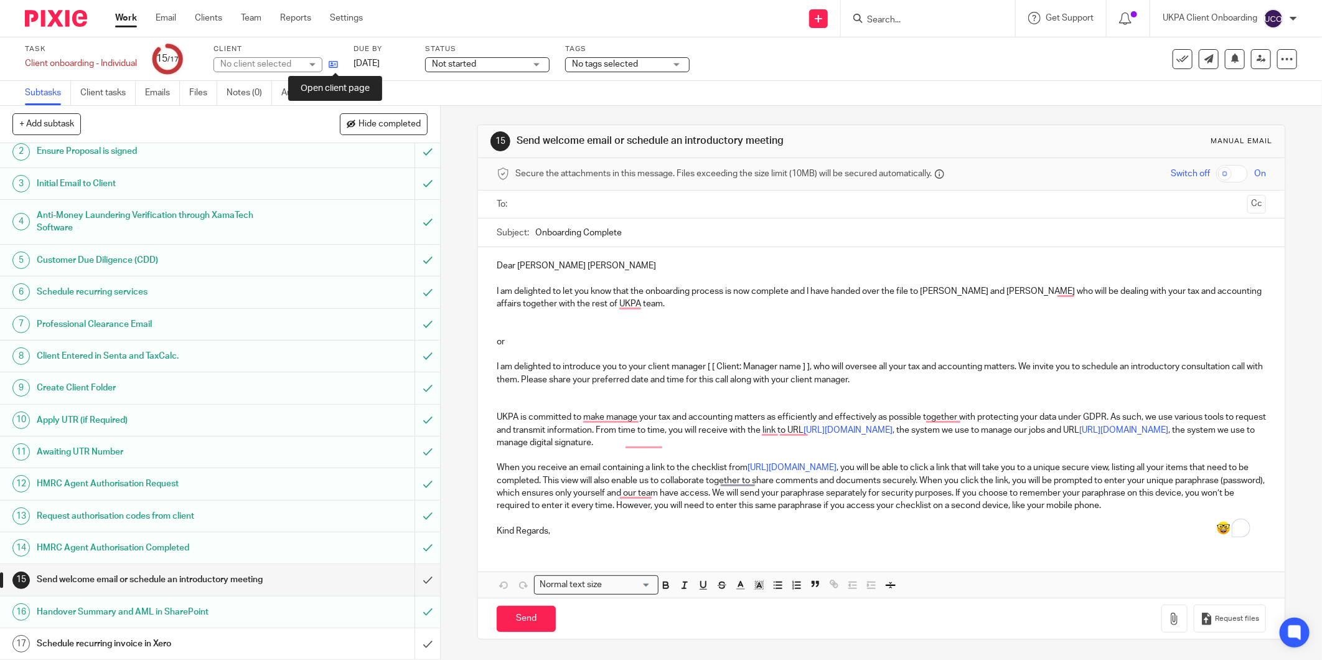
click at [330, 65] on icon at bounding box center [333, 64] width 9 height 9
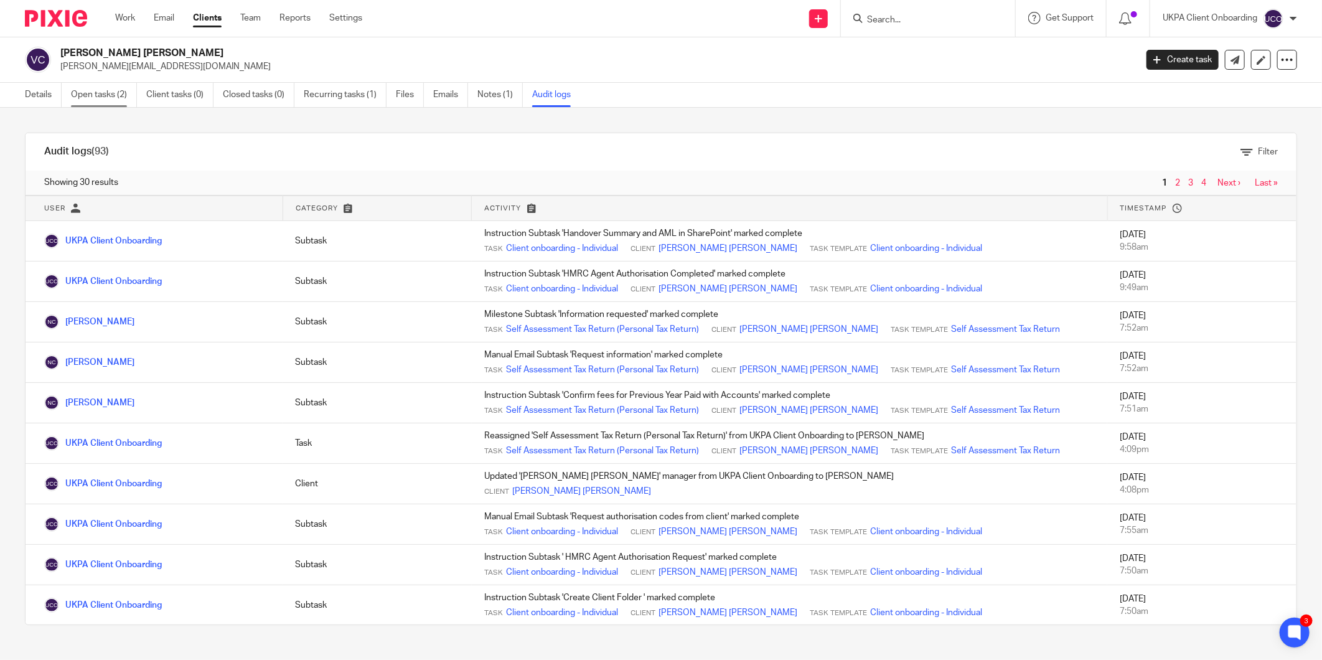
click at [88, 103] on link "Open tasks (2)" at bounding box center [104, 95] width 66 height 24
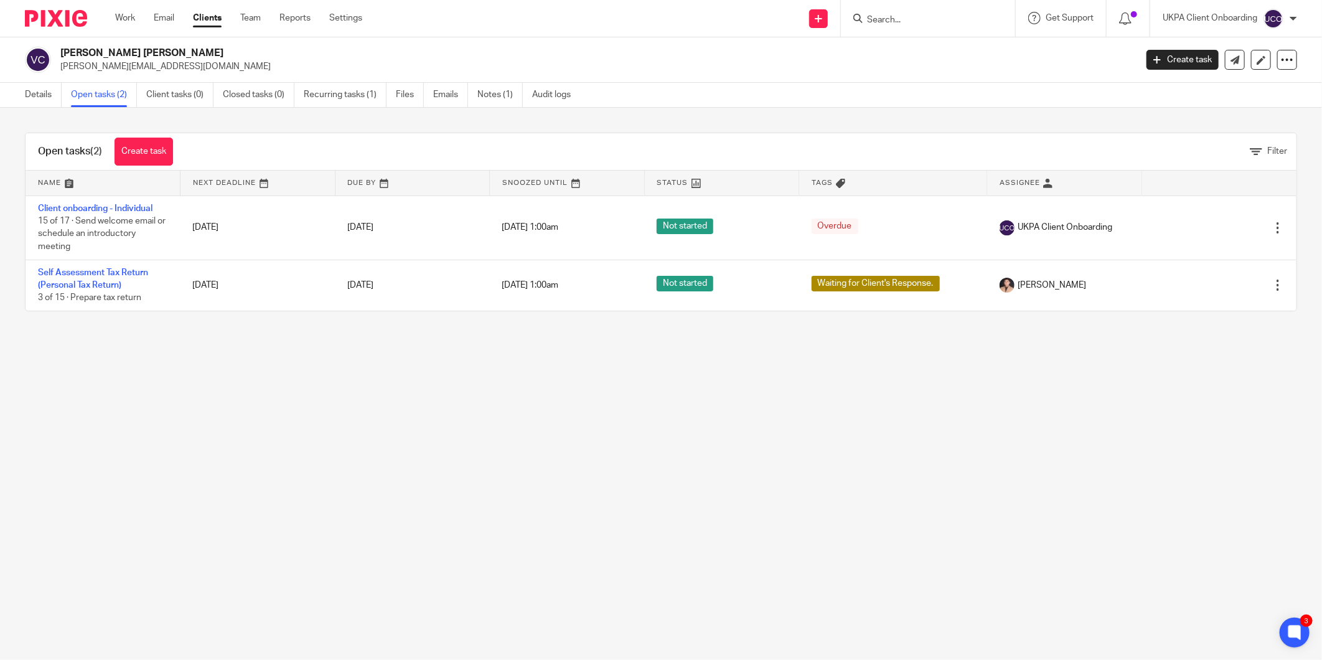
click at [139, 67] on p "[PERSON_NAME][EMAIL_ADDRESS][DOMAIN_NAME]" at bounding box center [593, 66] width 1067 height 12
copy main "[PERSON_NAME][EMAIL_ADDRESS][DOMAIN_NAME] Create task Update from Companies Hou…"
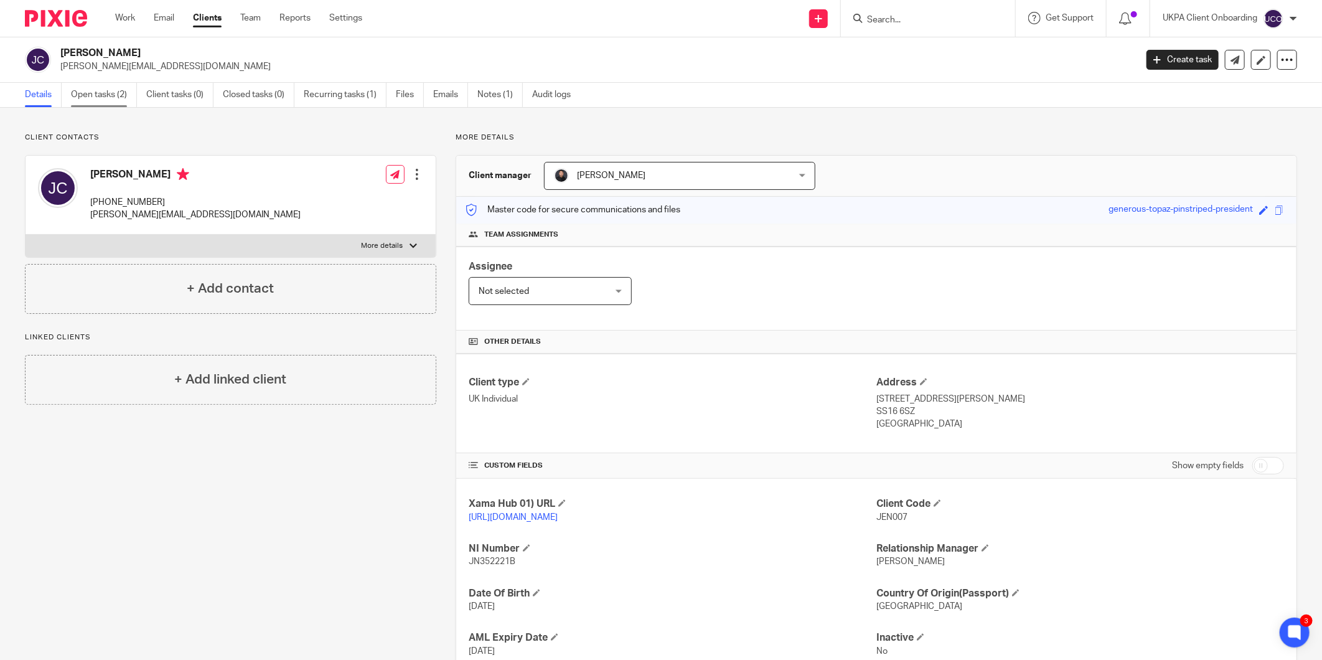
click at [85, 97] on link "Open tasks (2)" at bounding box center [104, 95] width 66 height 24
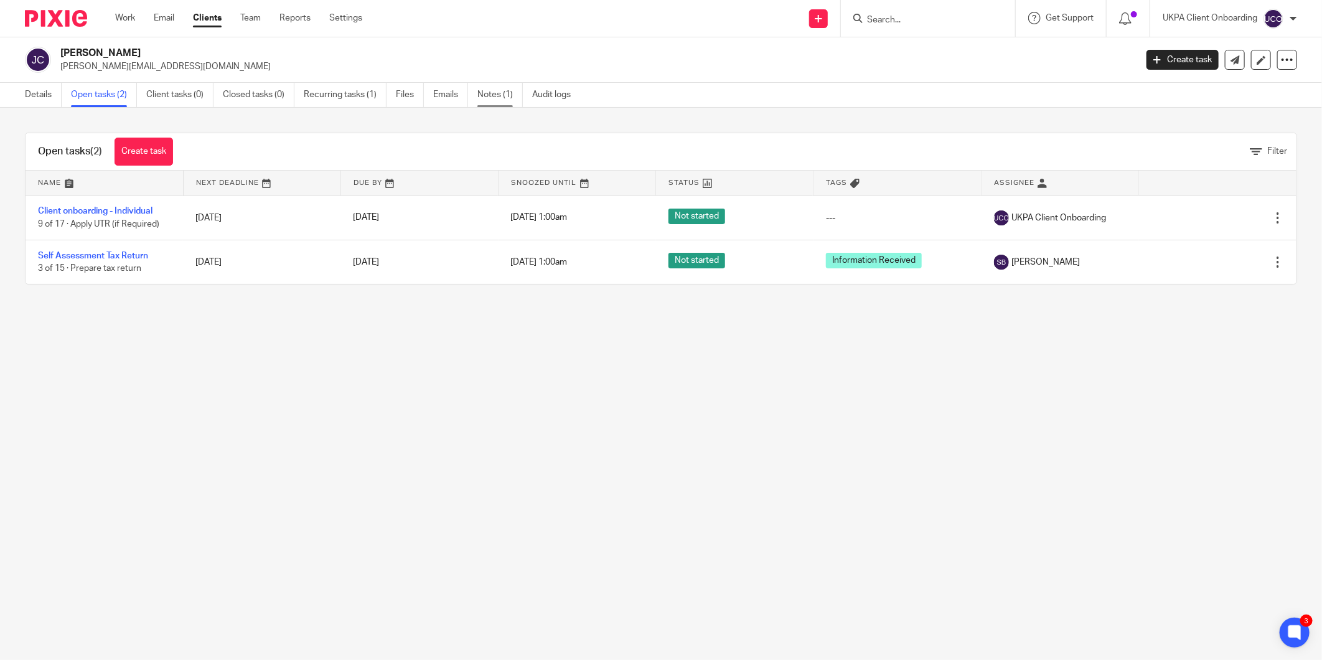
click at [488, 96] on link "Notes (1)" at bounding box center [499, 95] width 45 height 24
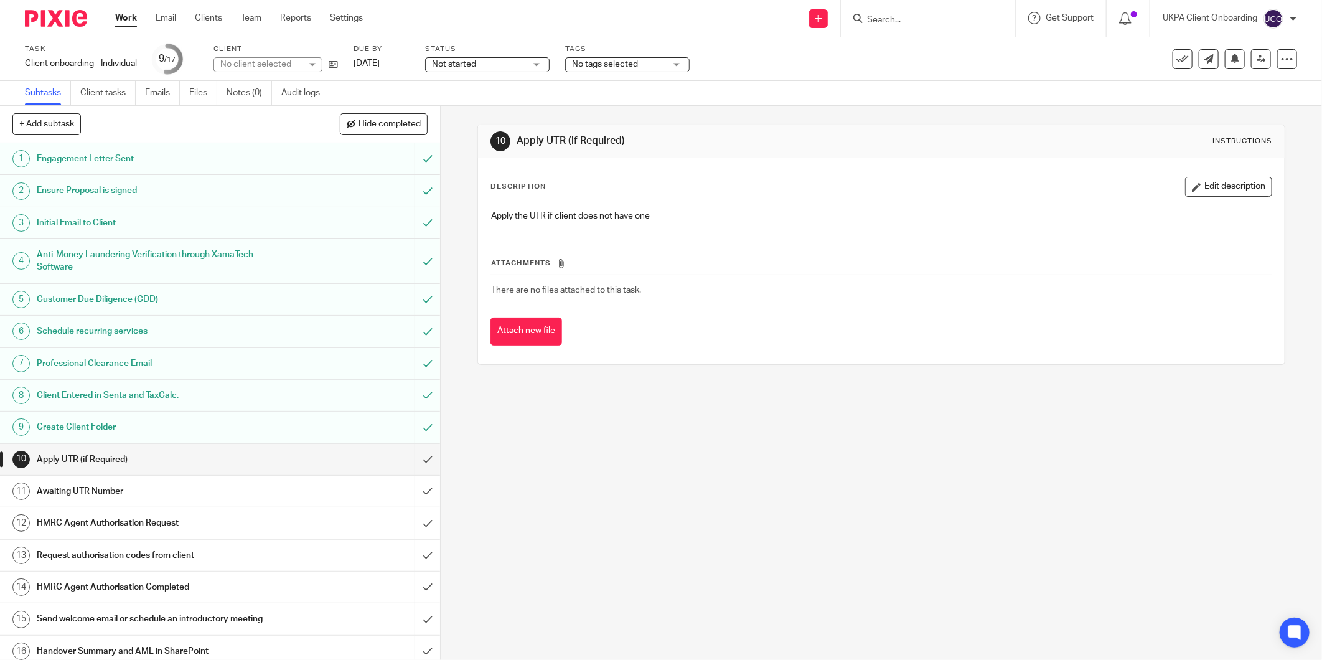
scroll to position [40, 0]
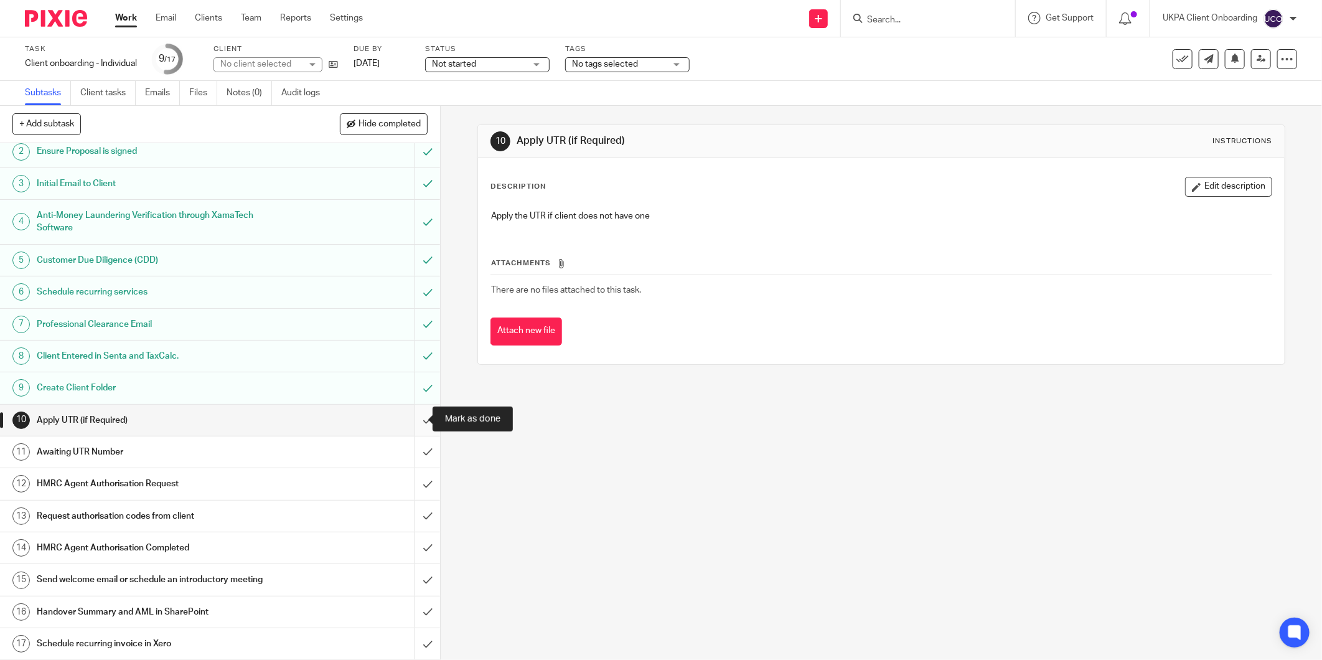
click at [414, 416] on input "submit" at bounding box center [220, 419] width 440 height 31
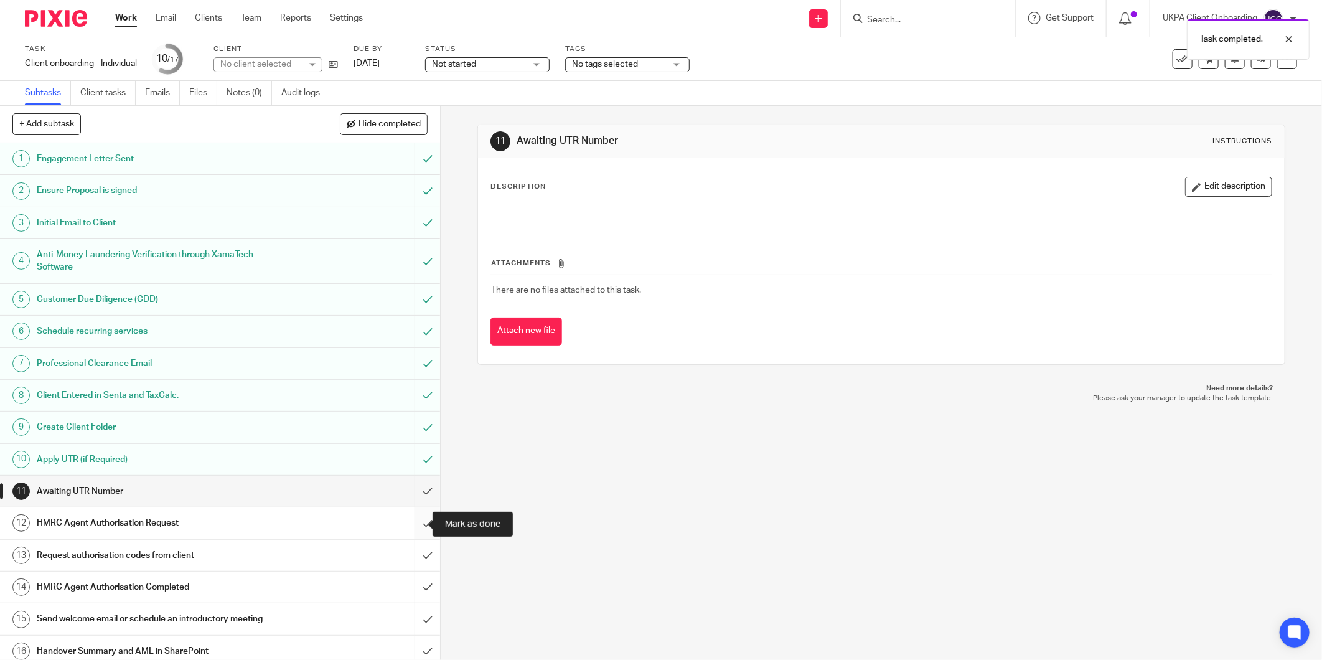
click at [414, 523] on input "submit" at bounding box center [220, 522] width 440 height 31
click at [412, 551] on input "submit" at bounding box center [220, 554] width 440 height 31
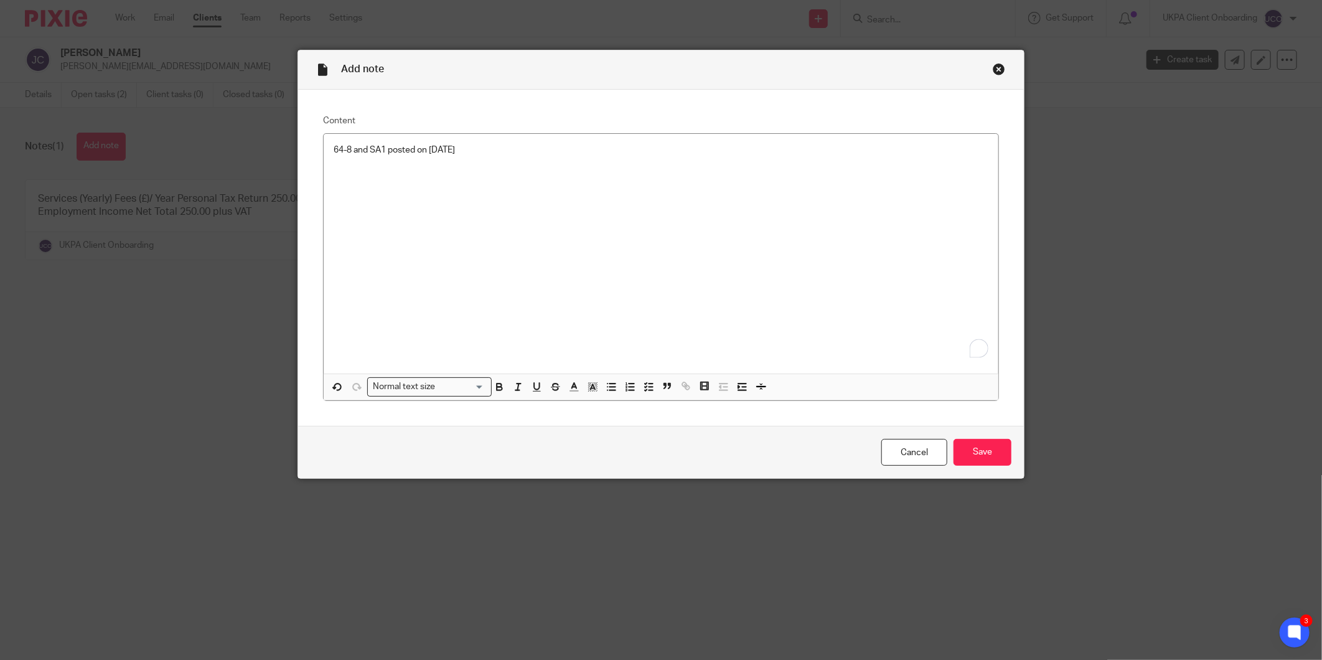
click at [1007, 453] on div "Cancel Save" at bounding box center [660, 452] width 725 height 52
click at [997, 455] on input "Save" at bounding box center [982, 452] width 58 height 27
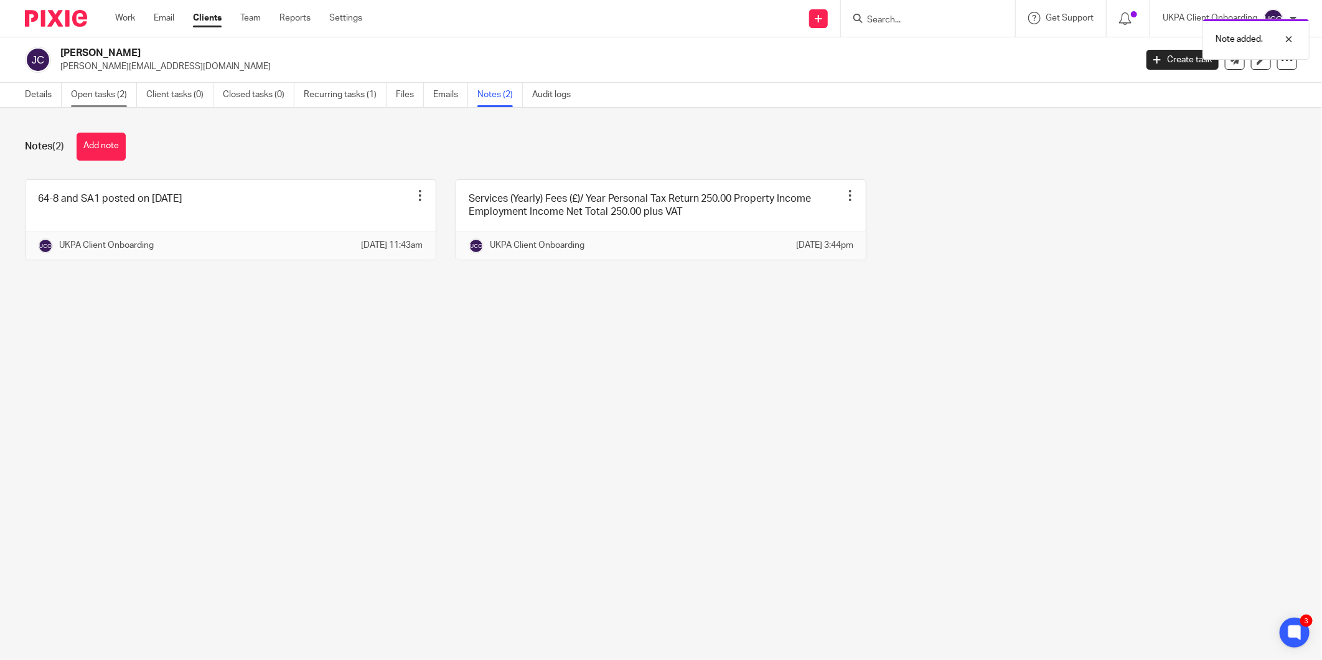
click at [113, 97] on link "Open tasks (2)" at bounding box center [104, 95] width 66 height 24
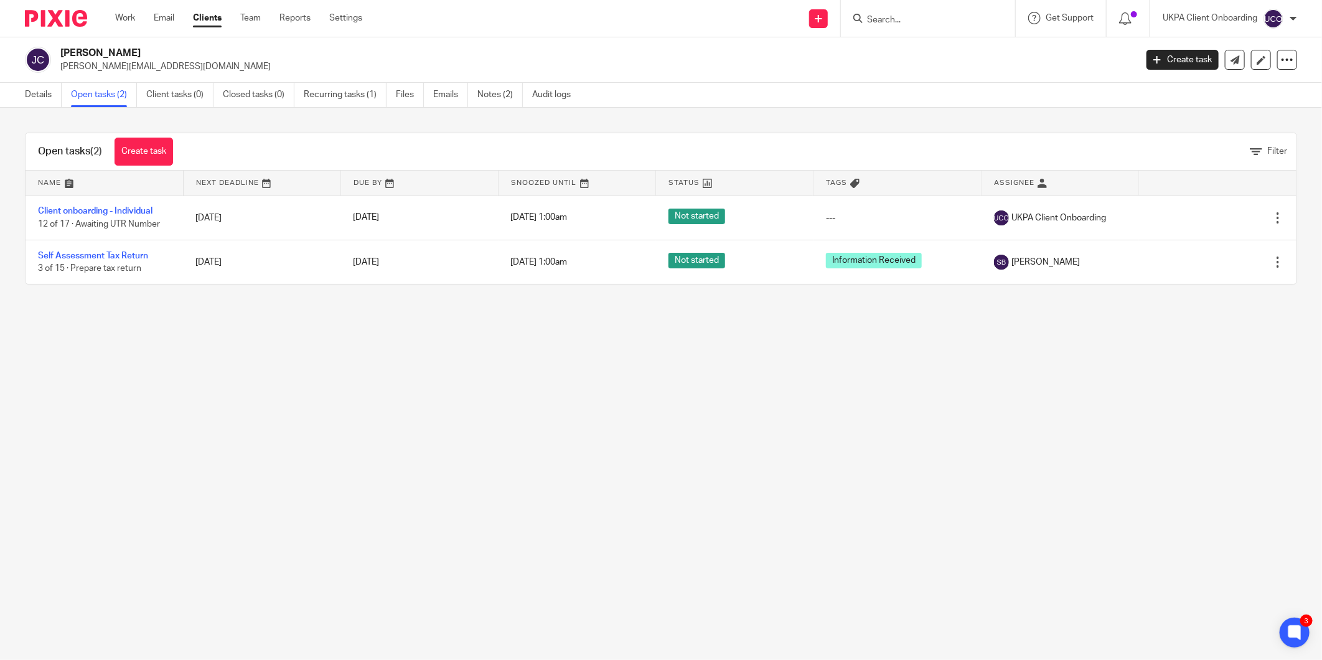
click at [44, 78] on div "Jenny Chan jenny.world.c@gmail.com Create task Update from Companies House Expo…" at bounding box center [661, 59] width 1322 height 45
click at [34, 90] on link "Details" at bounding box center [43, 95] width 37 height 24
